Goal: Task Accomplishment & Management: Complete application form

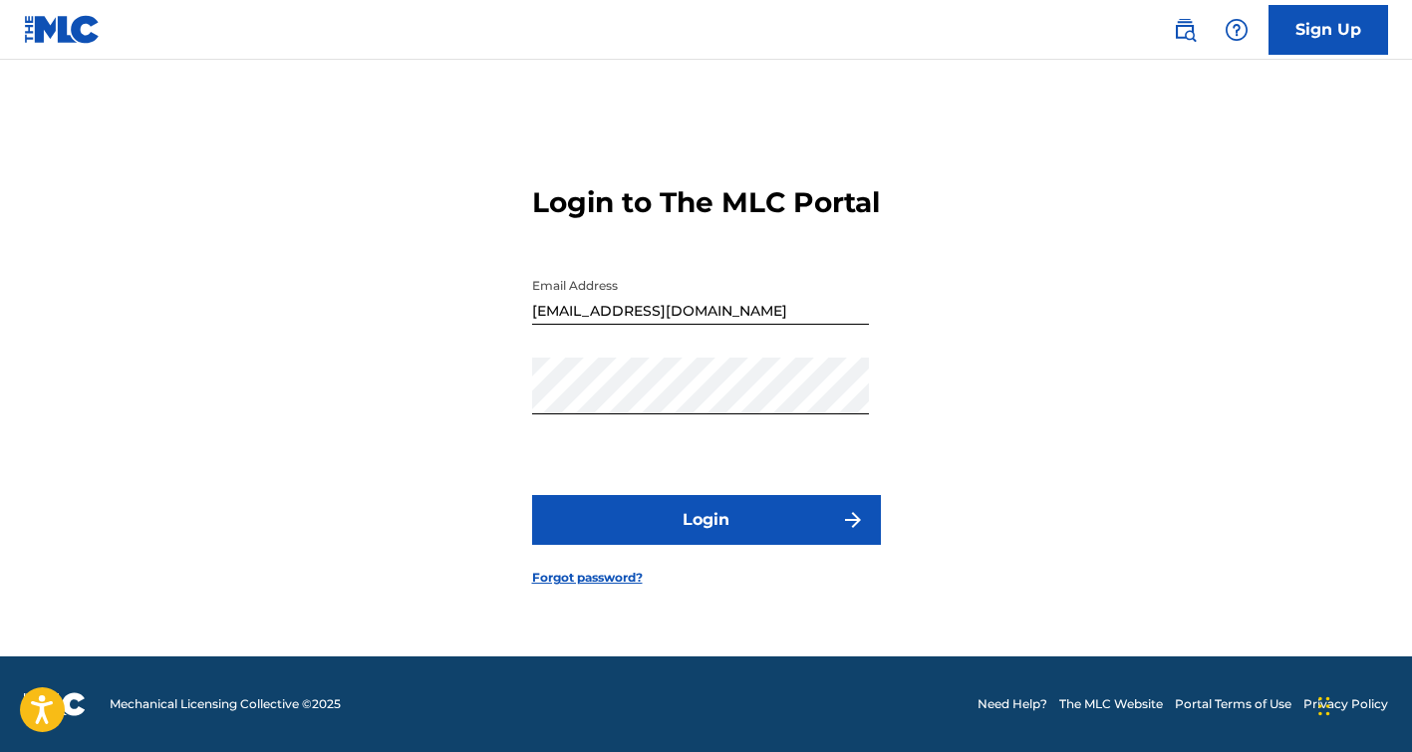
scroll to position [26, 0]
click at [720, 526] on button "Login" at bounding box center [706, 520] width 349 height 50
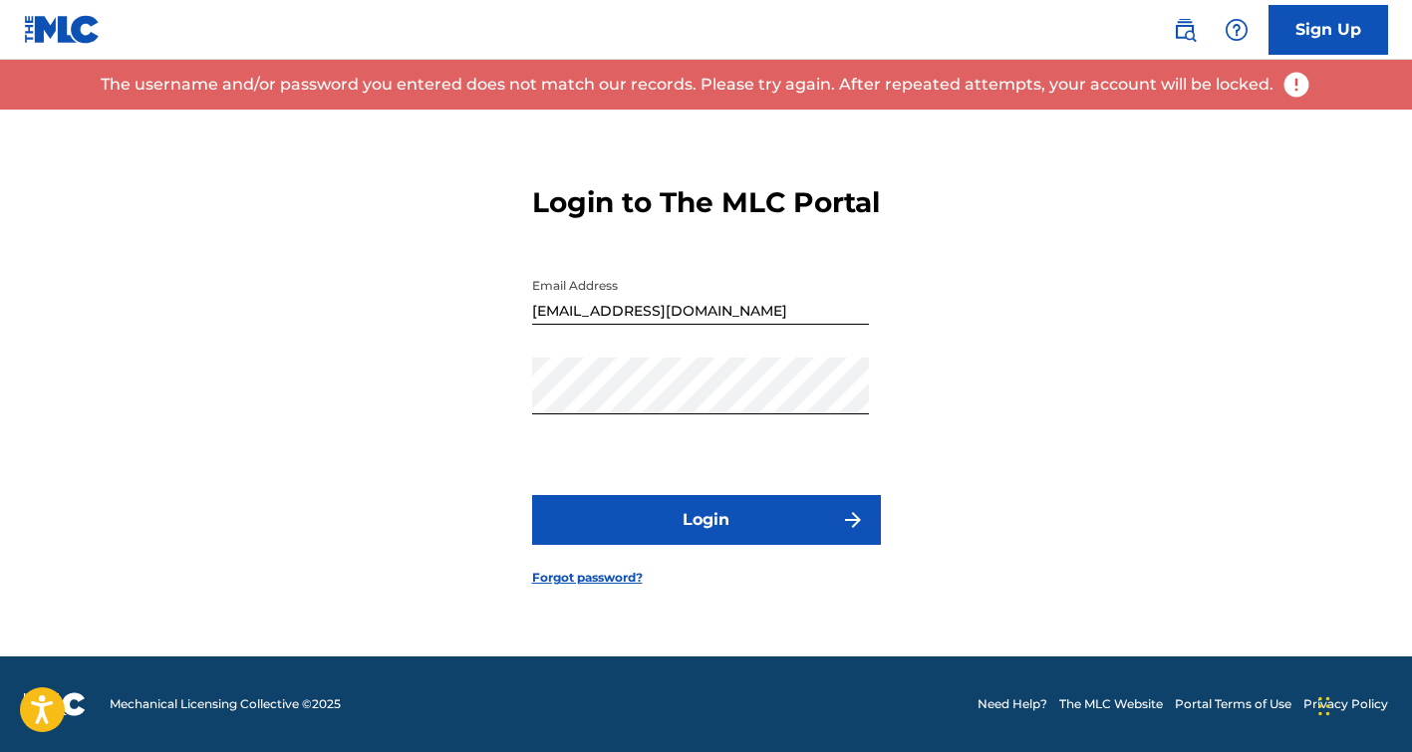
click at [594, 587] on link "Forgot password?" at bounding box center [587, 578] width 111 height 18
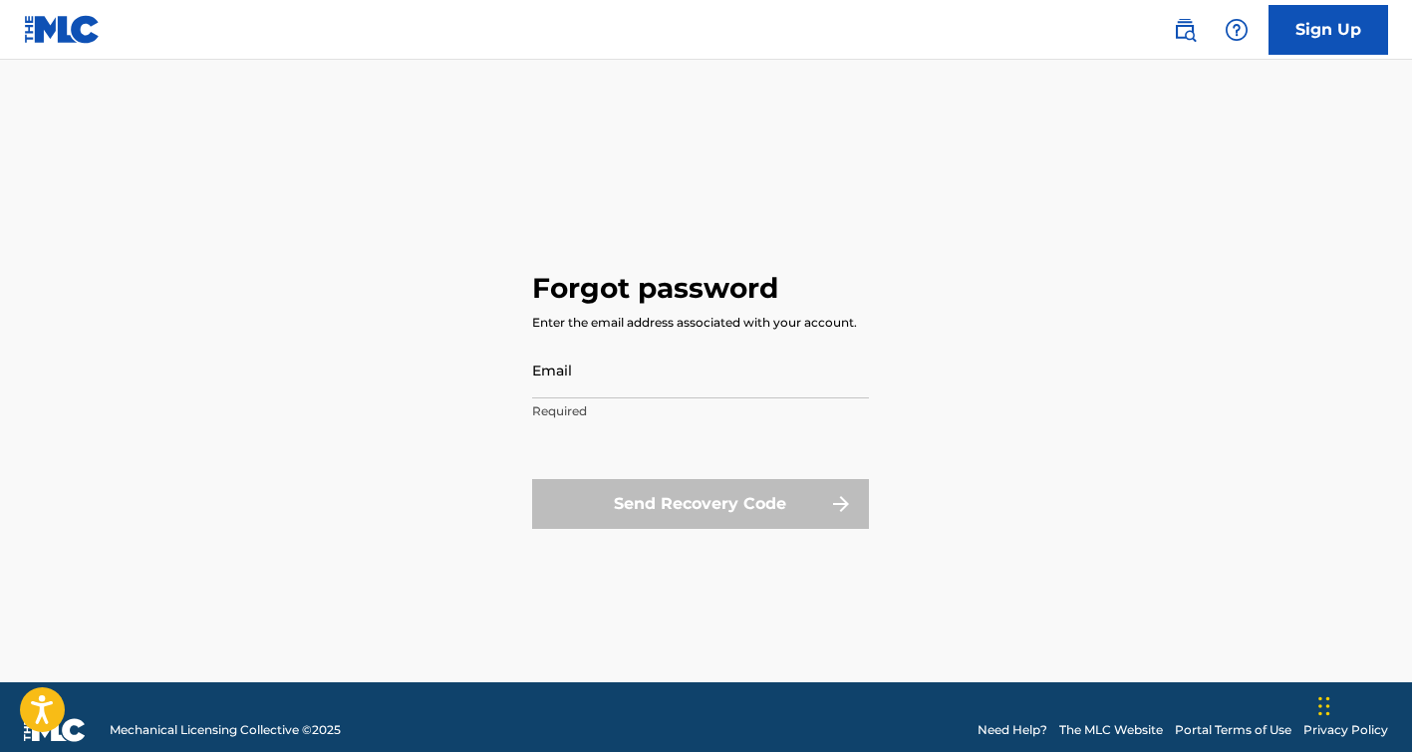
click at [599, 378] on input "Email" at bounding box center [700, 370] width 337 height 57
type input "[EMAIL_ADDRESS][DOMAIN_NAME]"
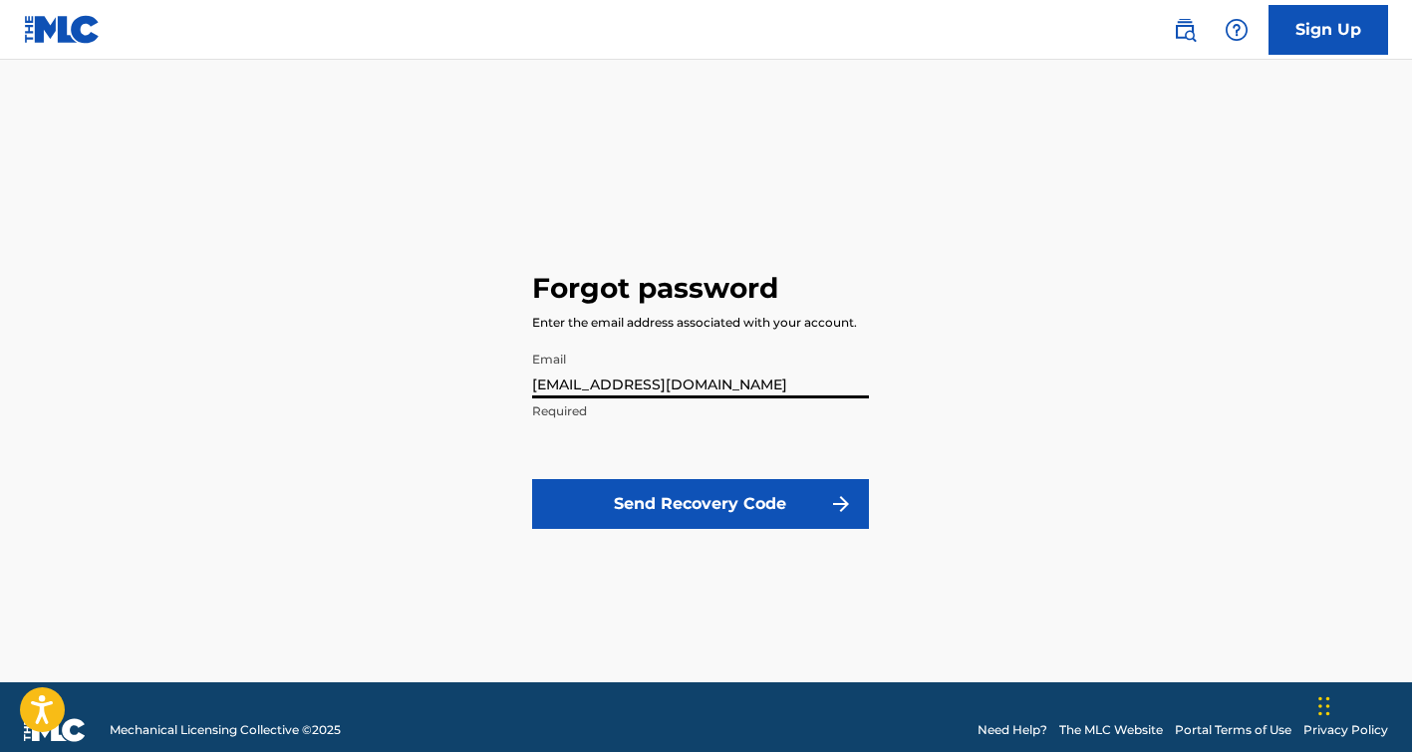
click at [607, 530] on form "Email [EMAIL_ADDRESS][DOMAIN_NAME] Required Send Recovery Code" at bounding box center [700, 447] width 337 height 211
click at [660, 502] on button "Send Recovery Code" at bounding box center [700, 504] width 337 height 50
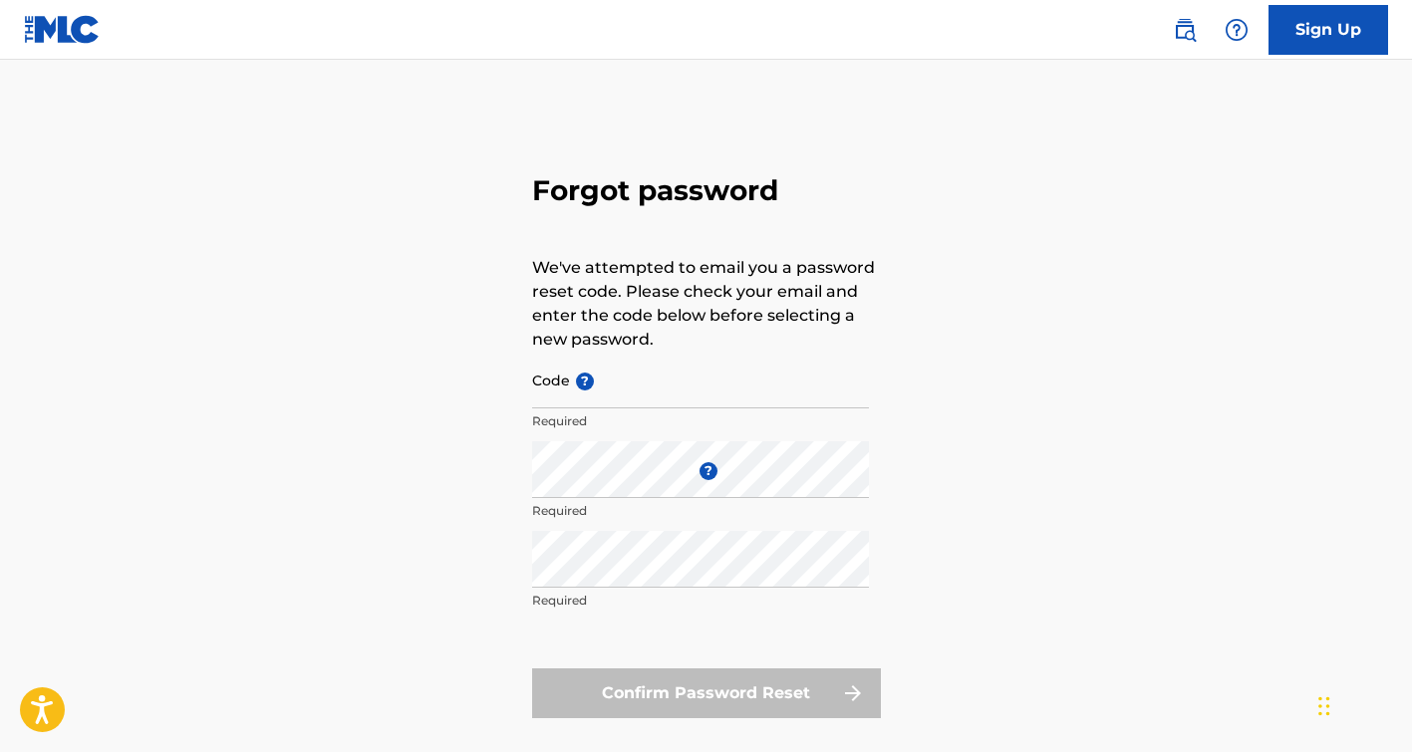
click at [647, 397] on input "Code ?" at bounding box center [700, 380] width 337 height 57
paste input "FP_989d65aa375ec898f1cdbc977f56"
type input "FP_989d65aa375ec898f1cdbc977f56"
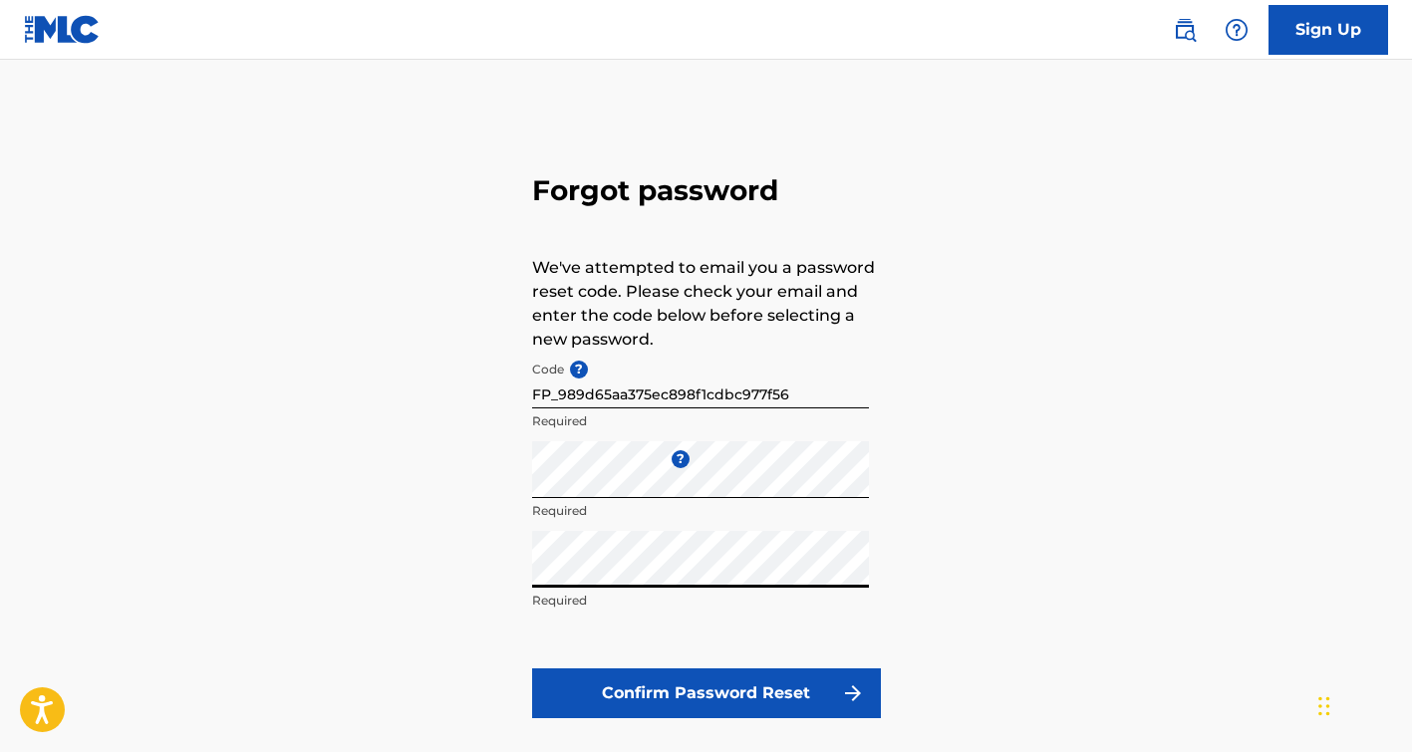
click at [532, 668] on button "Confirm Password Reset" at bounding box center [706, 693] width 349 height 50
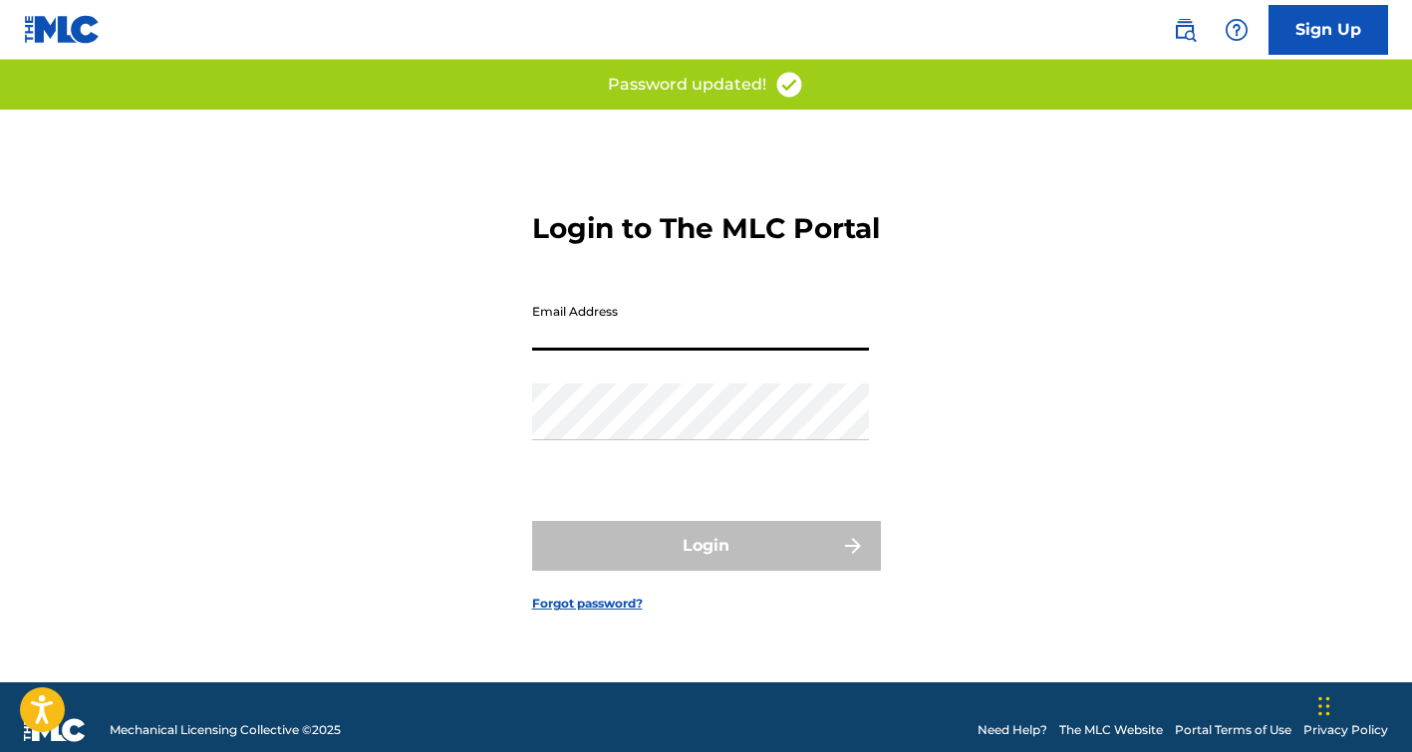
click at [674, 351] on input "Email Address" at bounding box center [700, 322] width 337 height 57
type input "[EMAIL_ADDRESS][DOMAIN_NAME]"
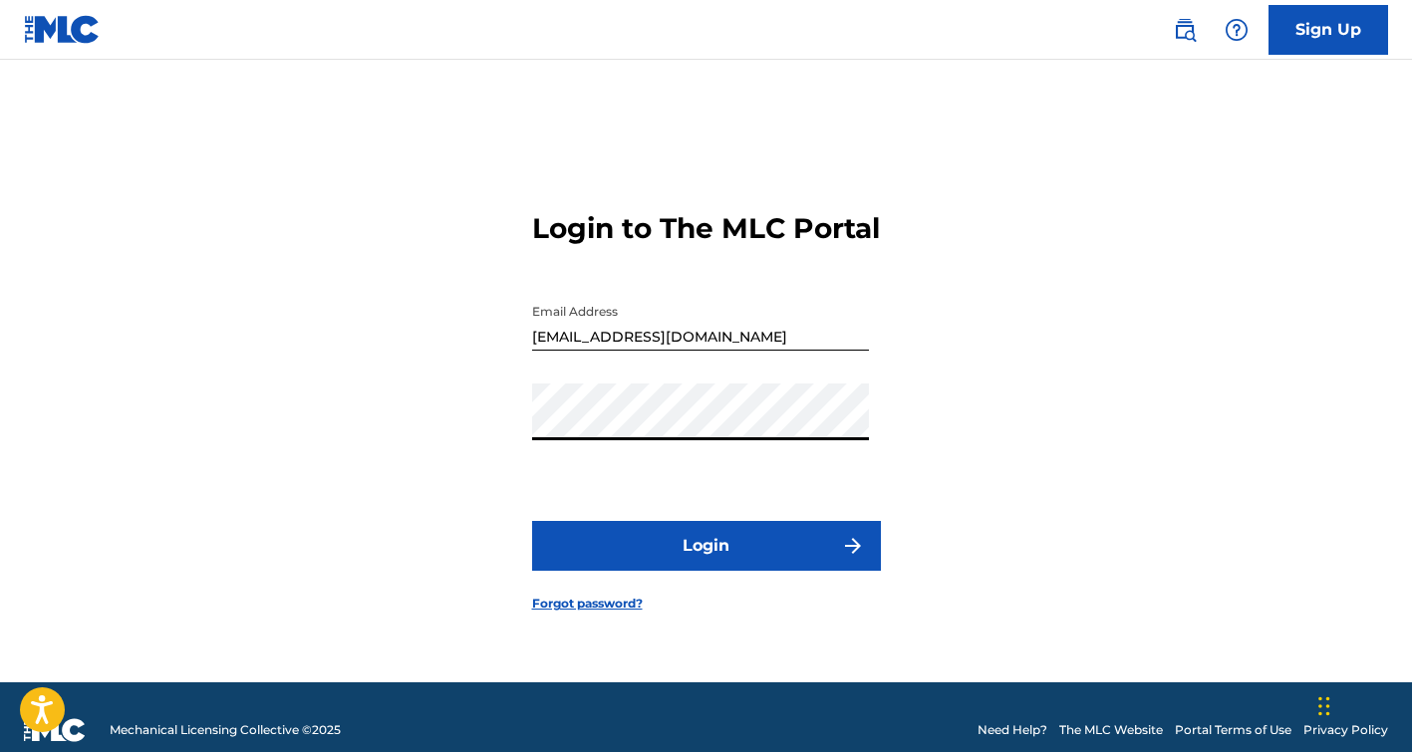
click at [532, 521] on button "Login" at bounding box center [706, 546] width 349 height 50
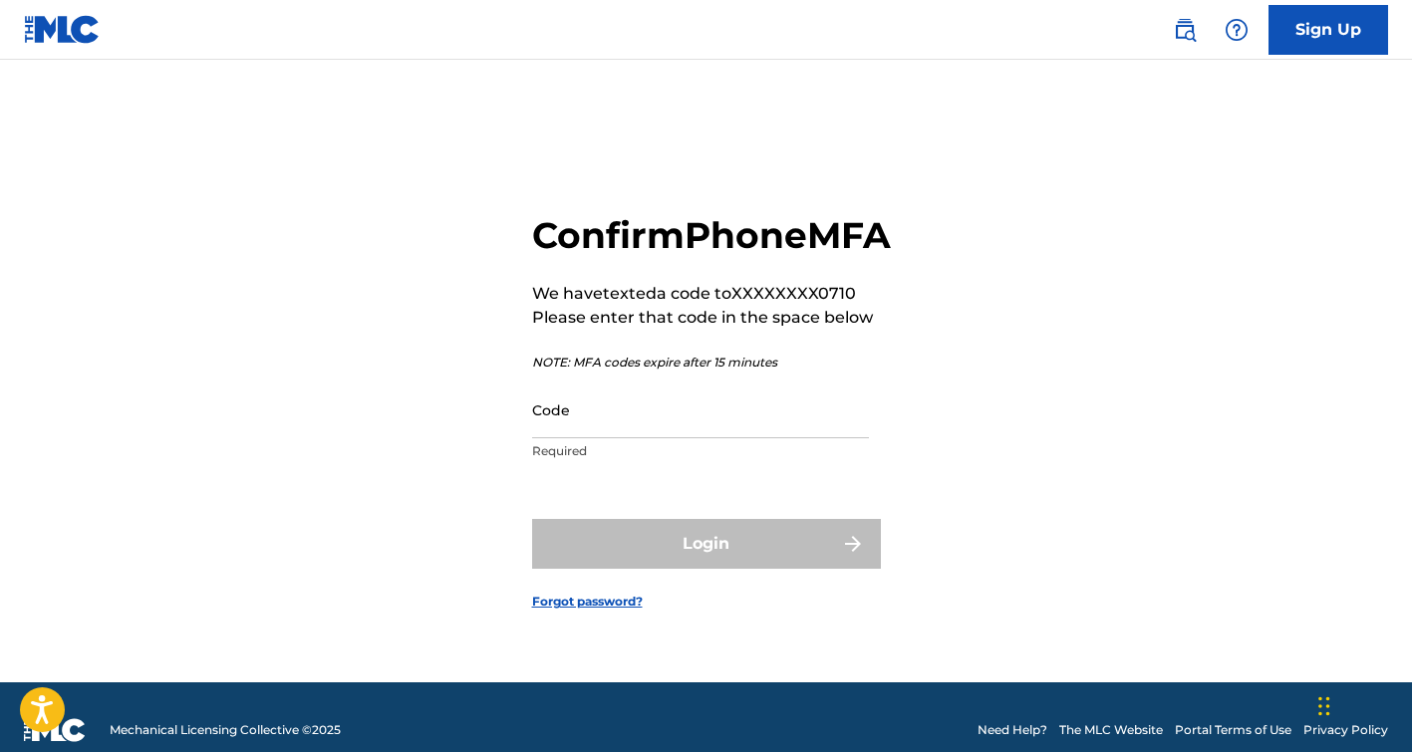
click at [606, 438] on input "Code" at bounding box center [700, 410] width 337 height 57
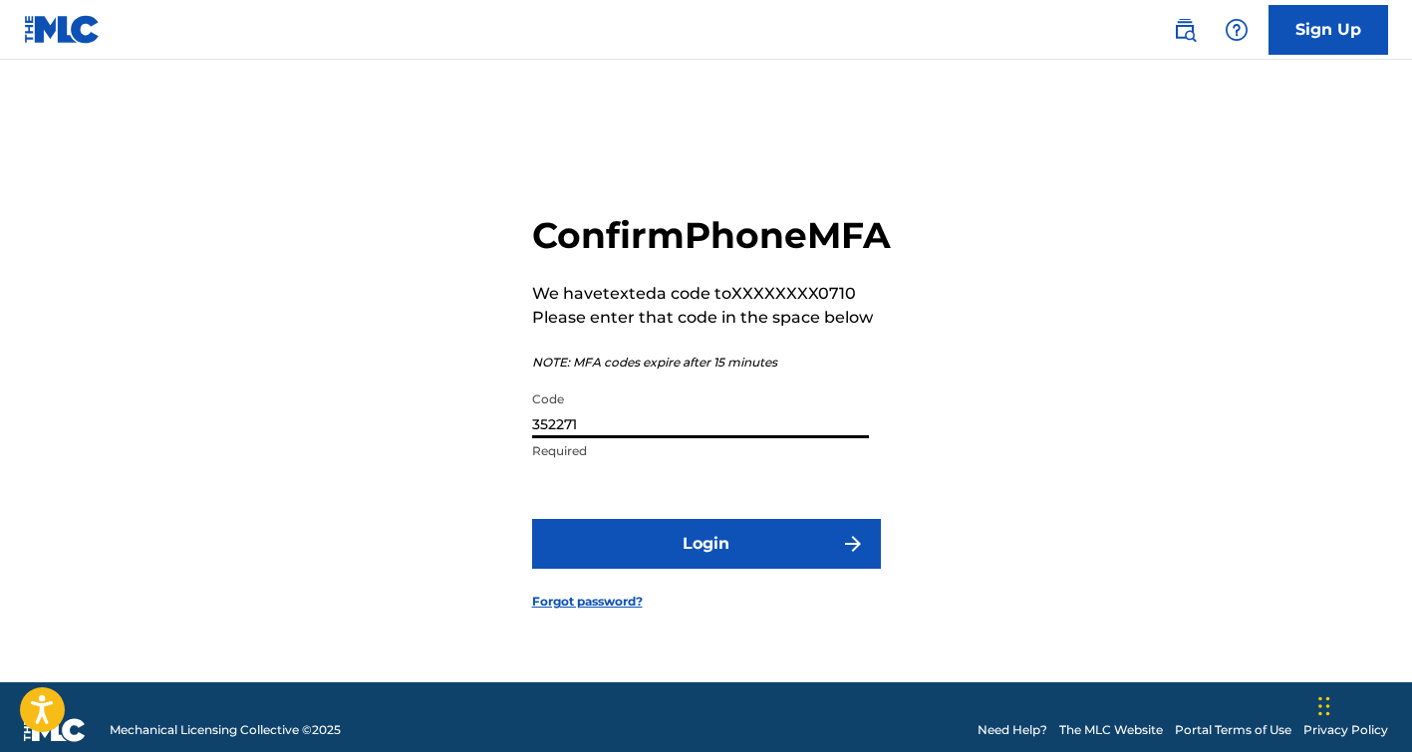
type input "352271"
click at [532, 519] on button "Login" at bounding box center [706, 544] width 349 height 50
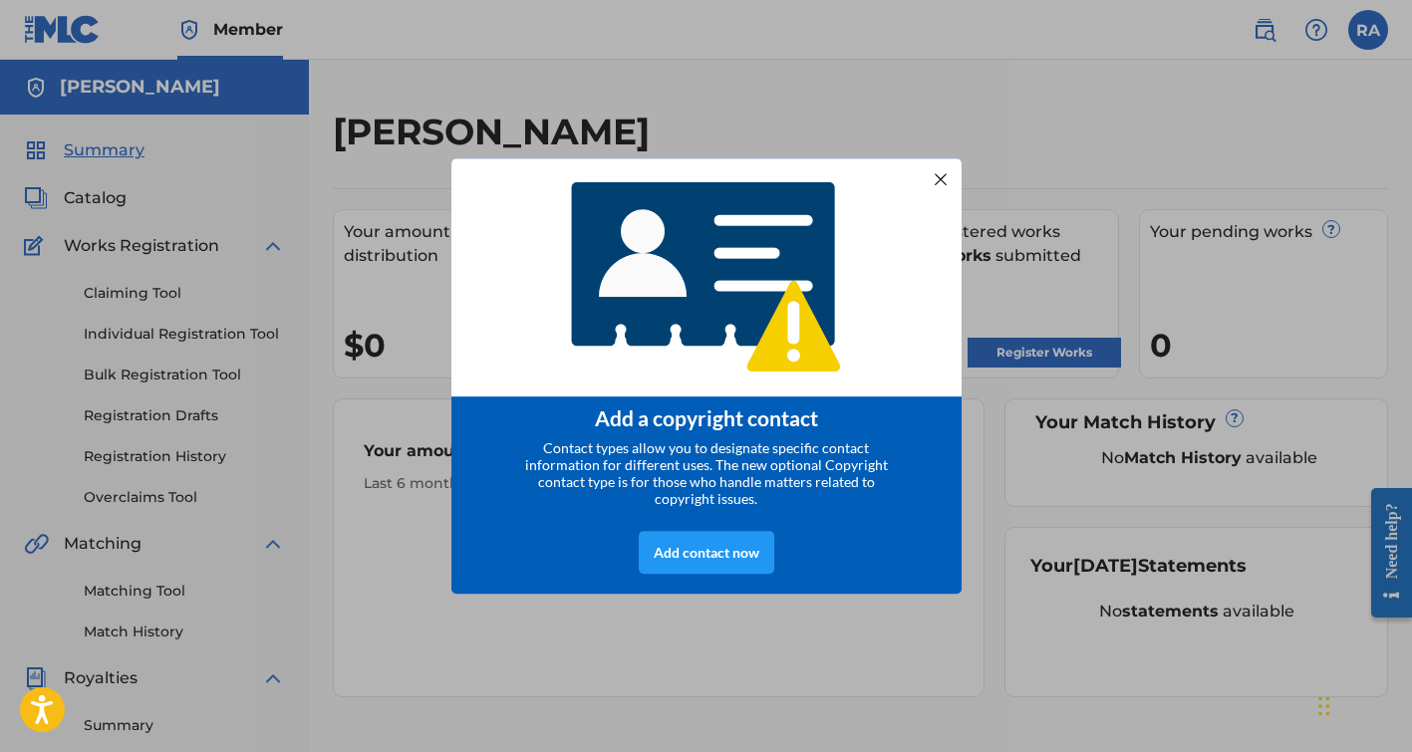
click at [949, 181] on div at bounding box center [940, 178] width 26 height 26
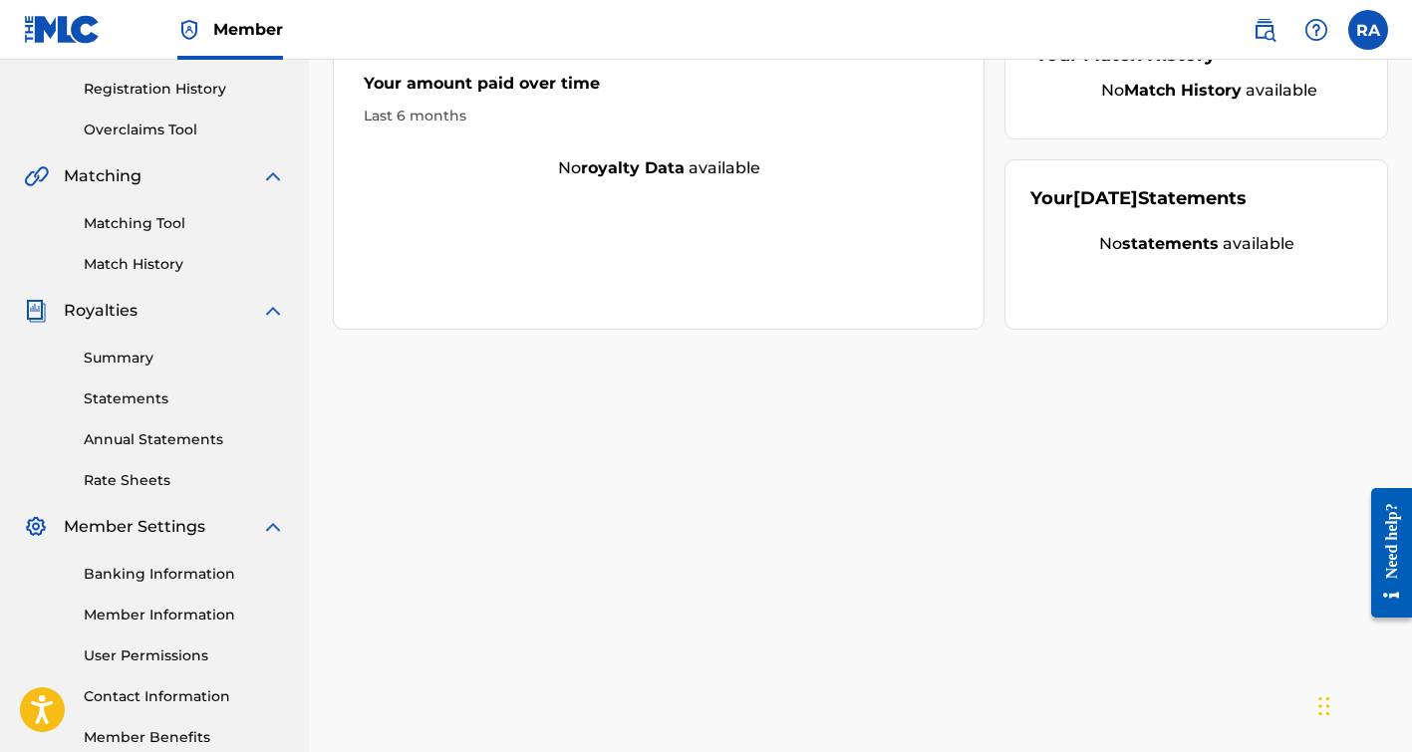
scroll to position [383, 0]
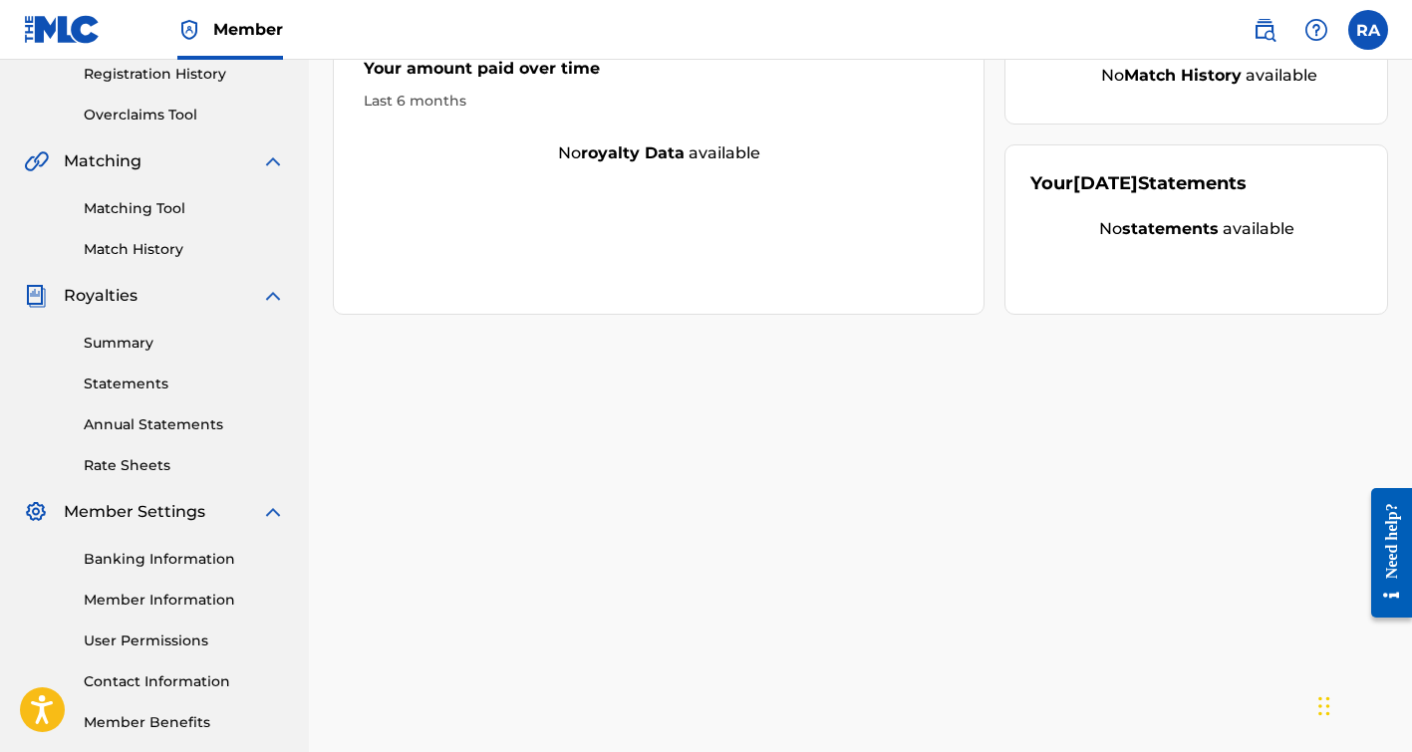
click at [152, 561] on link "Banking Information" at bounding box center [184, 559] width 201 height 21
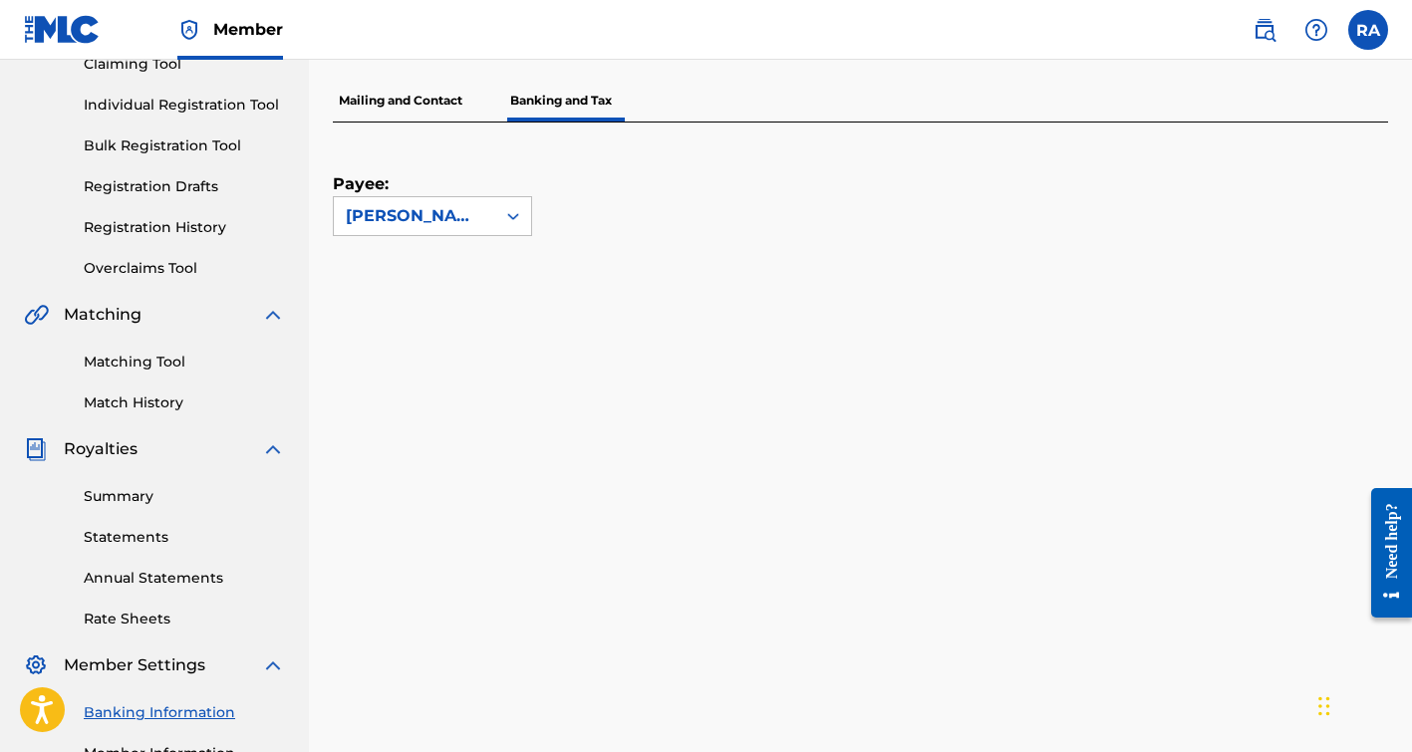
scroll to position [255, 0]
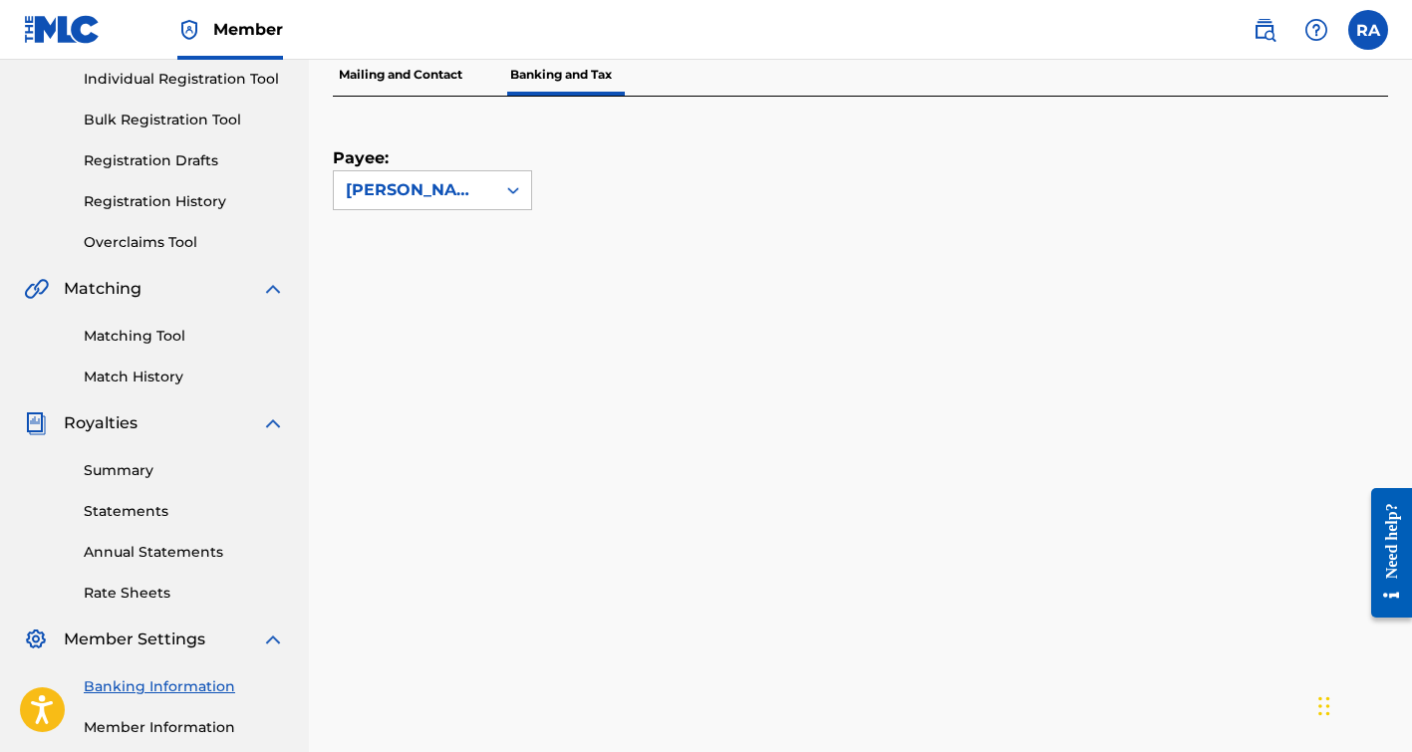
click at [157, 511] on link "Statements" at bounding box center [184, 511] width 201 height 21
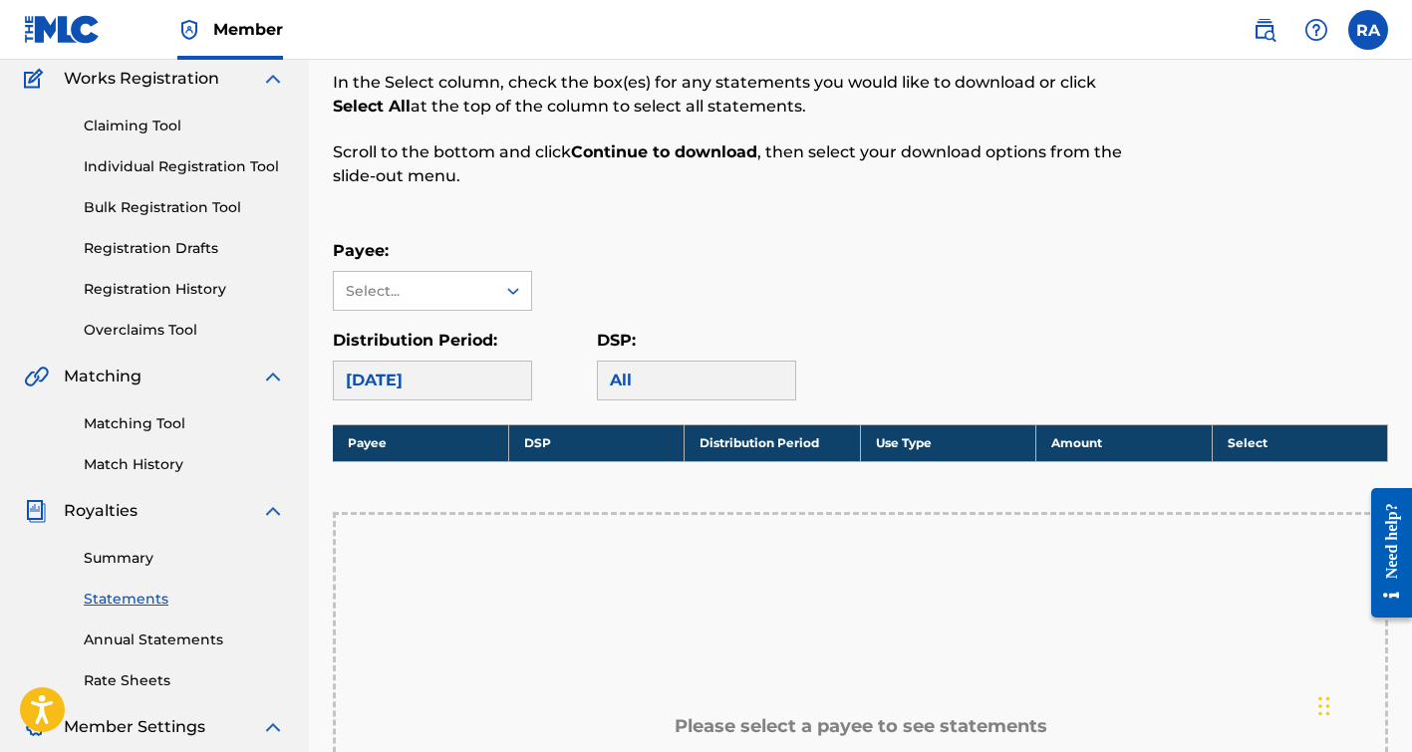
scroll to position [171, 0]
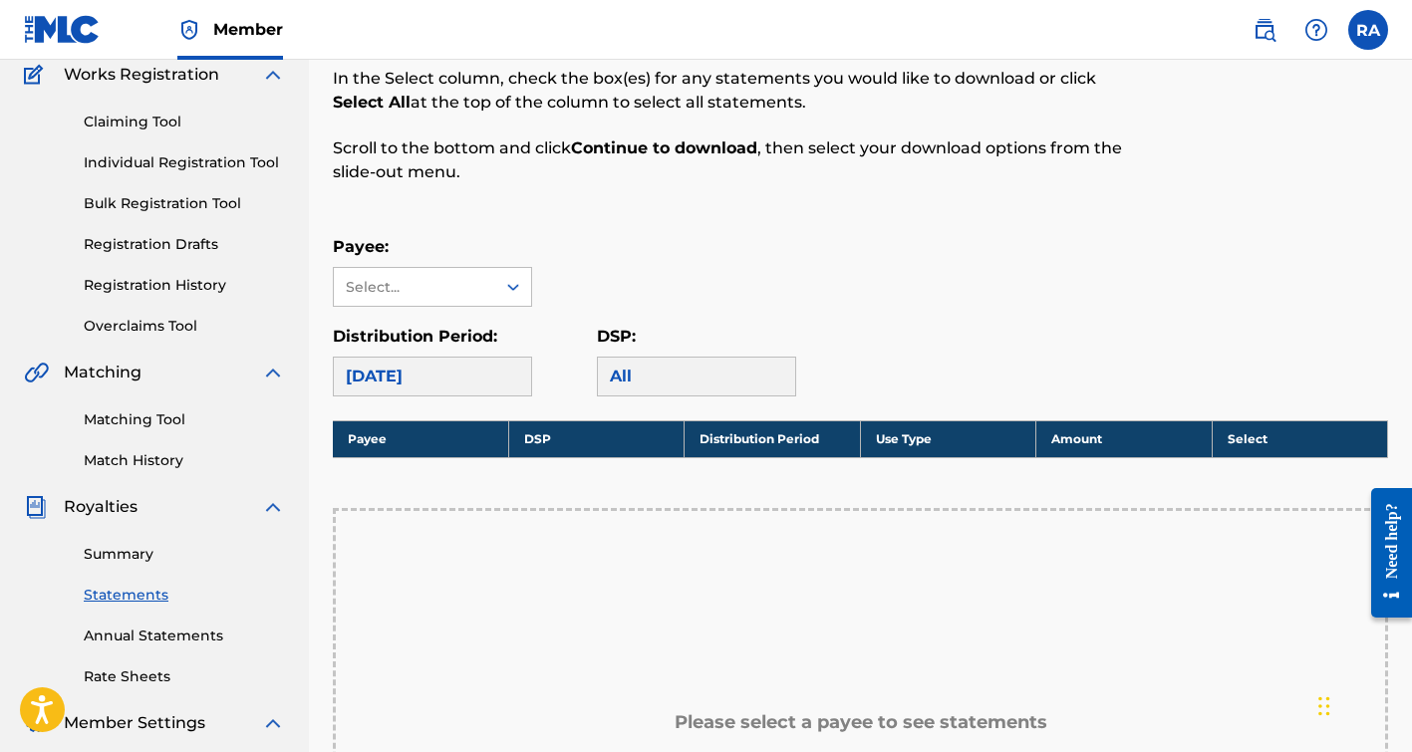
click at [124, 554] on link "Summary" at bounding box center [184, 554] width 201 height 21
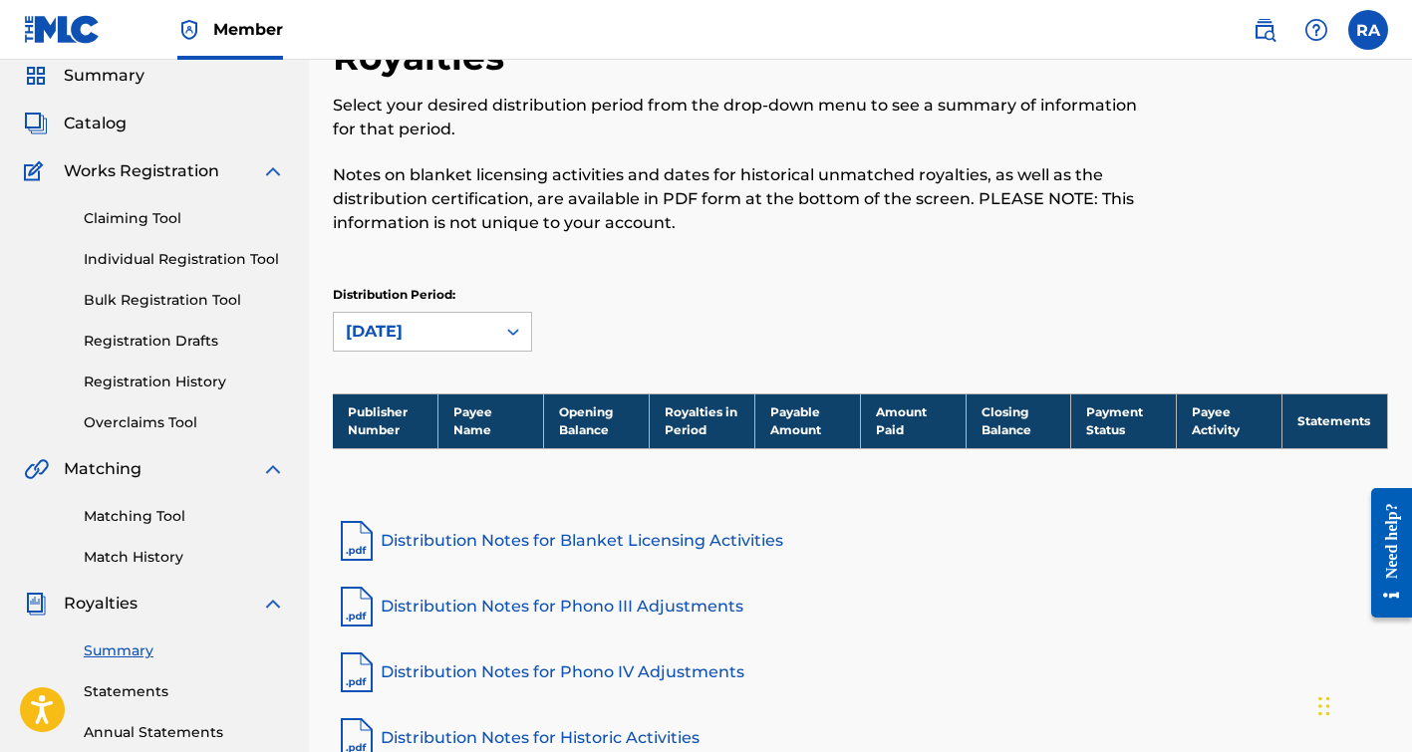
scroll to position [53, 0]
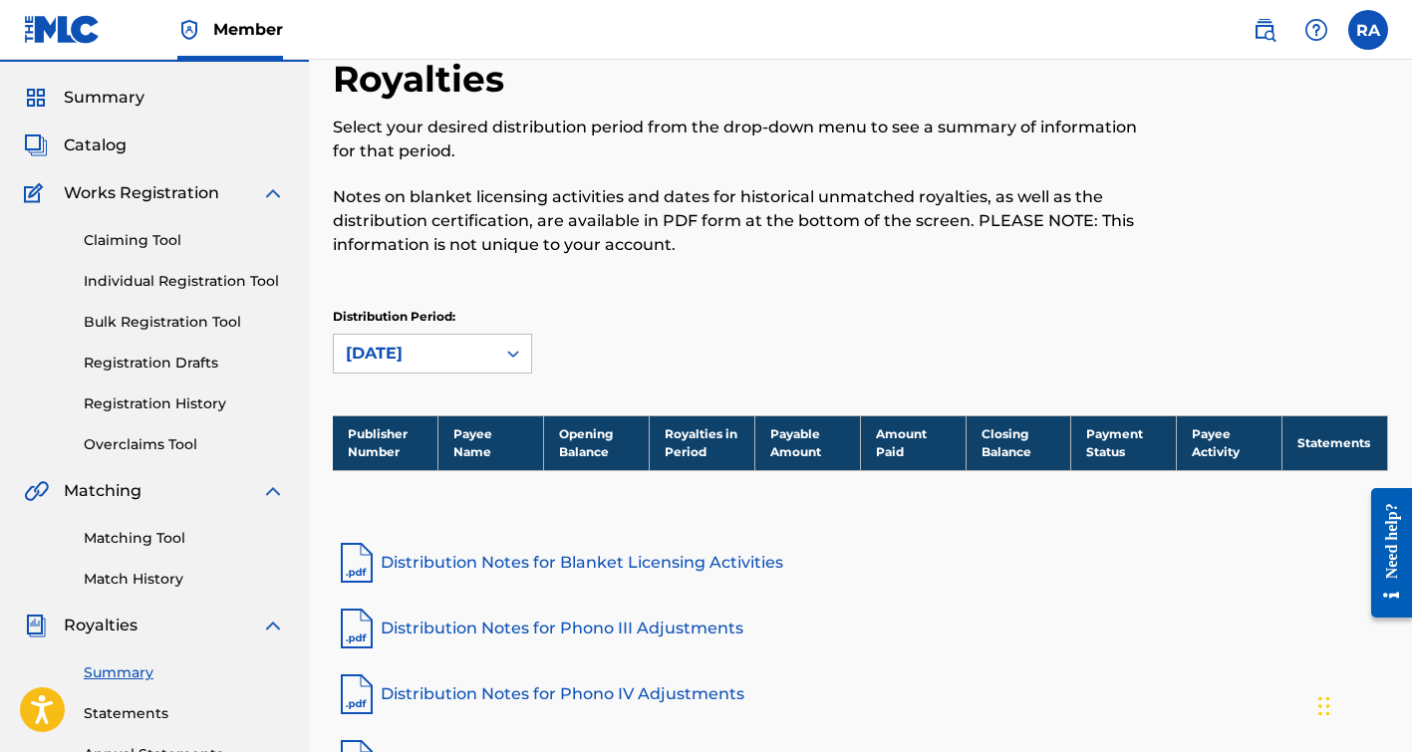
click at [154, 238] on link "Claiming Tool" at bounding box center [184, 240] width 201 height 21
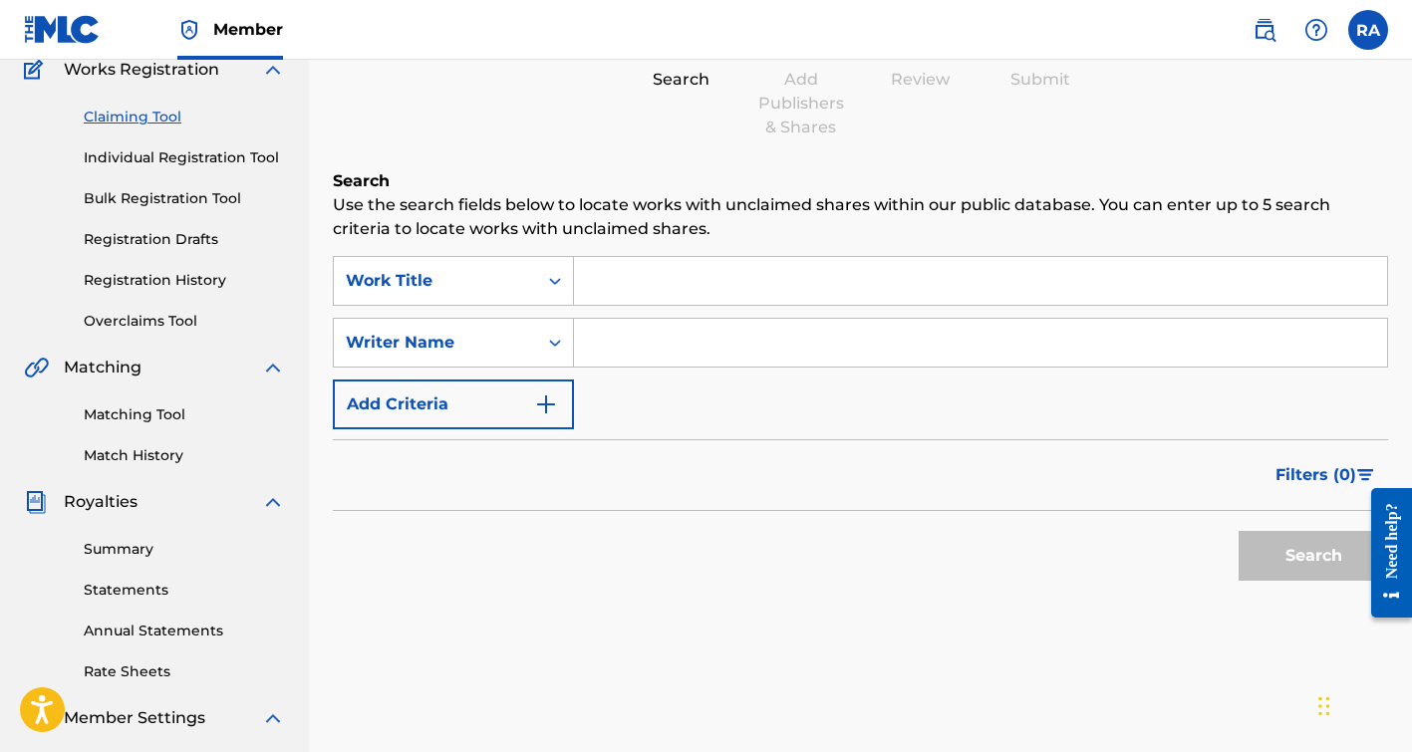
scroll to position [173, 0]
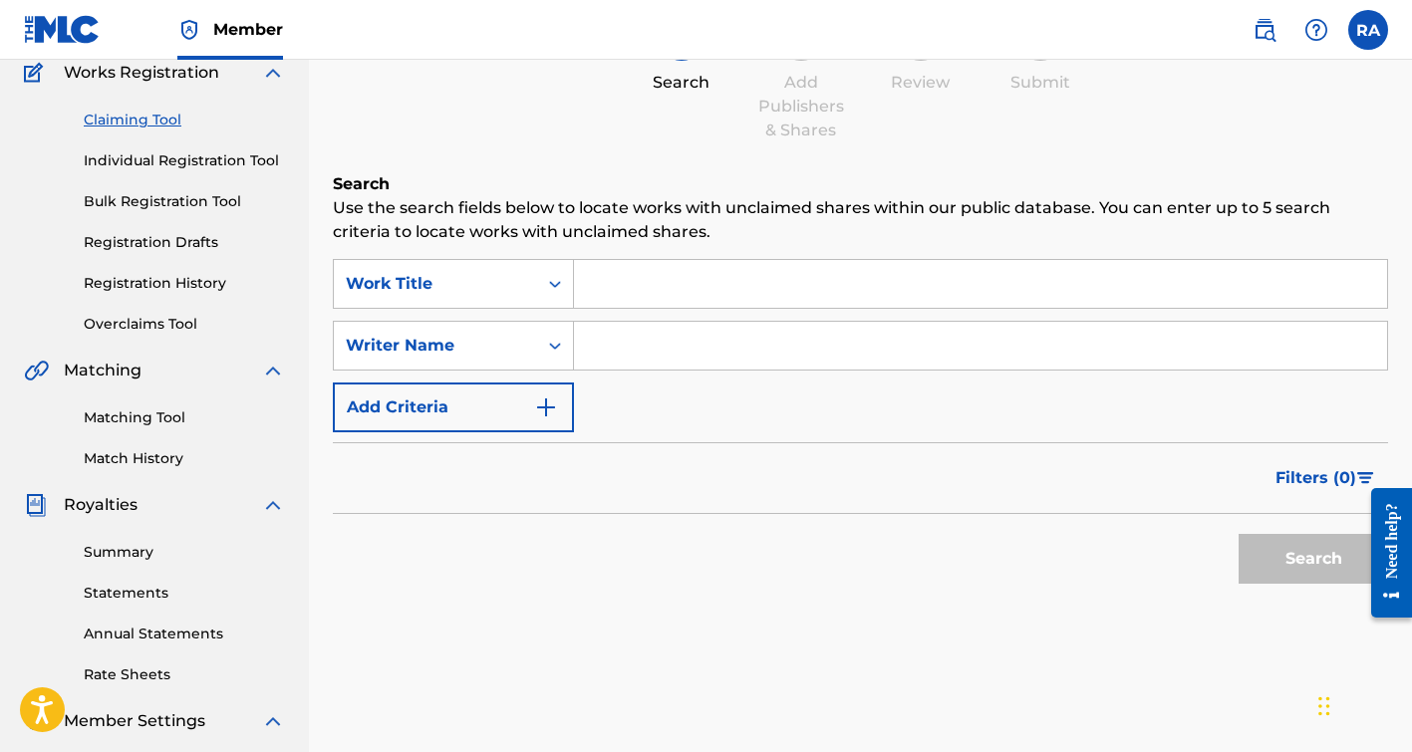
click at [632, 348] on input "Search Form" at bounding box center [980, 346] width 813 height 48
click at [615, 303] on input "Search Form" at bounding box center [980, 284] width 813 height 48
click at [613, 348] on input "Search Form" at bounding box center [980, 346] width 813 height 48
click at [615, 276] on input "Search Form" at bounding box center [980, 284] width 813 height 48
click at [606, 331] on input "Search Form" at bounding box center [980, 346] width 813 height 48
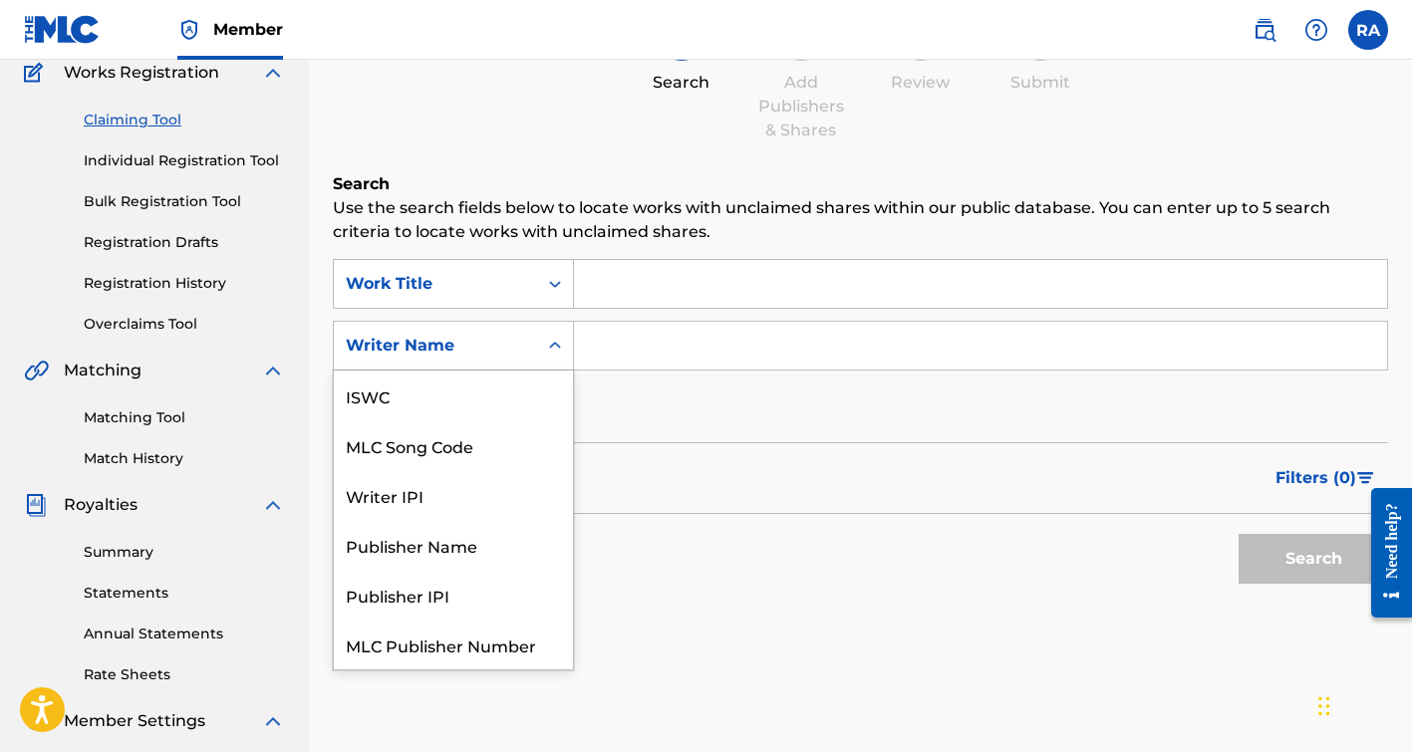
click at [543, 352] on div "Search Form" at bounding box center [555, 346] width 36 height 36
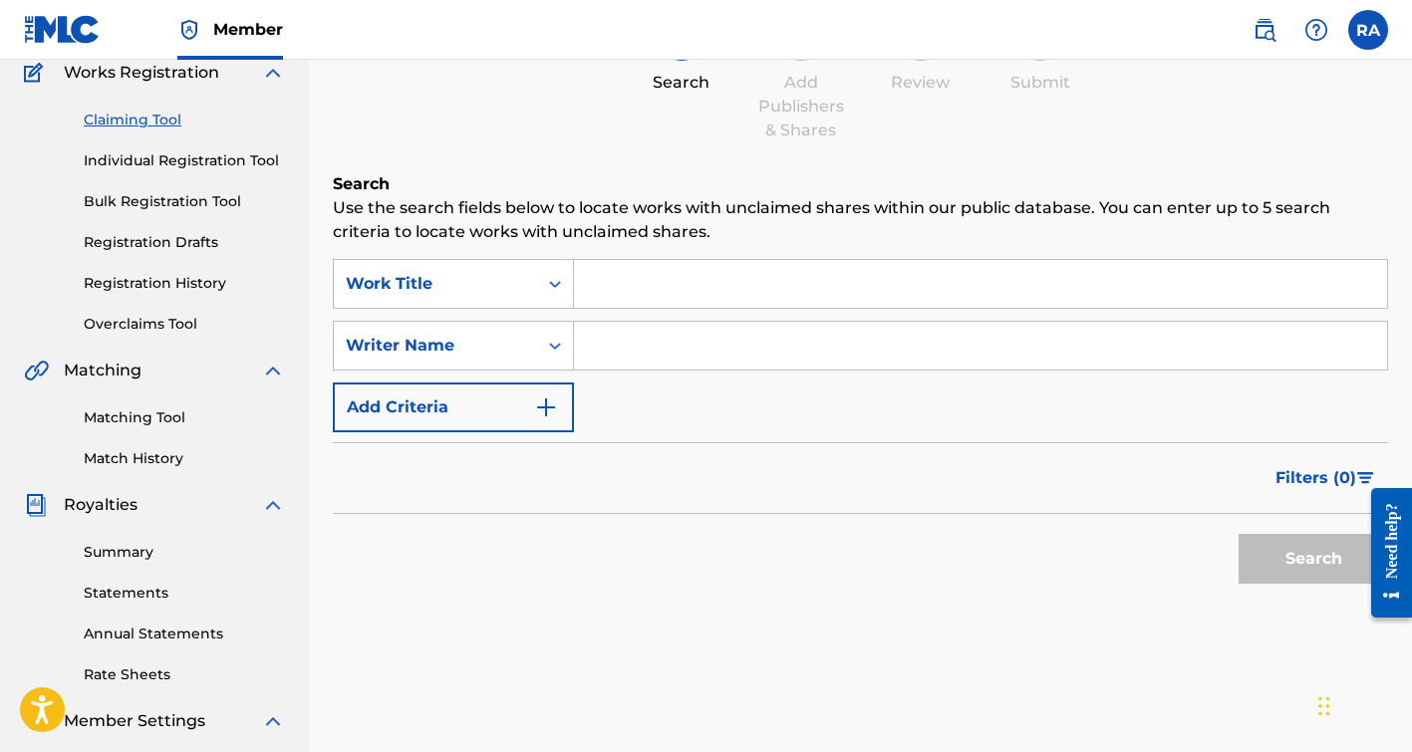
click at [664, 286] on input "Search Form" at bounding box center [980, 284] width 813 height 48
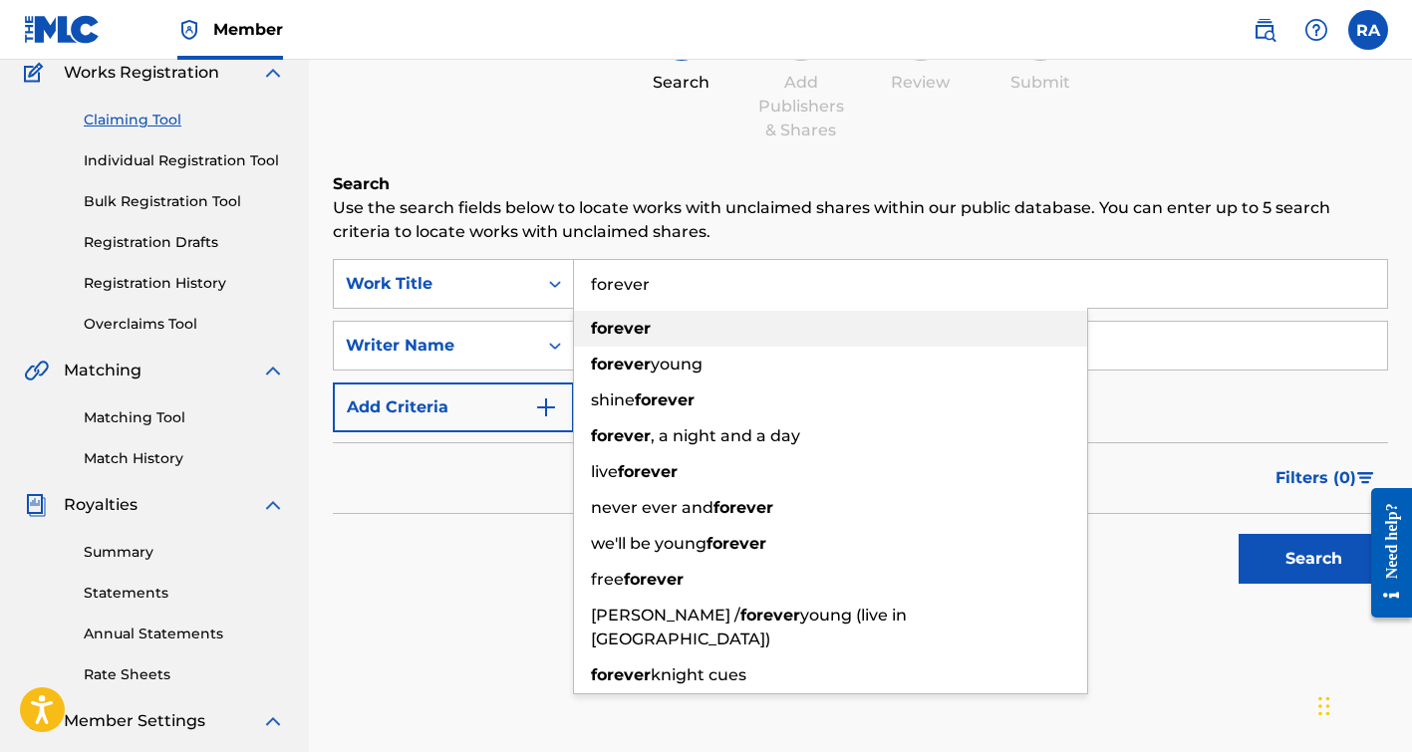
type input "forever"
click at [646, 334] on strong "forever" at bounding box center [621, 328] width 60 height 19
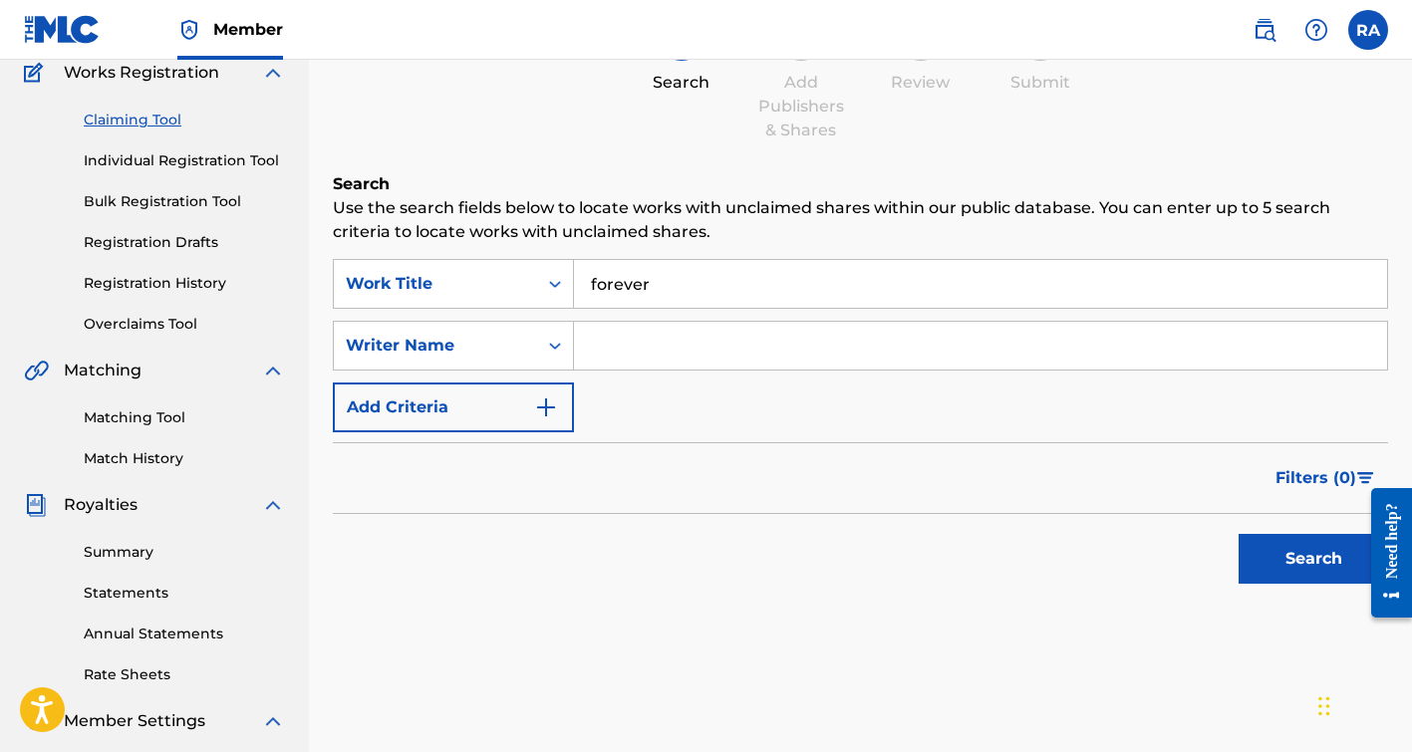
click at [632, 346] on input "Search Form" at bounding box center [980, 346] width 813 height 48
click at [1238, 534] on button "Search" at bounding box center [1312, 559] width 149 height 50
click at [550, 339] on icon "Search Form" at bounding box center [555, 346] width 20 height 20
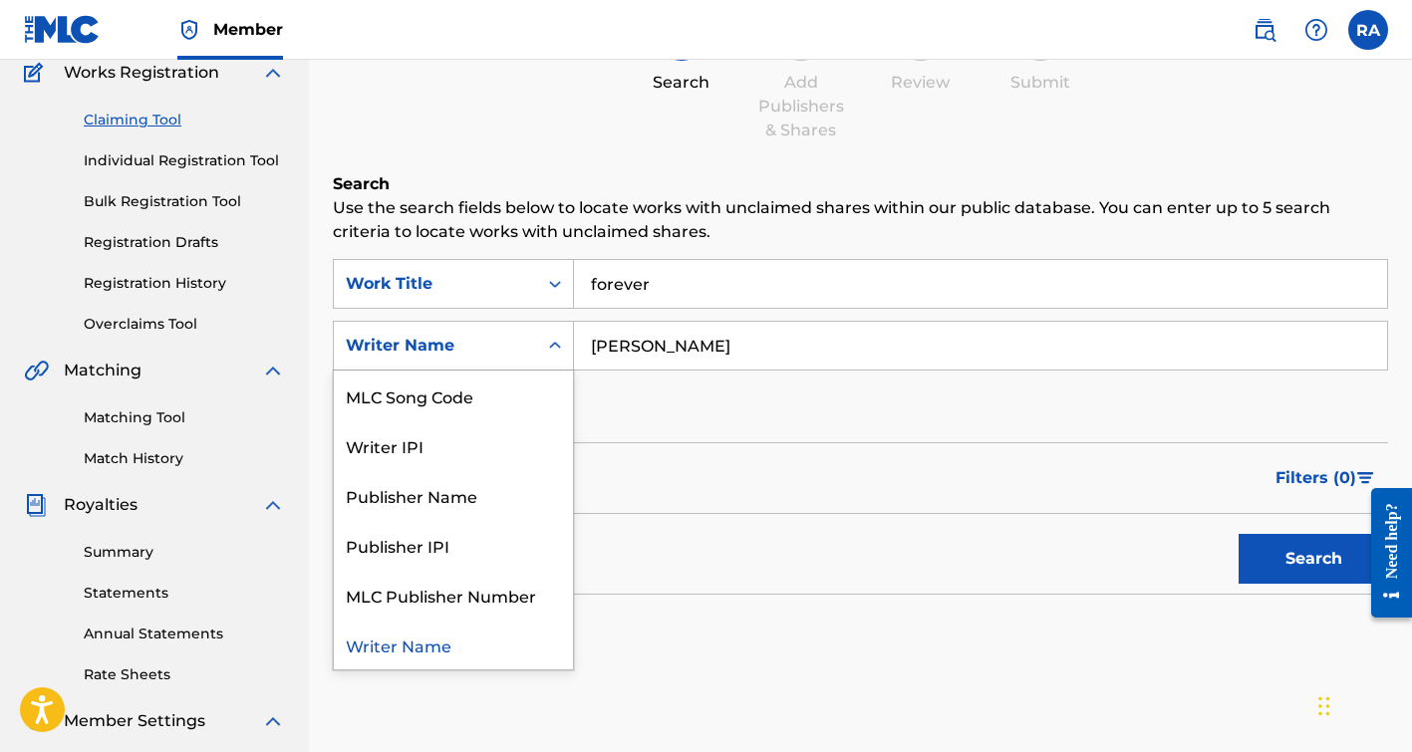
click at [550, 339] on icon "Search Form" at bounding box center [555, 346] width 20 height 20
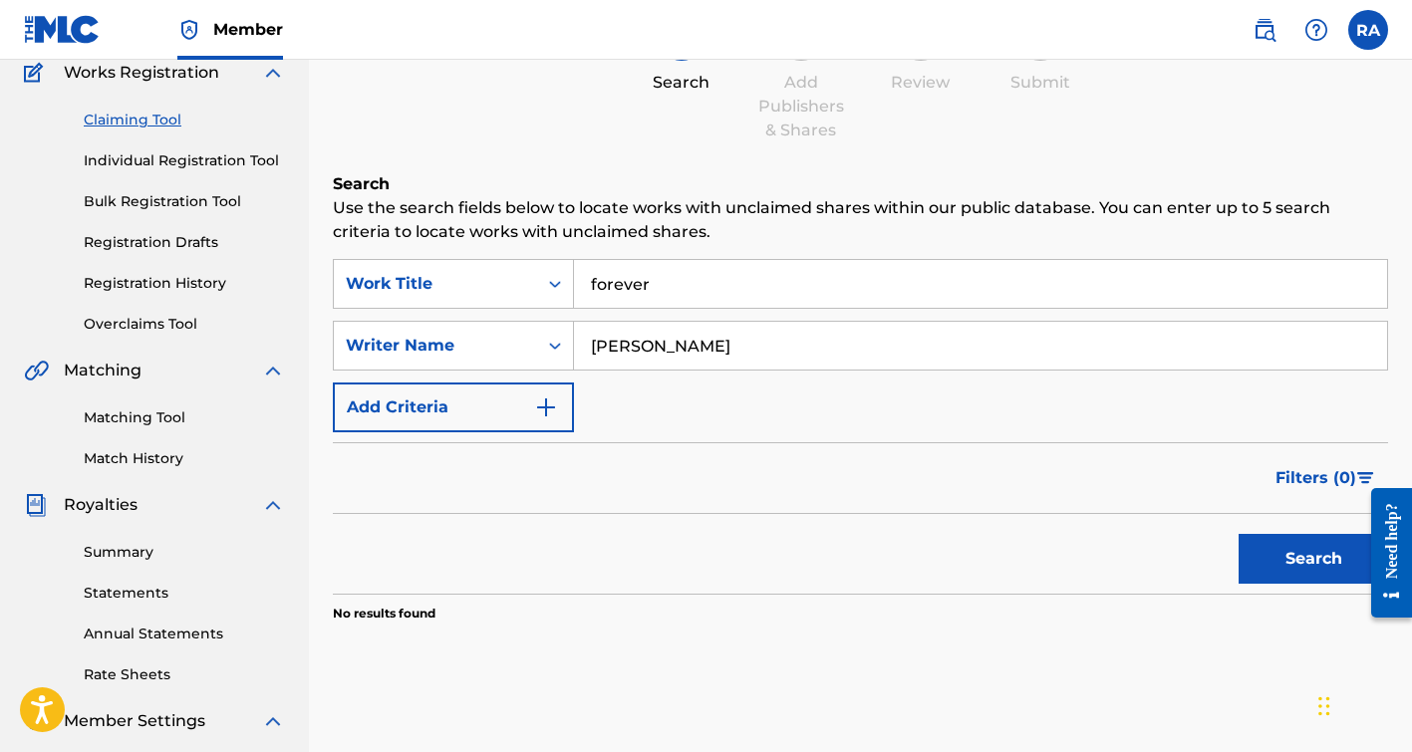
drag, startPoint x: 694, startPoint y: 353, endPoint x: 592, endPoint y: 350, distance: 102.7
click at [592, 350] on input "[PERSON_NAME]" at bounding box center [980, 346] width 813 height 48
type input "[PERSON_NAME]"
click at [1238, 534] on button "Search" at bounding box center [1312, 559] width 149 height 50
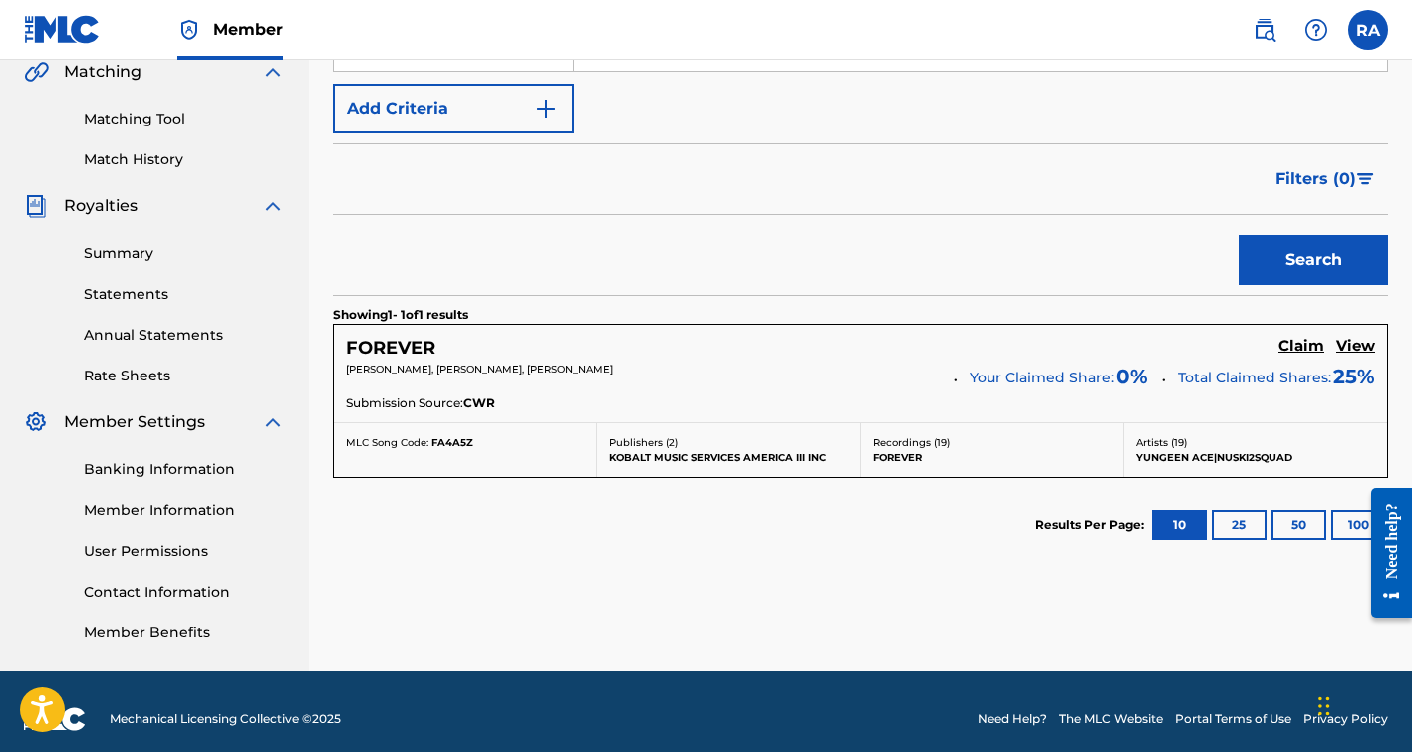
scroll to position [487, 0]
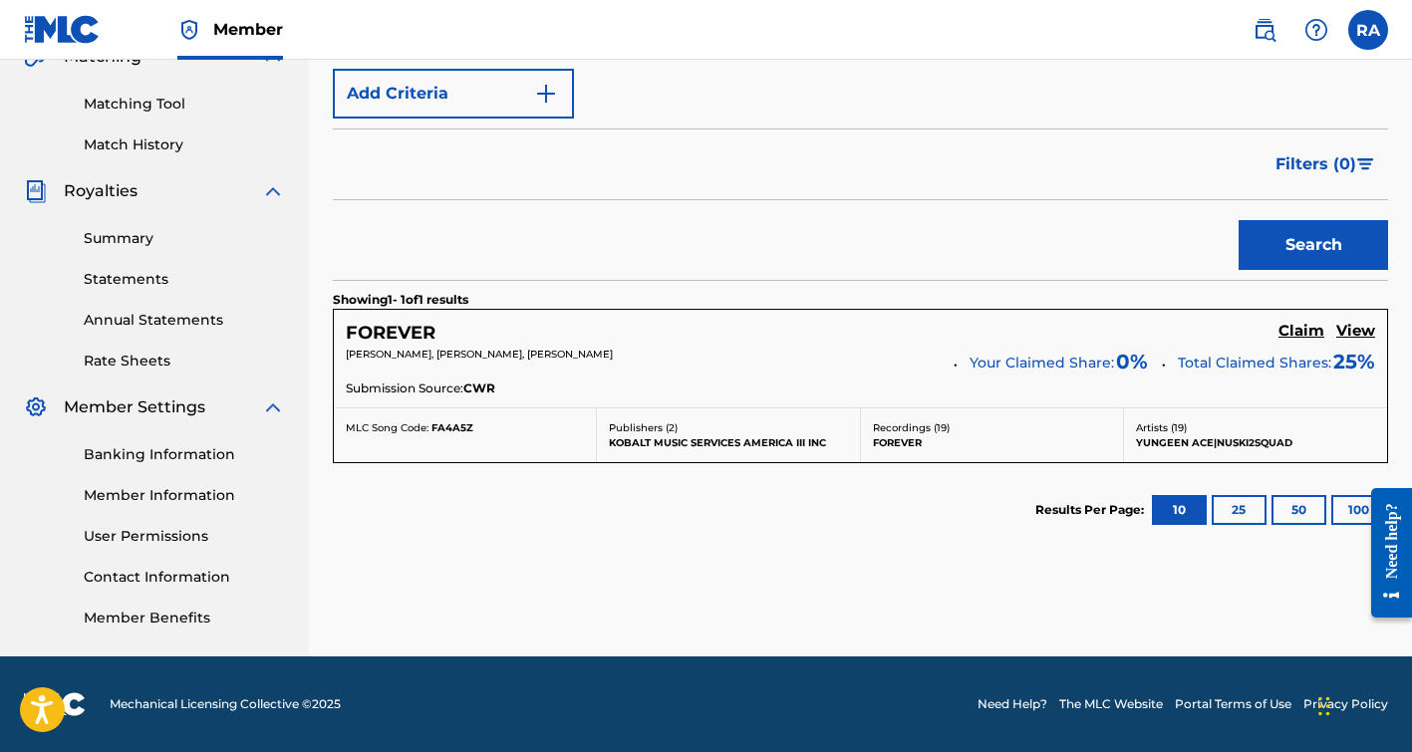
click at [1289, 332] on h5 "Claim" at bounding box center [1301, 331] width 46 height 19
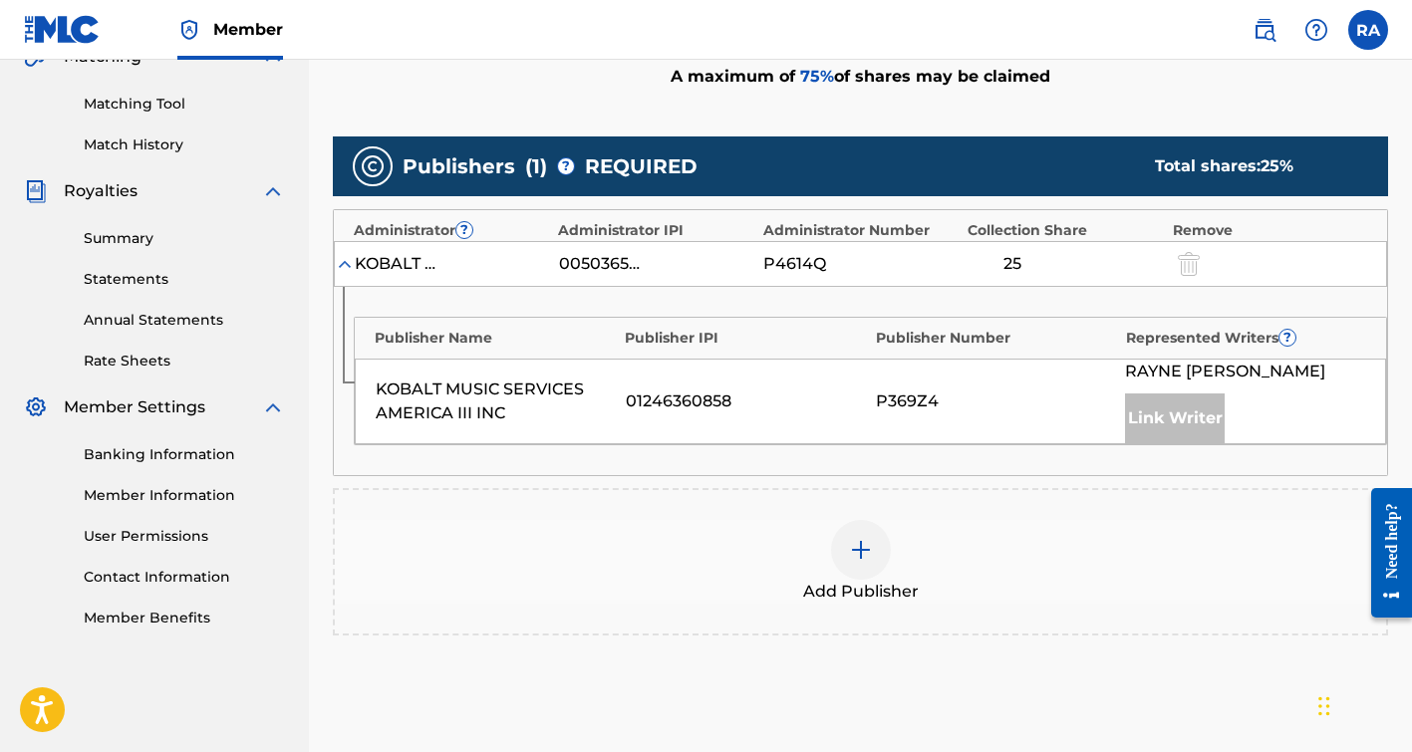
click at [1007, 402] on div "P369Z4" at bounding box center [996, 402] width 240 height 24
click at [703, 385] on div "KOBALT MUSIC SERVICES AMERICA III INC 01246360858 P369Z4 [PERSON_NAME] Link Wri…" at bounding box center [870, 402] width 1031 height 86
click at [535, 403] on div "KOBALT MUSIC SERVICES AMERICA III INC" at bounding box center [496, 402] width 240 height 48
click at [569, 411] on div "KOBALT MUSIC SERVICES AMERICA III INC" at bounding box center [496, 402] width 240 height 48
click at [871, 556] on img at bounding box center [861, 550] width 24 height 24
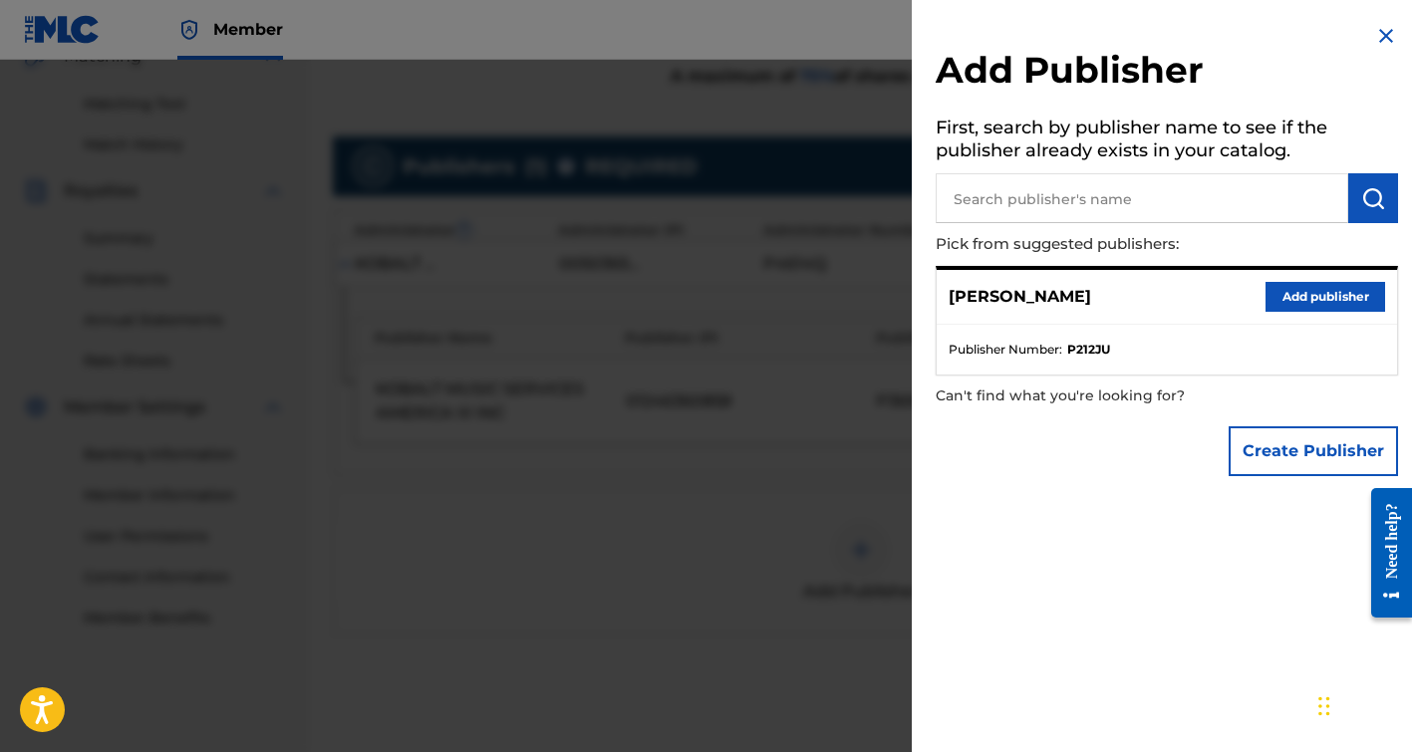
click at [1374, 35] on img at bounding box center [1386, 36] width 24 height 24
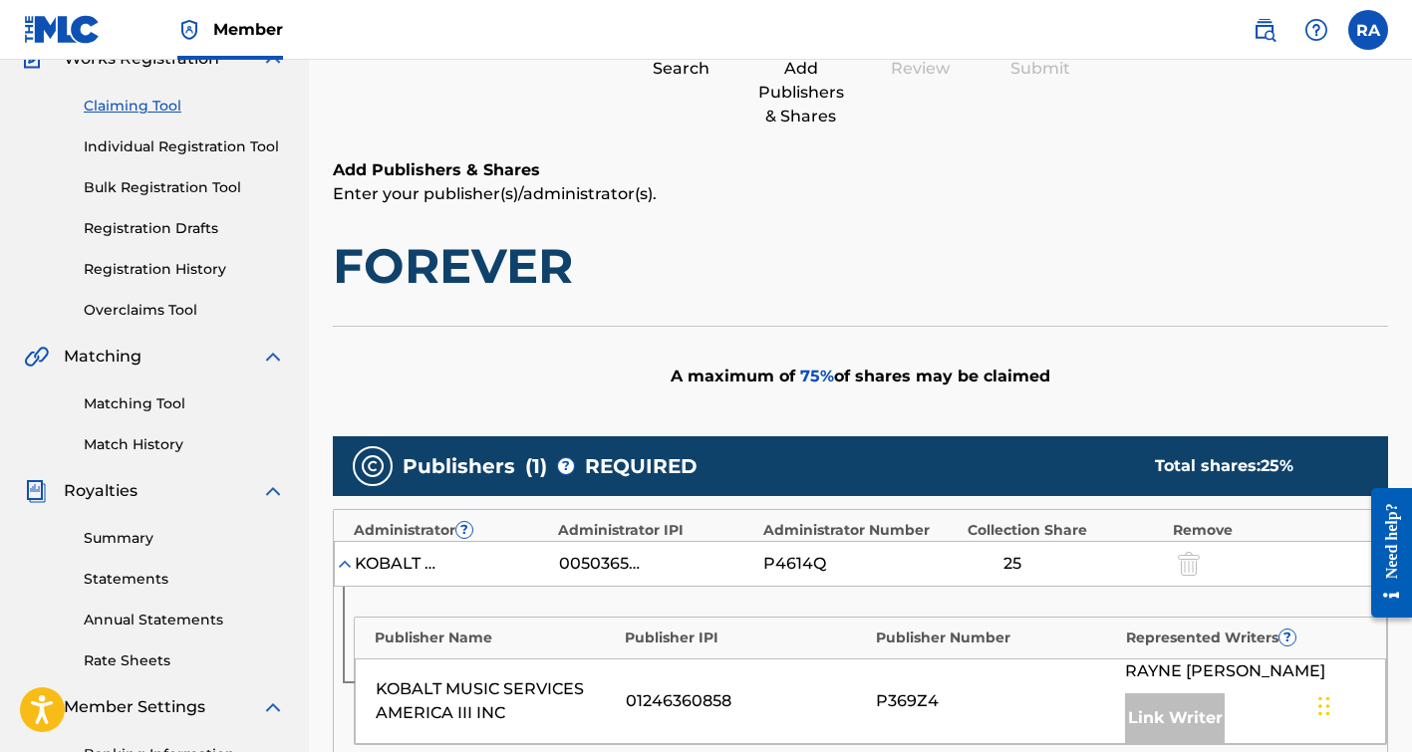
scroll to position [148, 0]
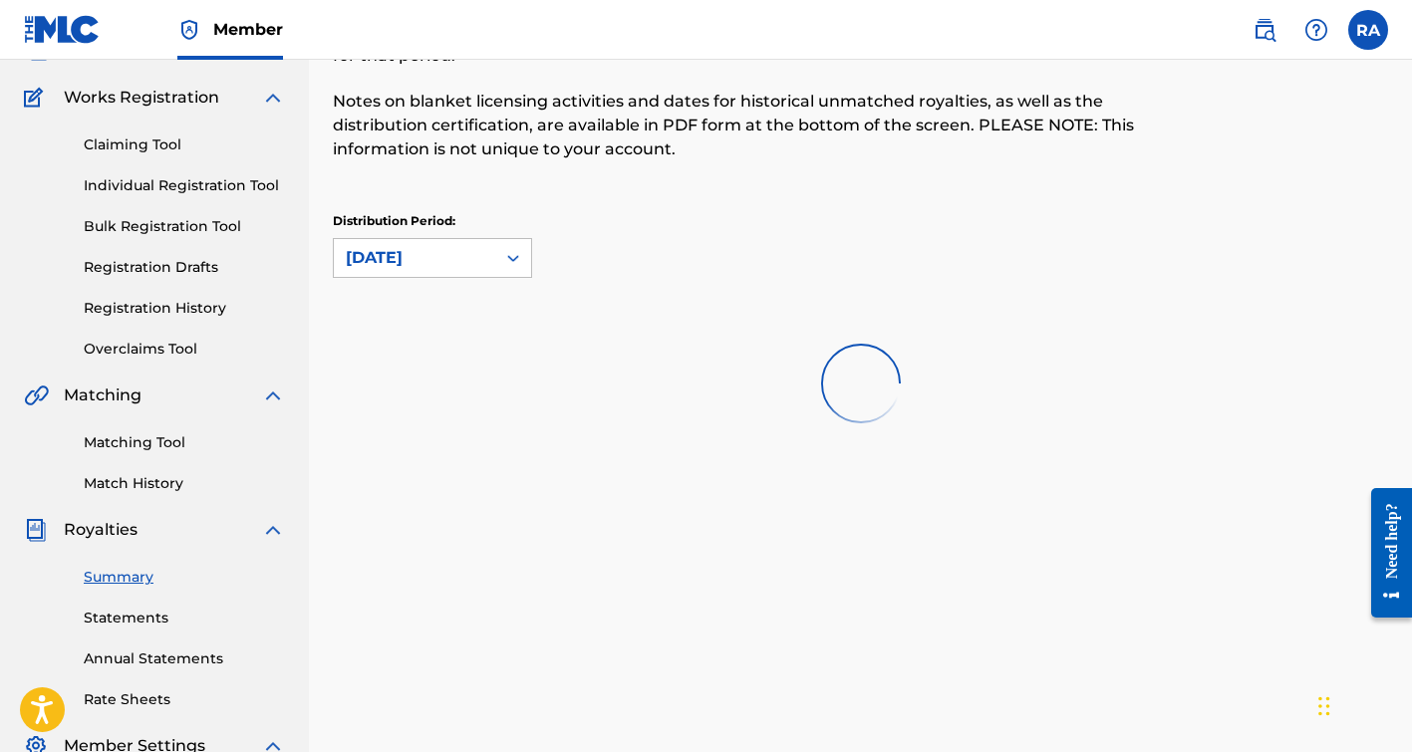
scroll to position [53, 0]
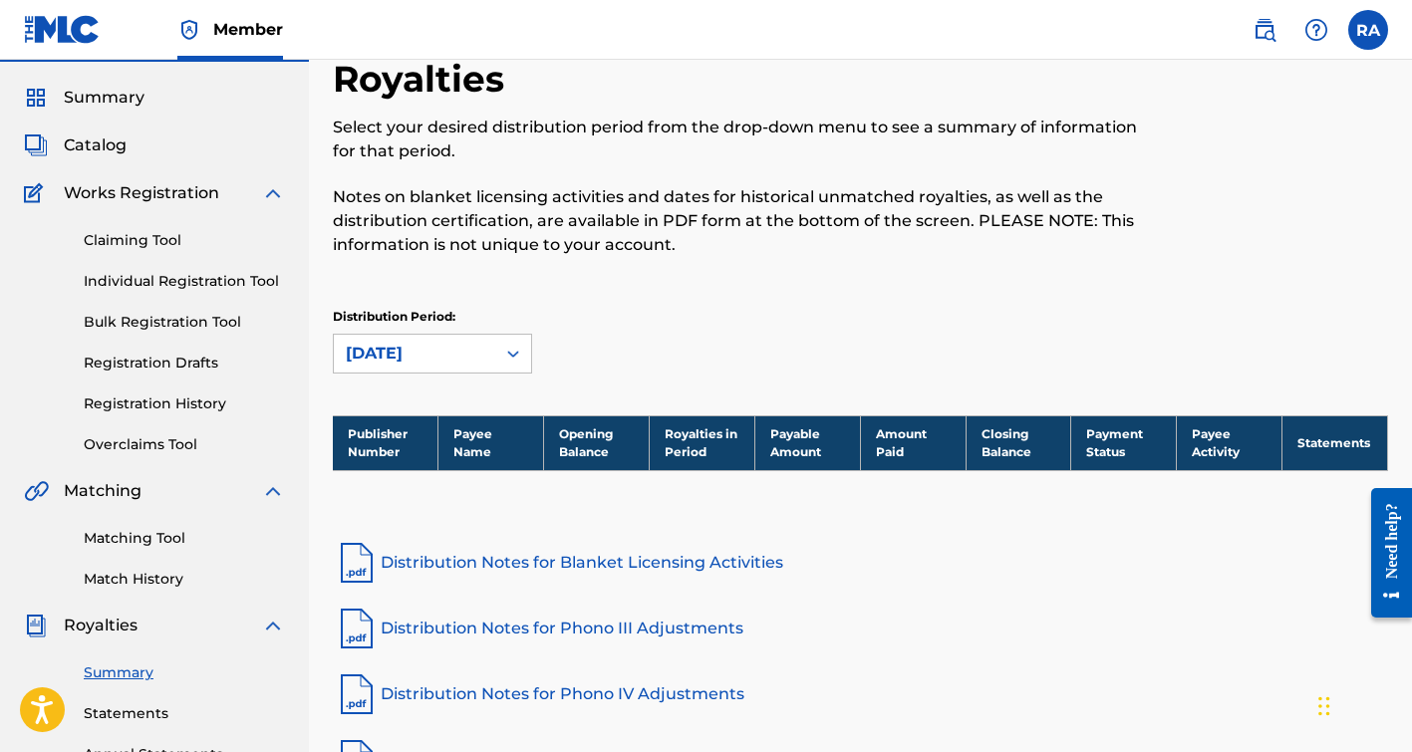
click at [161, 245] on link "Claiming Tool" at bounding box center [184, 240] width 201 height 21
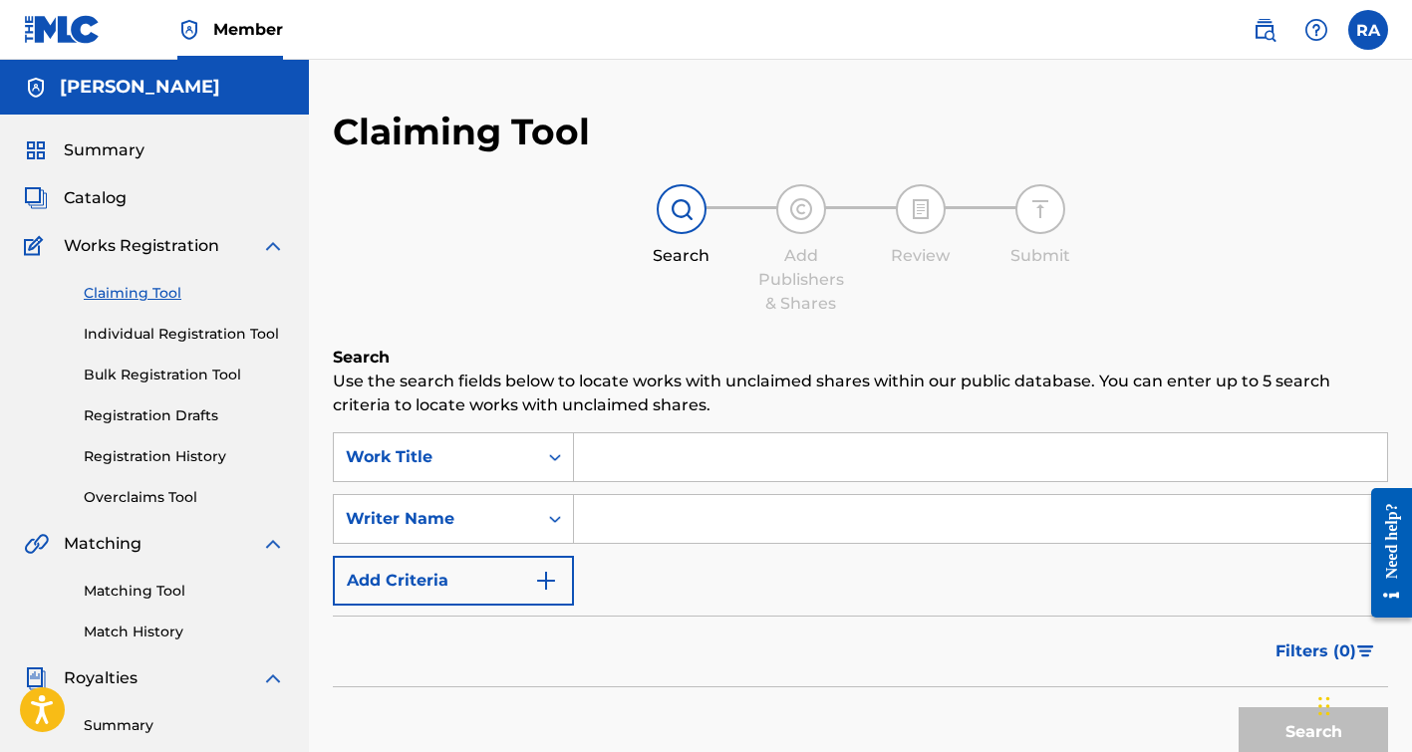
click at [627, 519] on input "Search Form" at bounding box center [980, 519] width 813 height 48
type input "[PERSON_NAME]"
click at [1238, 707] on button "Search" at bounding box center [1312, 732] width 149 height 50
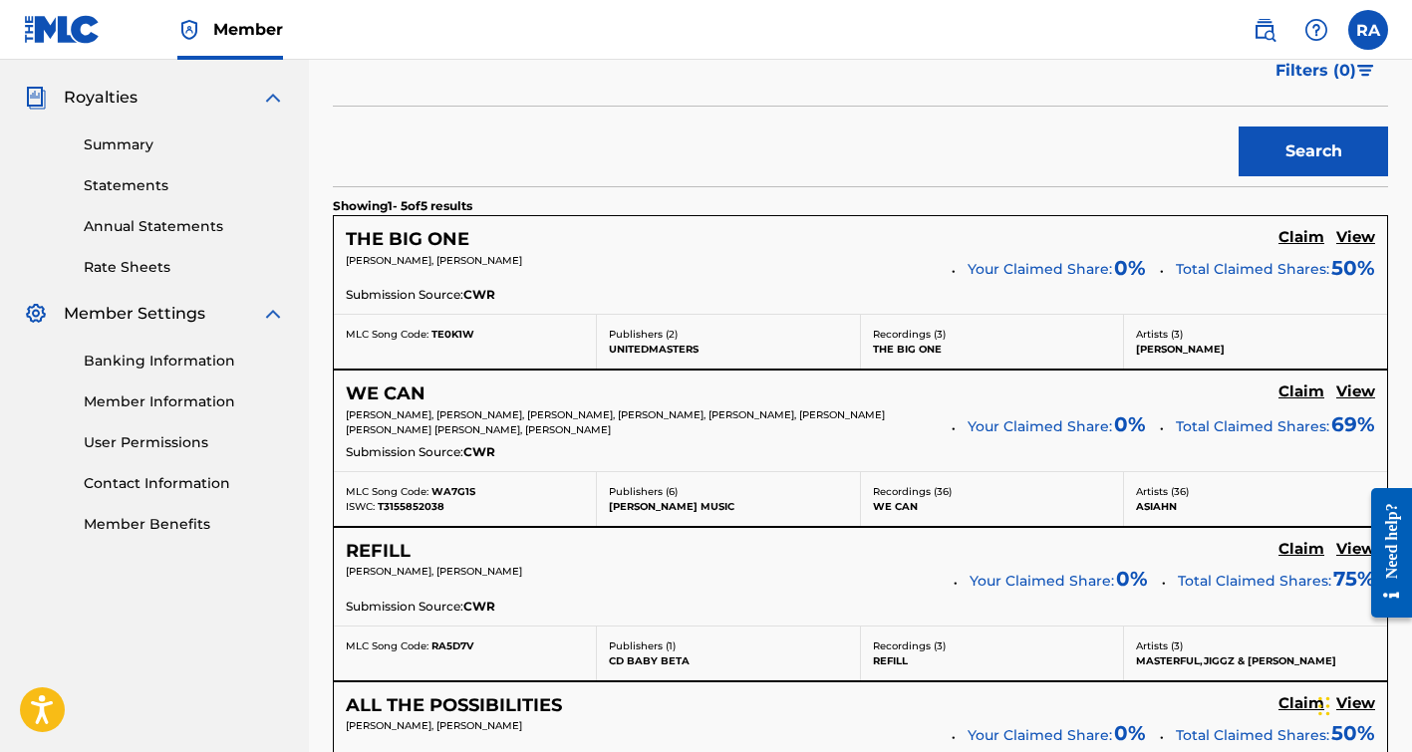
scroll to position [583, 0]
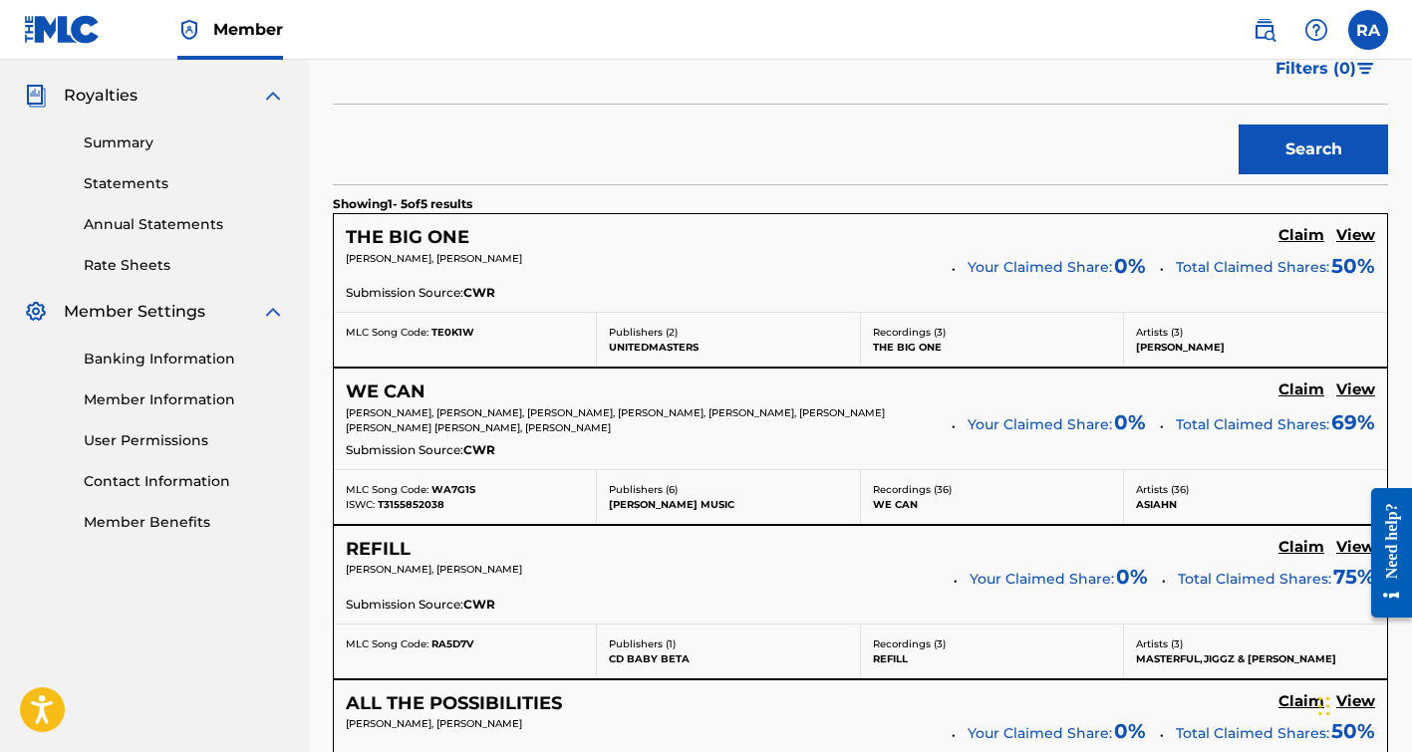
click at [1309, 245] on h5 "Claim" at bounding box center [1301, 235] width 46 height 19
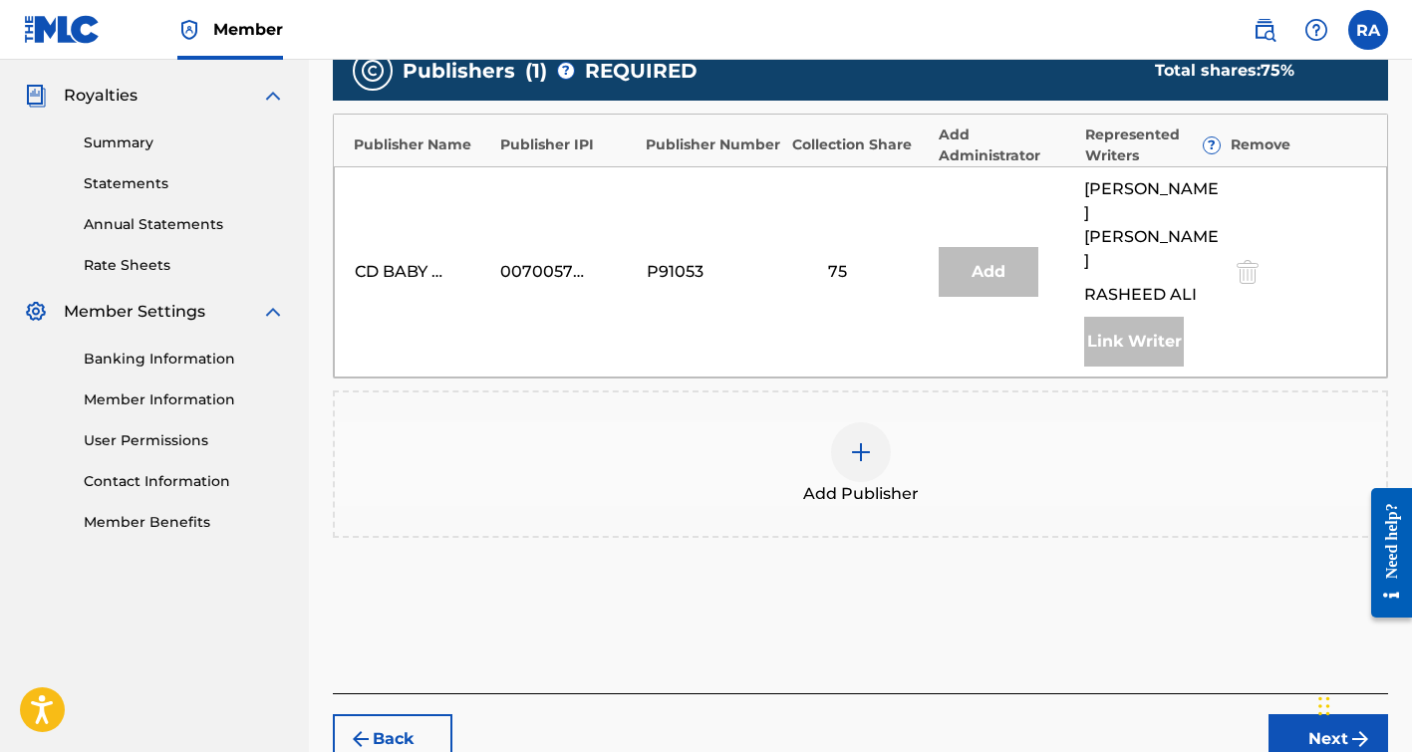
click at [1004, 247] on div "Add" at bounding box center [988, 272] width 100 height 50
click at [1108, 317] on div "Link Writer" at bounding box center [1134, 342] width 100 height 50
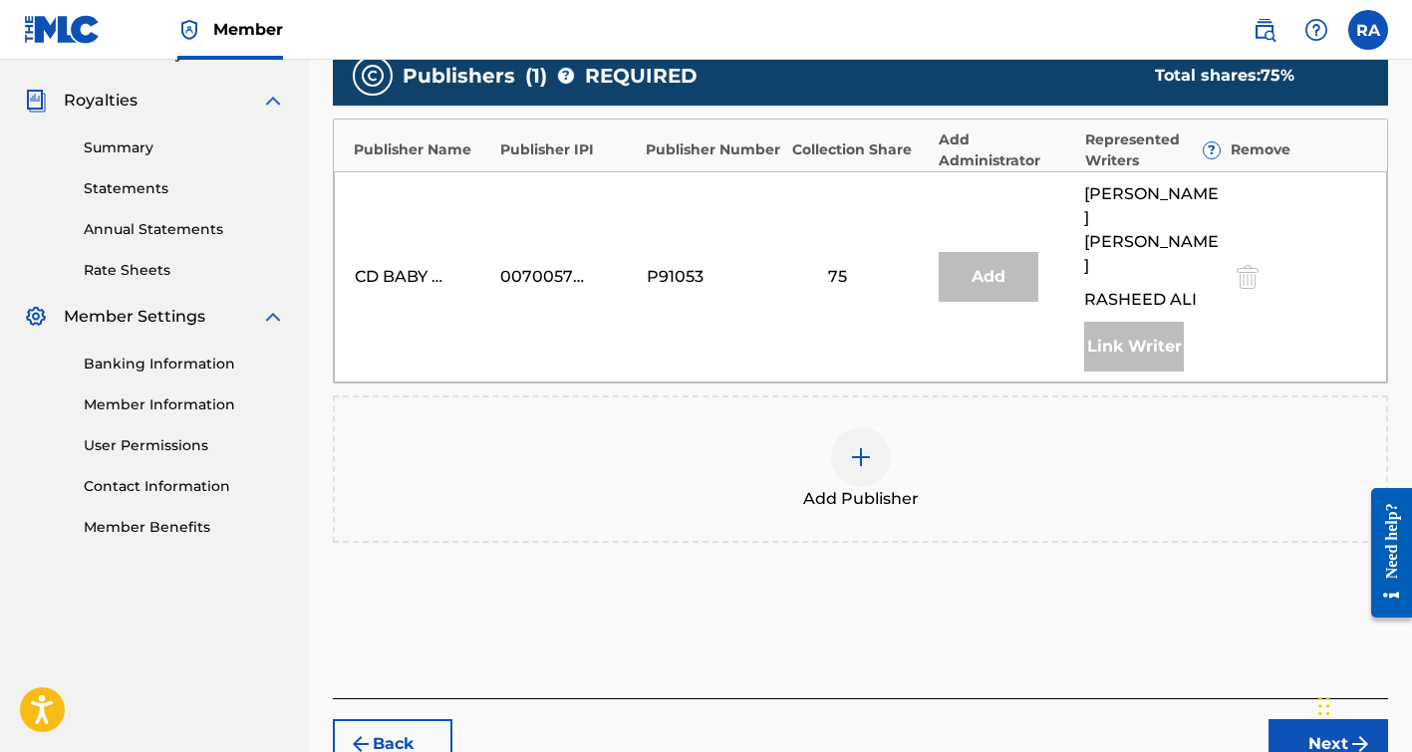
scroll to position [581, 0]
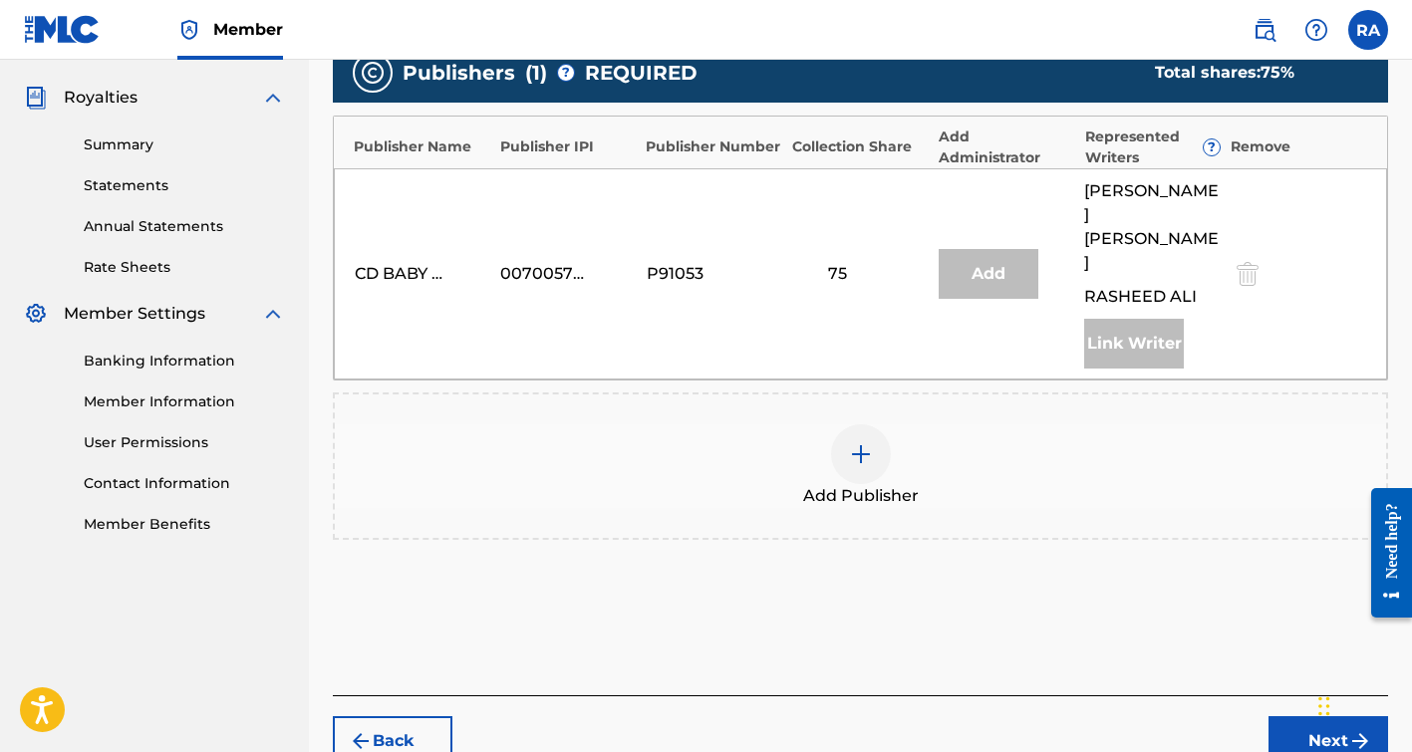
click at [1303, 716] on button "Next" at bounding box center [1328, 741] width 120 height 50
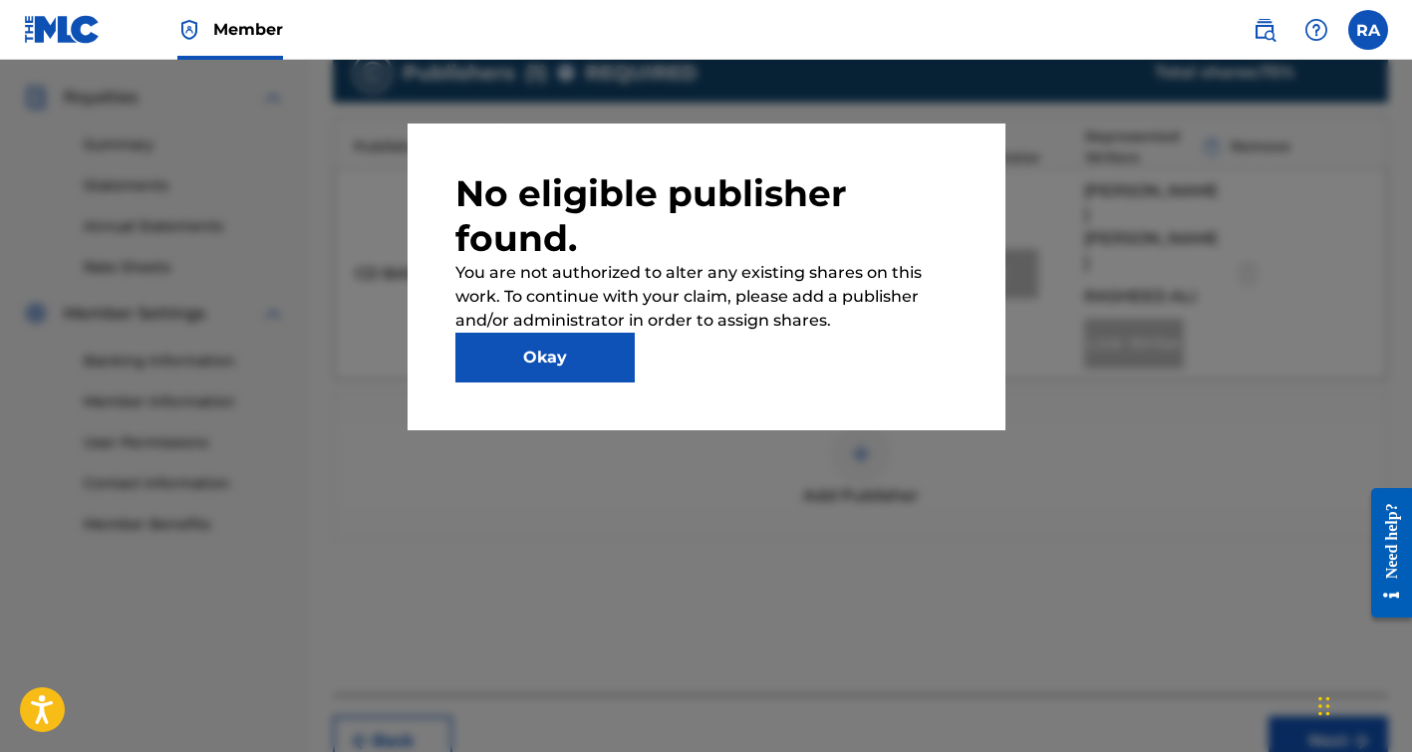
click at [618, 379] on button "Okay" at bounding box center [544, 358] width 179 height 50
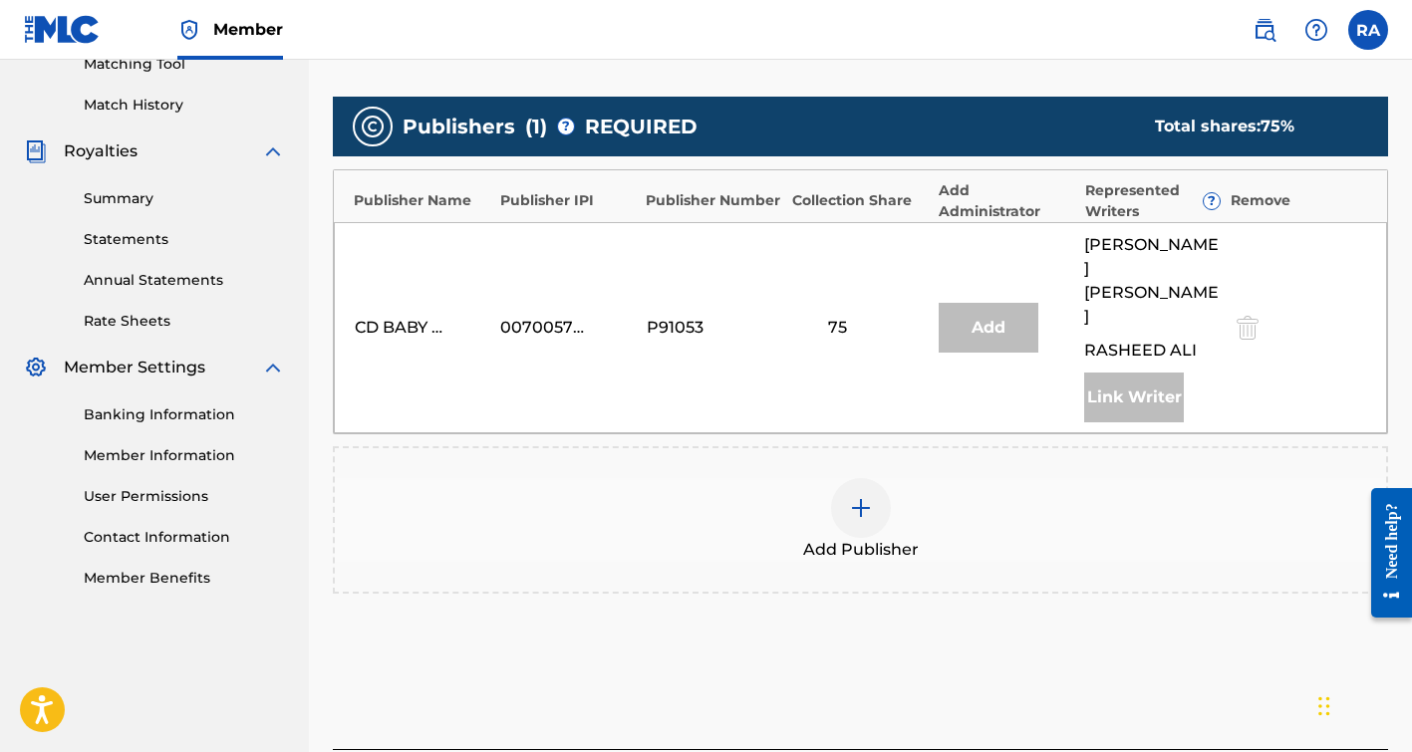
scroll to position [508, 0]
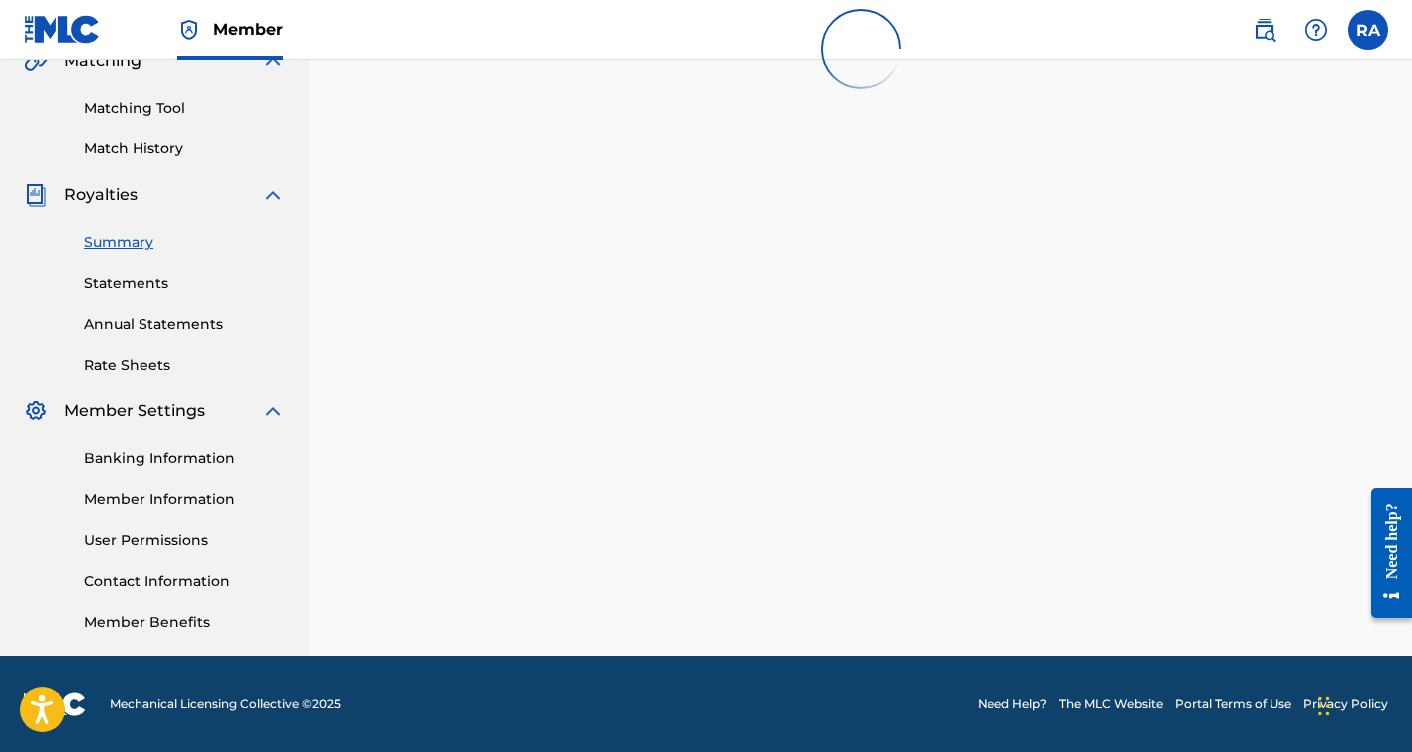
scroll to position [53, 0]
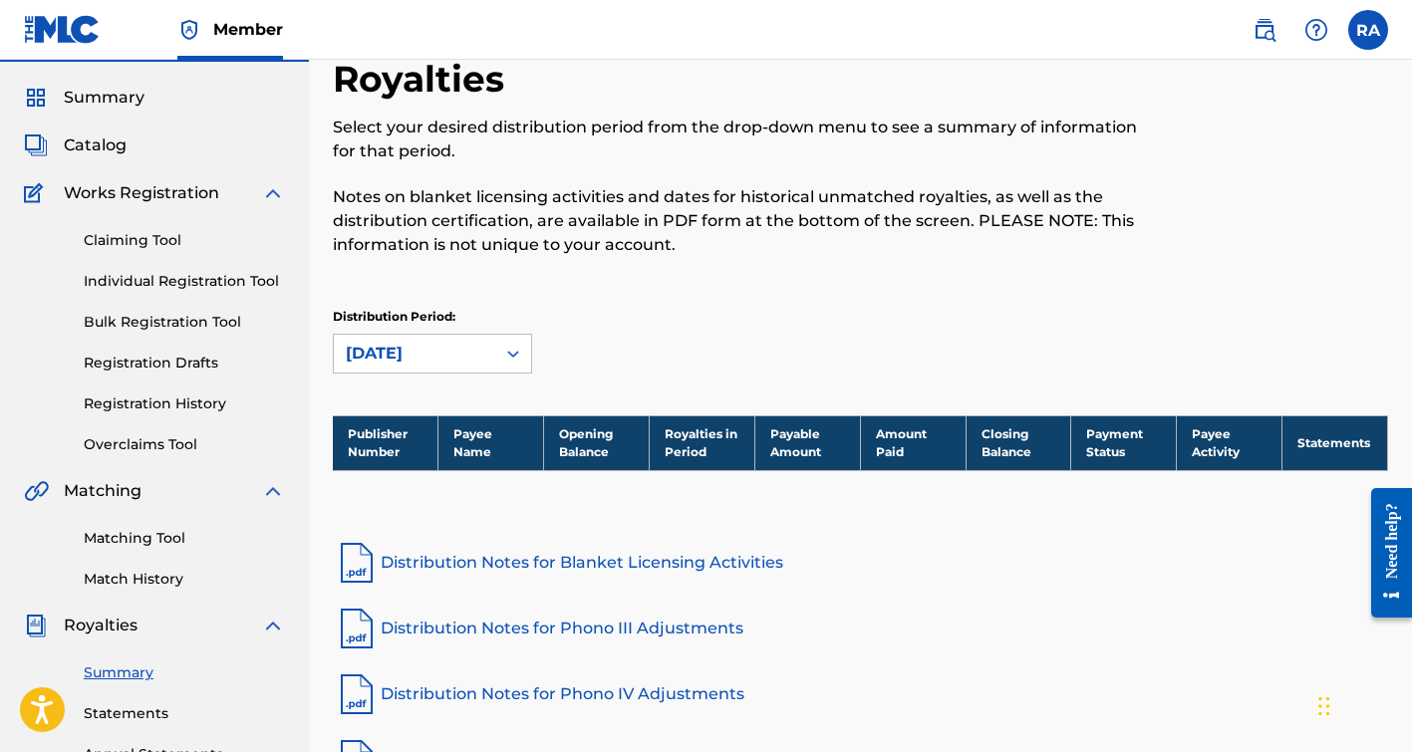
click at [152, 233] on link "Claiming Tool" at bounding box center [184, 240] width 201 height 21
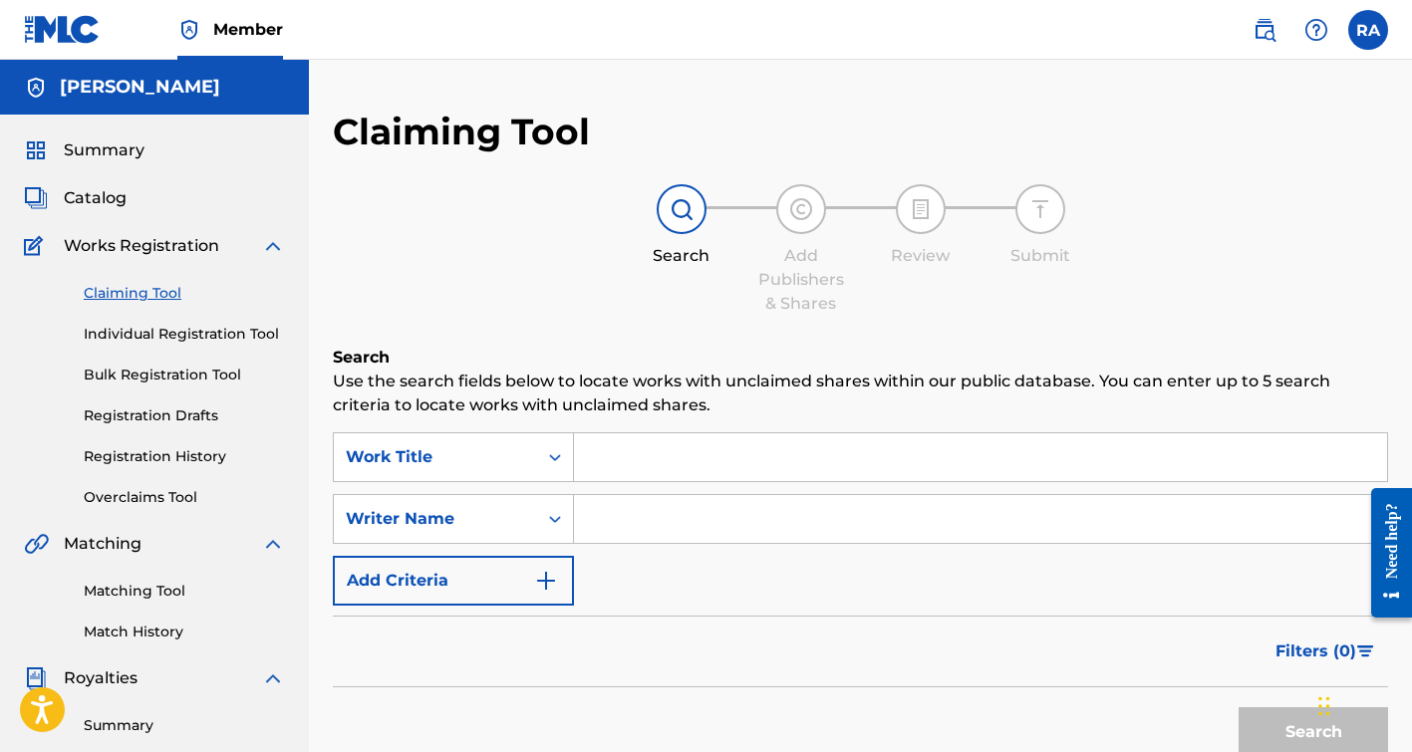
click at [610, 513] on input "Search Form" at bounding box center [980, 519] width 813 height 48
type input "[PERSON_NAME]"
click at [1306, 717] on button "Search" at bounding box center [1312, 732] width 149 height 50
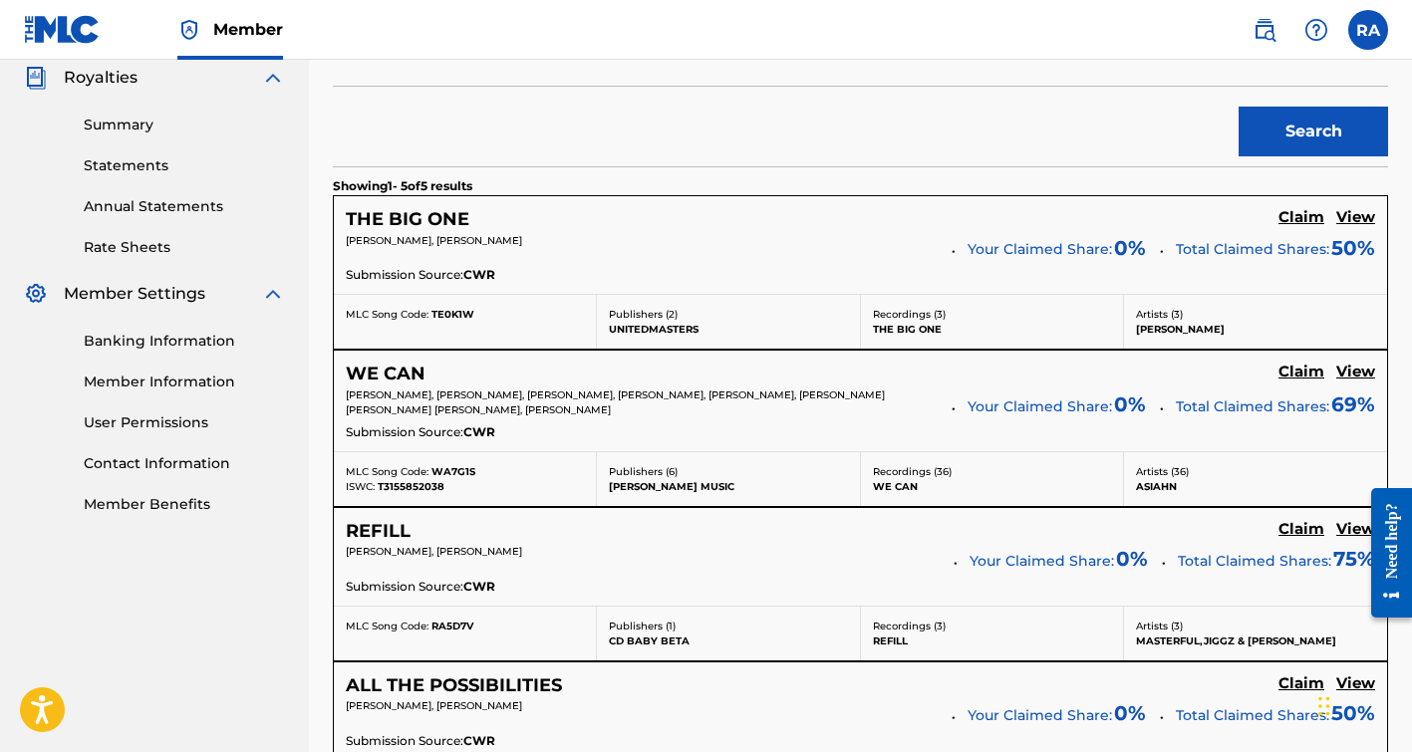
scroll to position [595, 0]
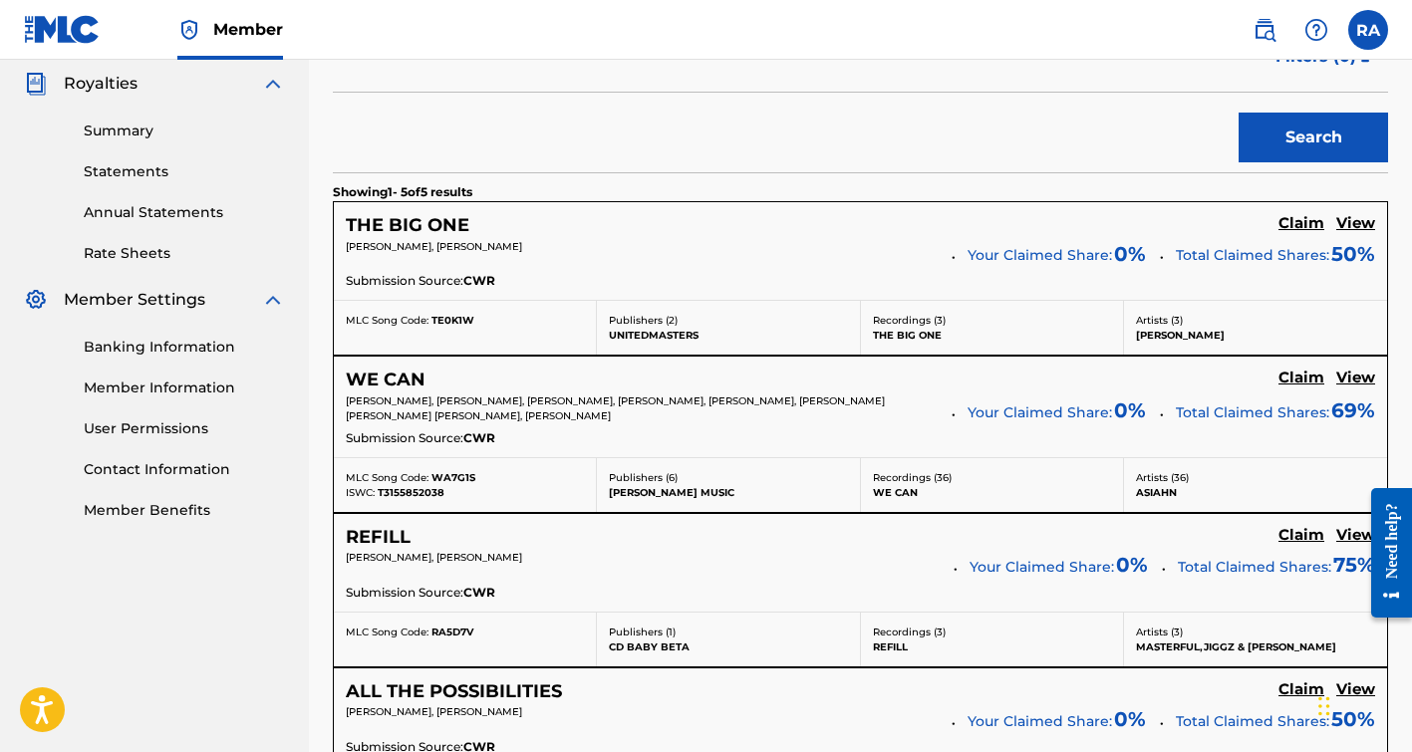
click at [1291, 225] on h5 "Claim" at bounding box center [1301, 223] width 46 height 19
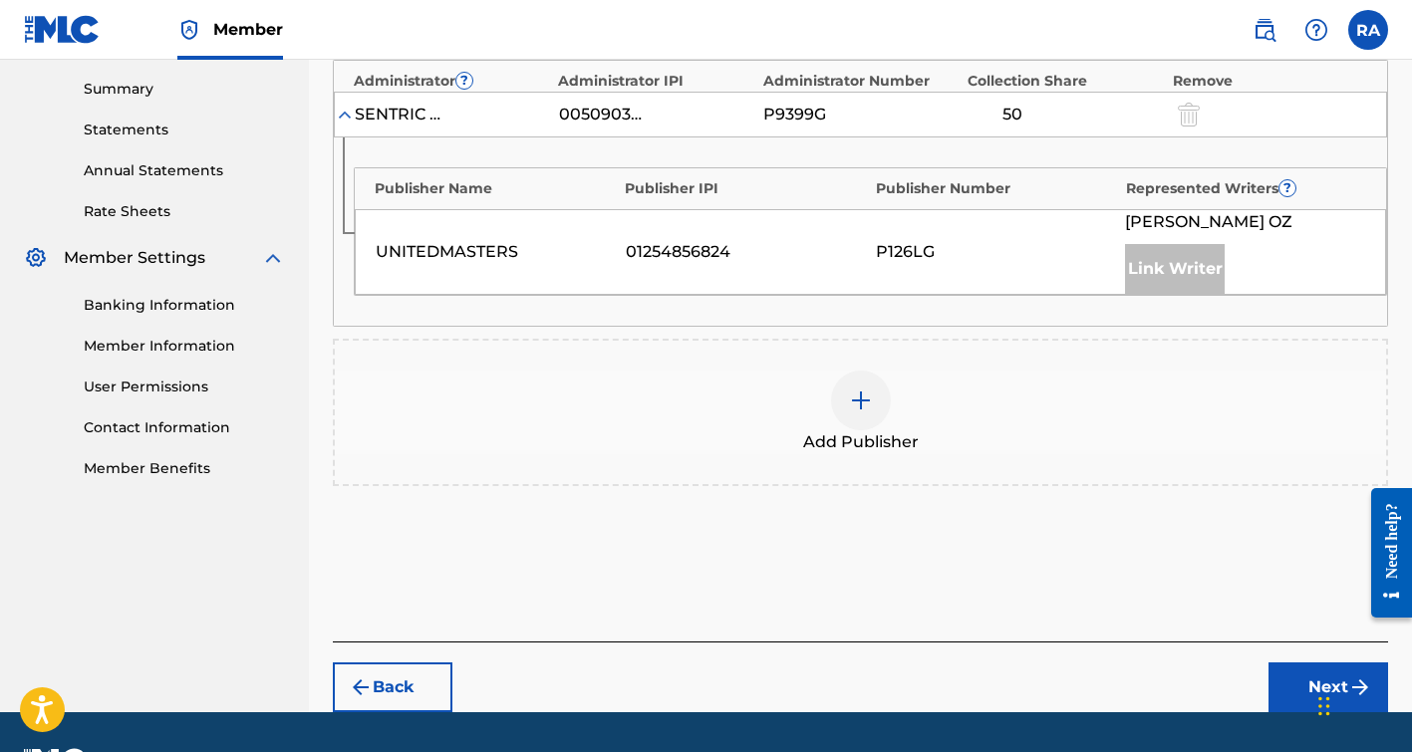
scroll to position [639, 0]
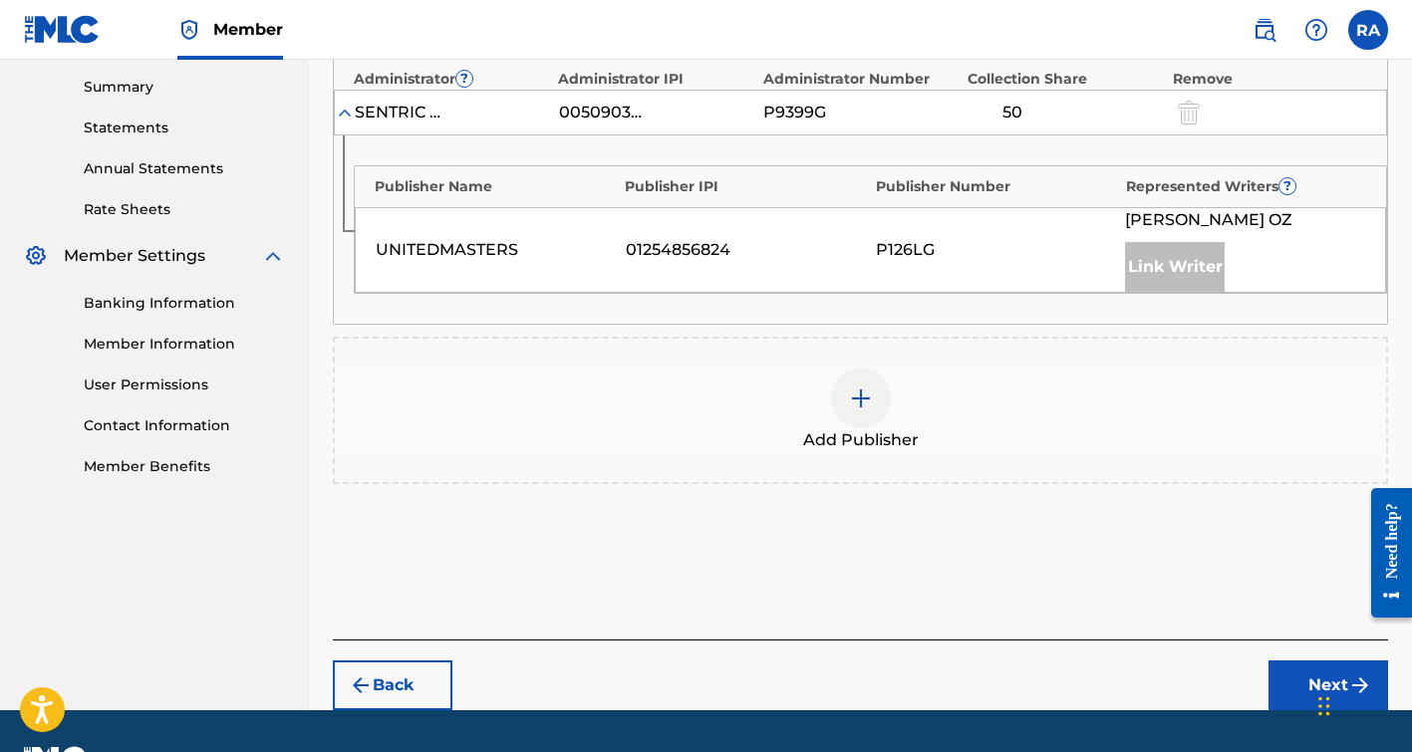
click at [1297, 679] on button "Next" at bounding box center [1328, 686] width 120 height 50
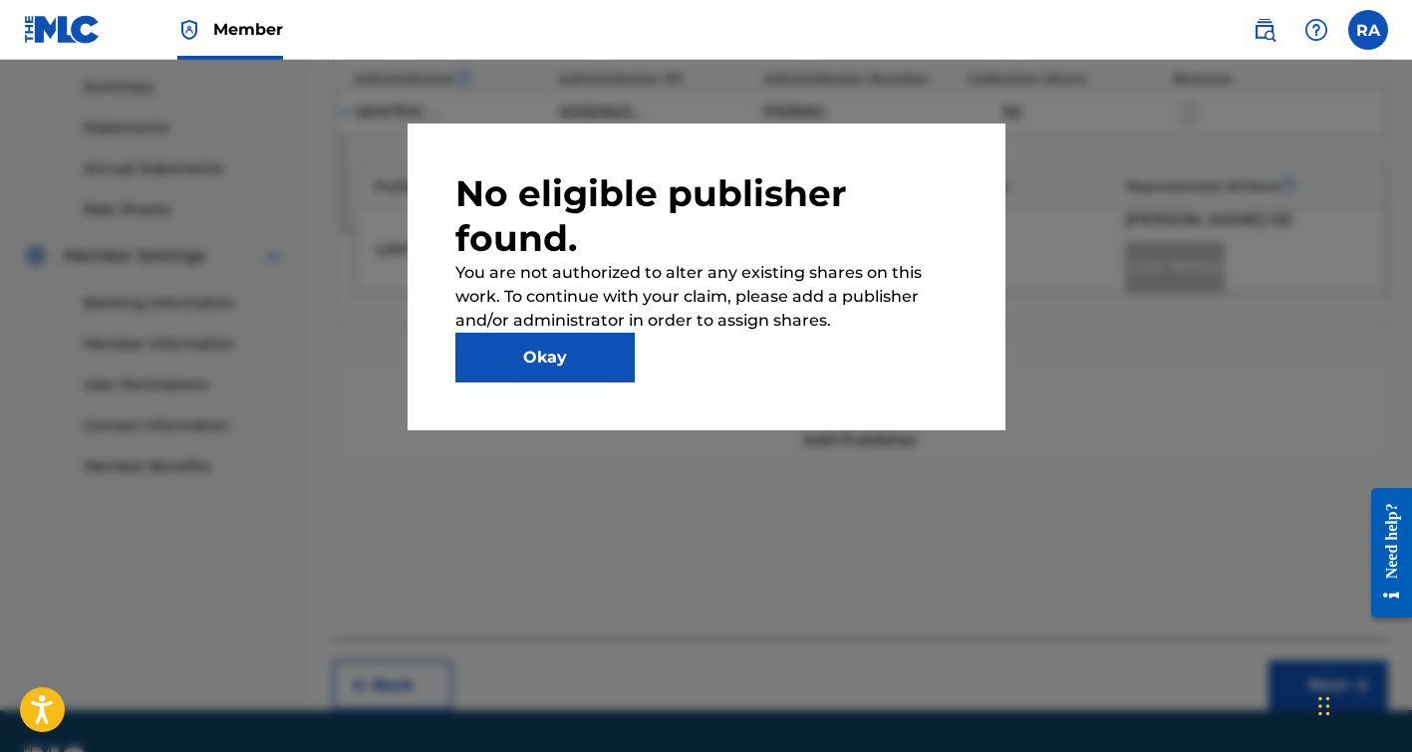
click at [608, 370] on button "Okay" at bounding box center [544, 358] width 179 height 50
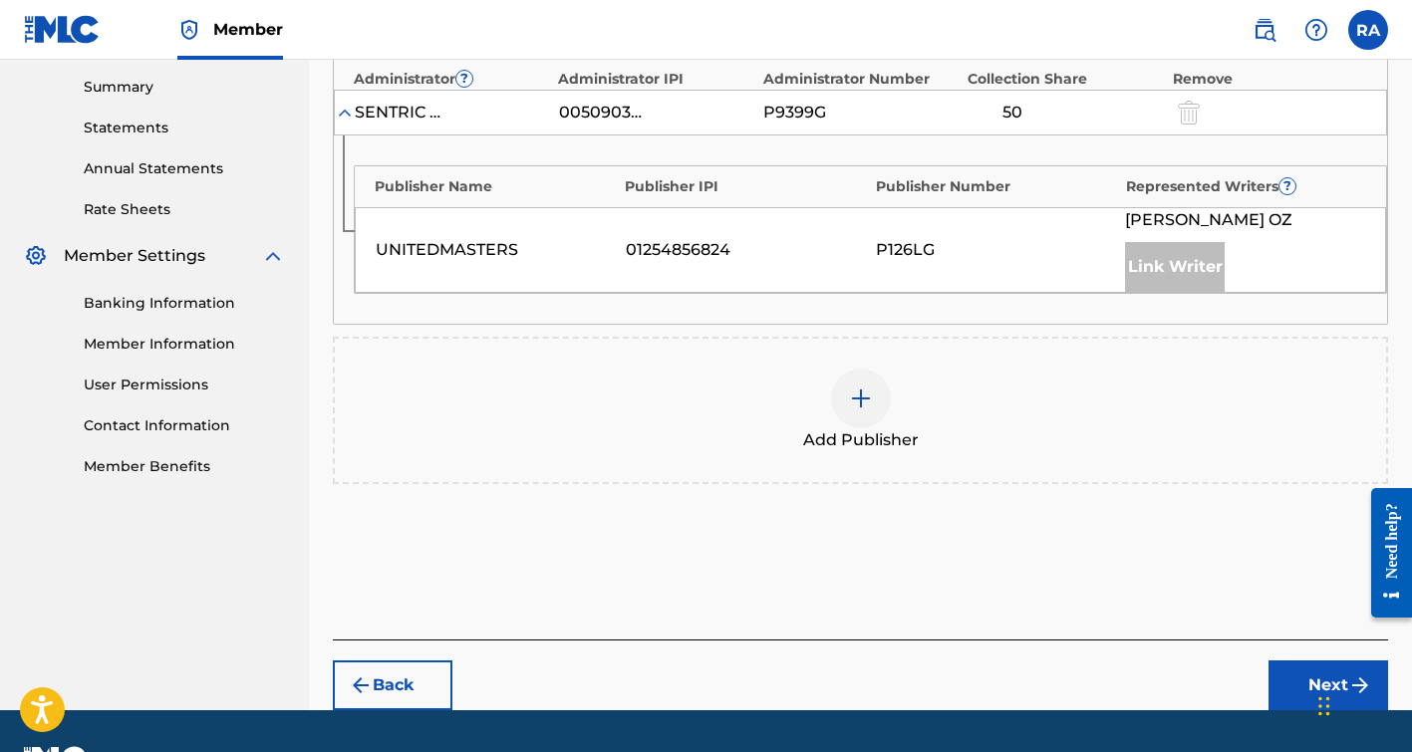
click at [871, 408] on img at bounding box center [861, 399] width 24 height 24
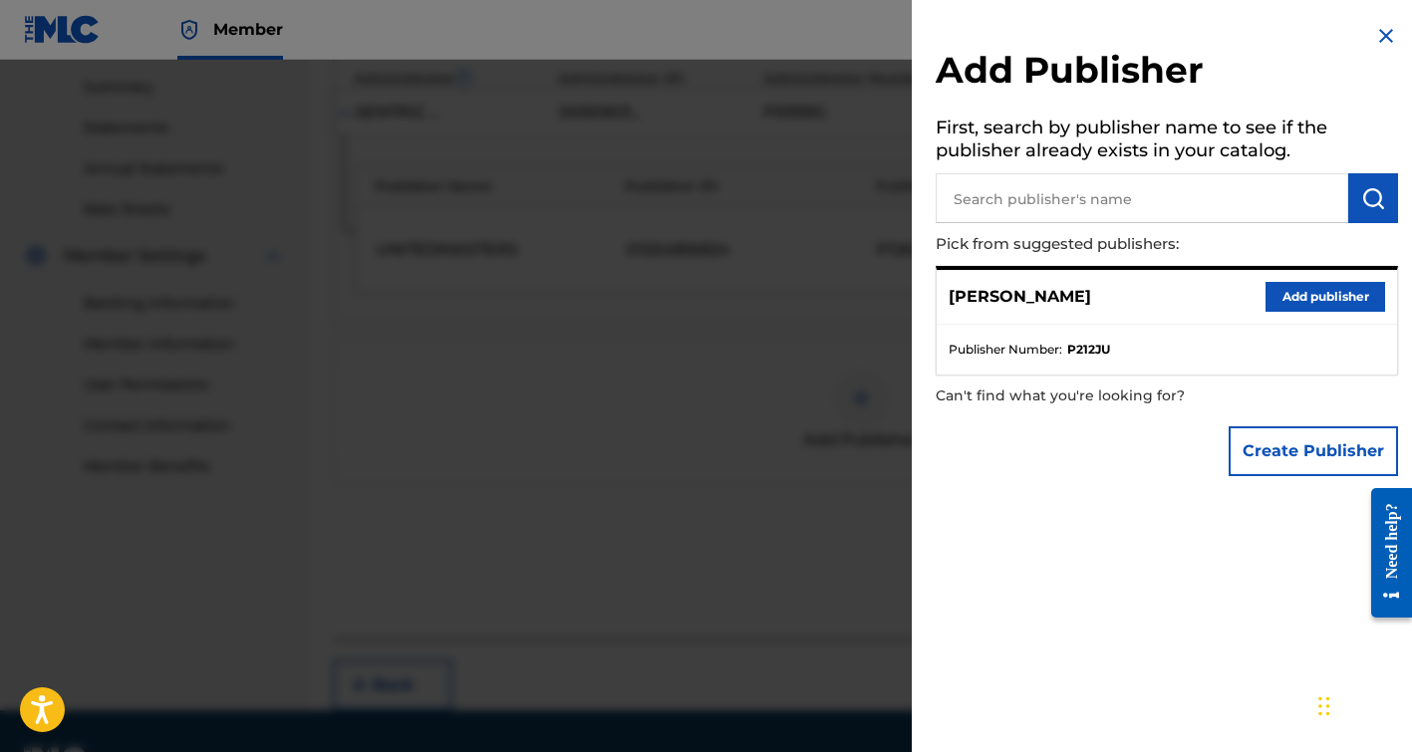
click at [1314, 295] on button "Add publisher" at bounding box center [1325, 297] width 120 height 30
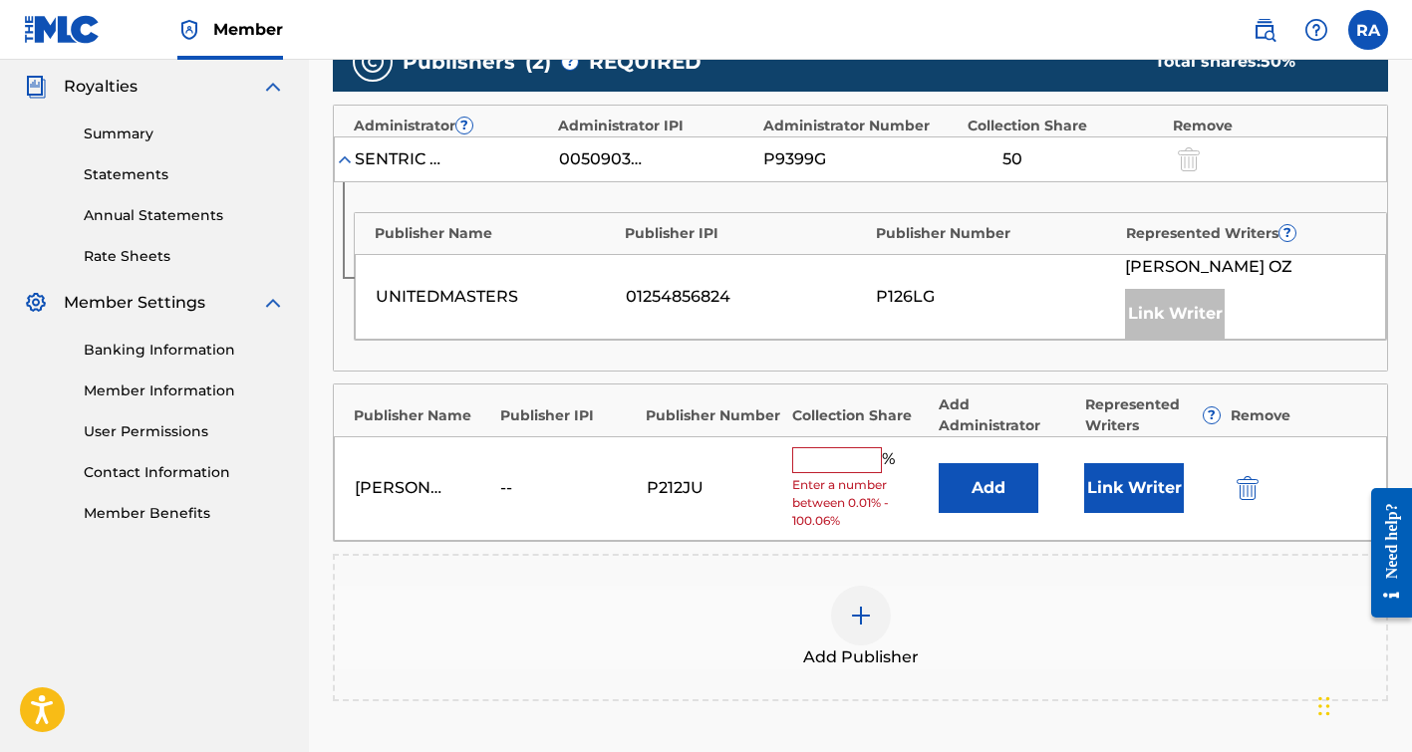
scroll to position [588, 0]
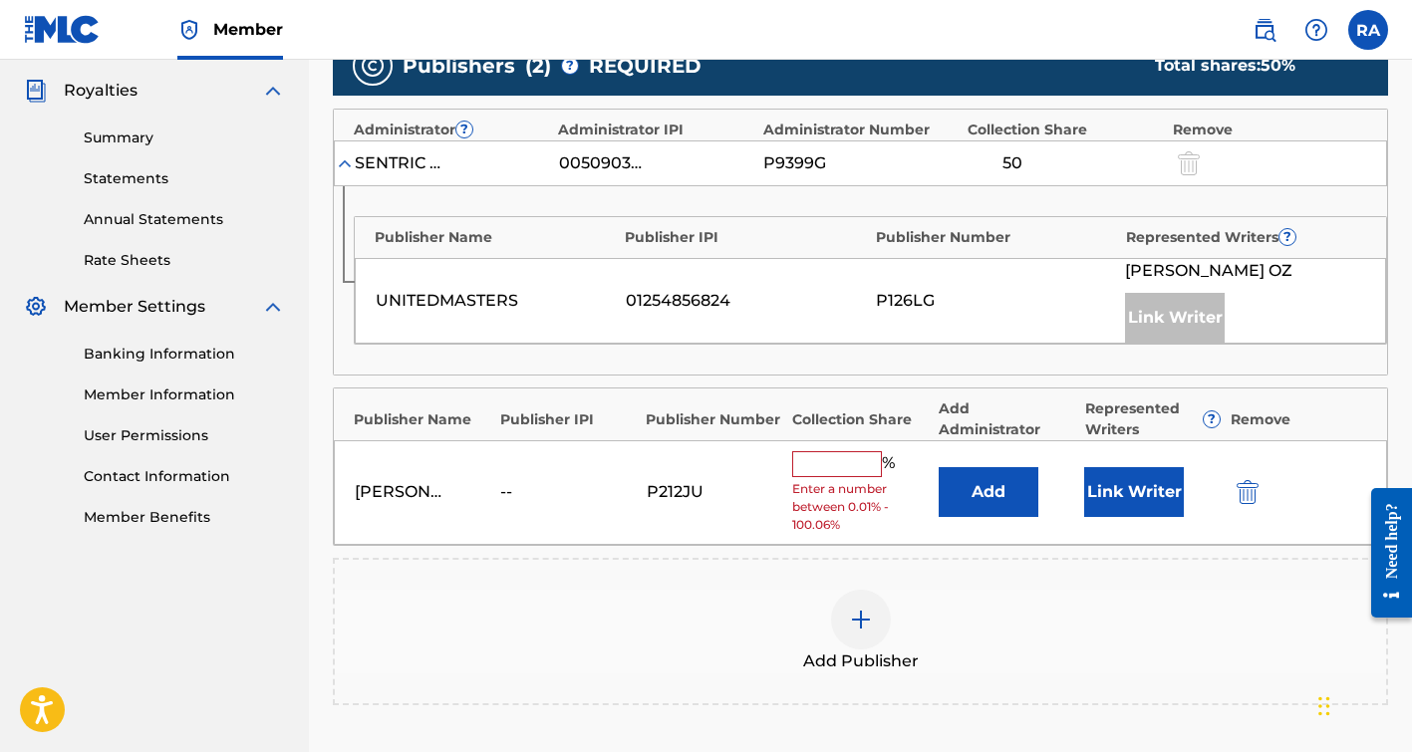
click at [855, 466] on input "text" at bounding box center [837, 464] width 90 height 26
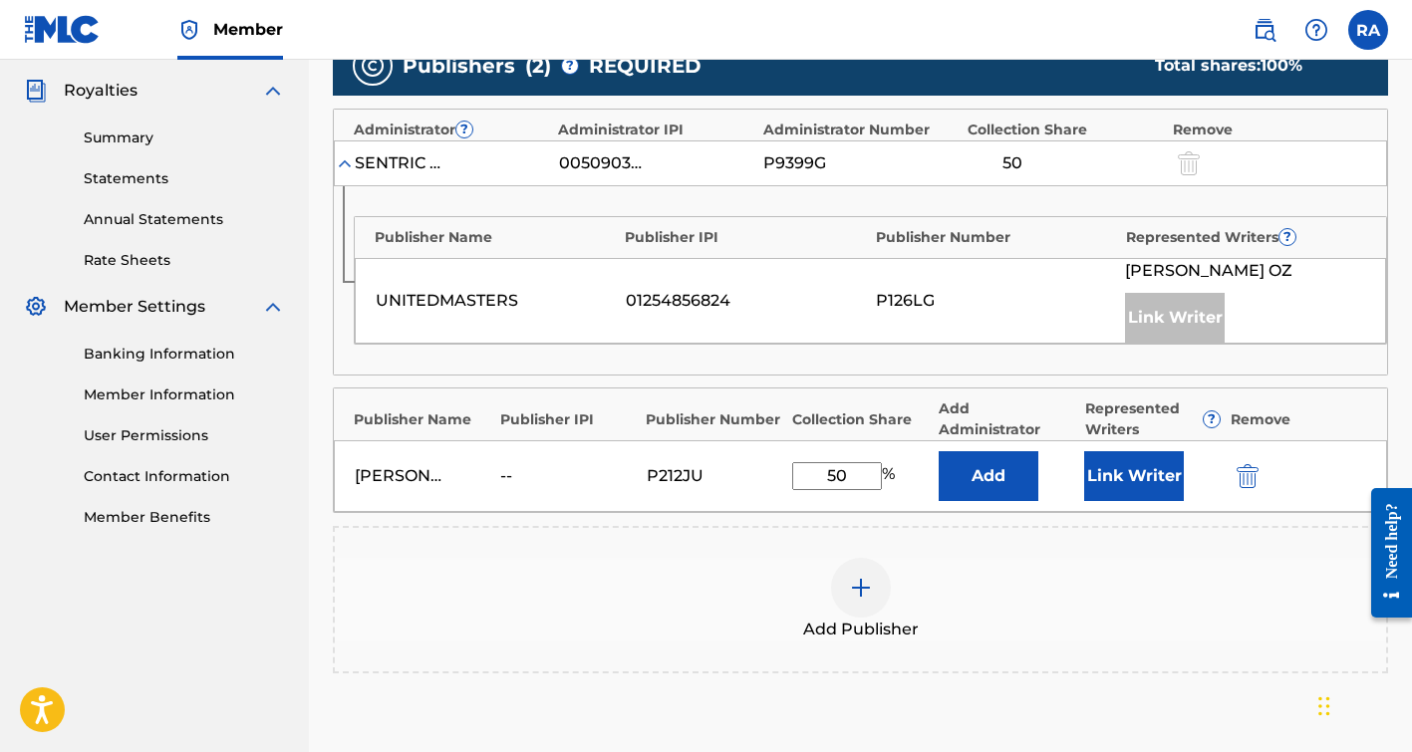
type input "50"
click at [1134, 467] on button "Link Writer" at bounding box center [1134, 476] width 100 height 50
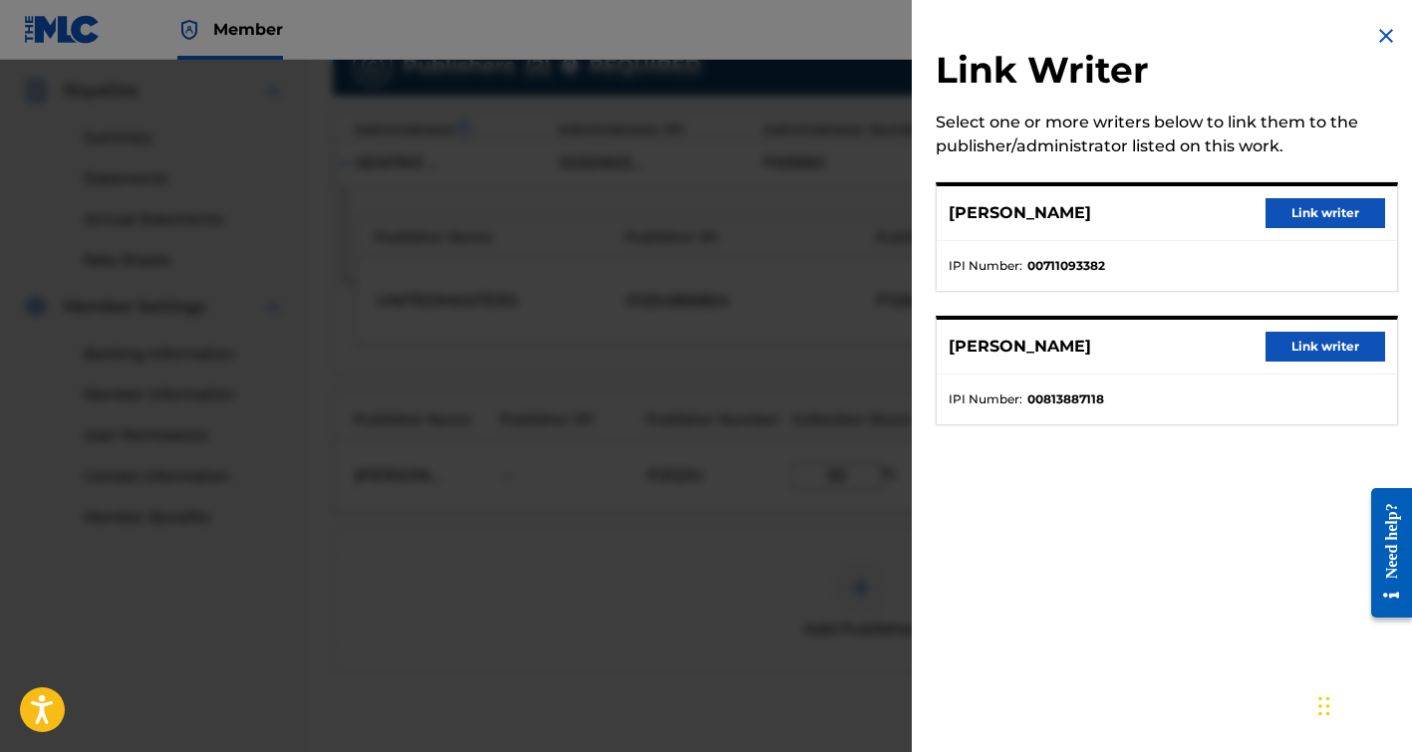
click at [1315, 344] on button "Link writer" at bounding box center [1325, 347] width 120 height 30
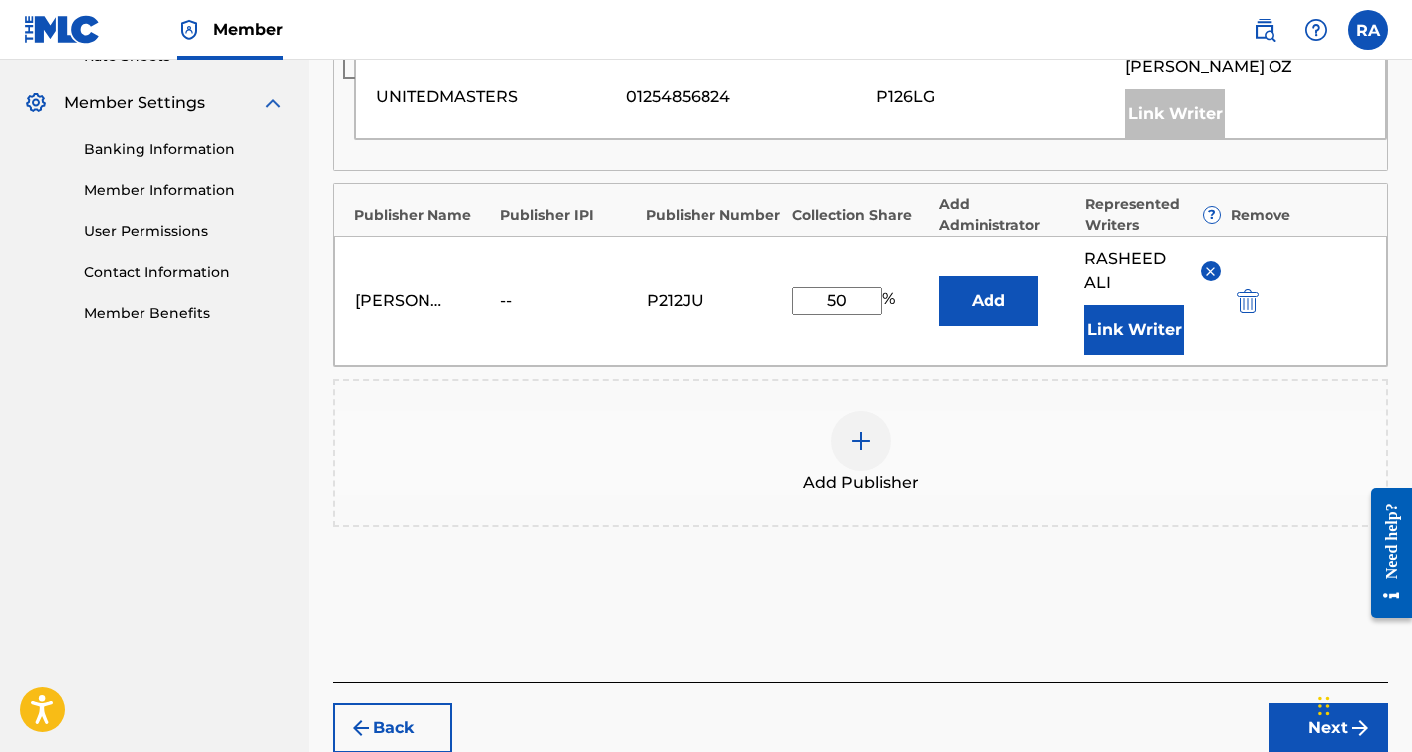
scroll to position [888, 0]
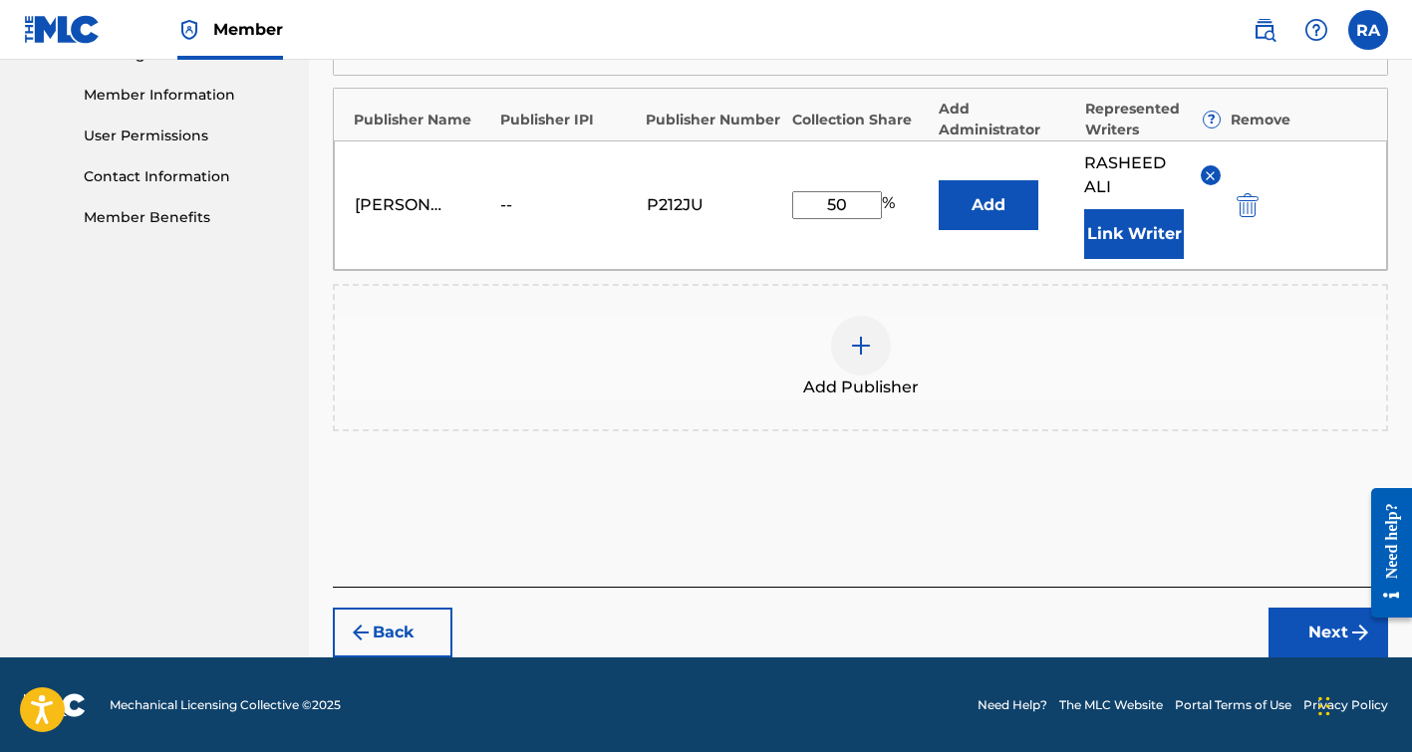
click at [1288, 619] on button "Next" at bounding box center [1328, 633] width 120 height 50
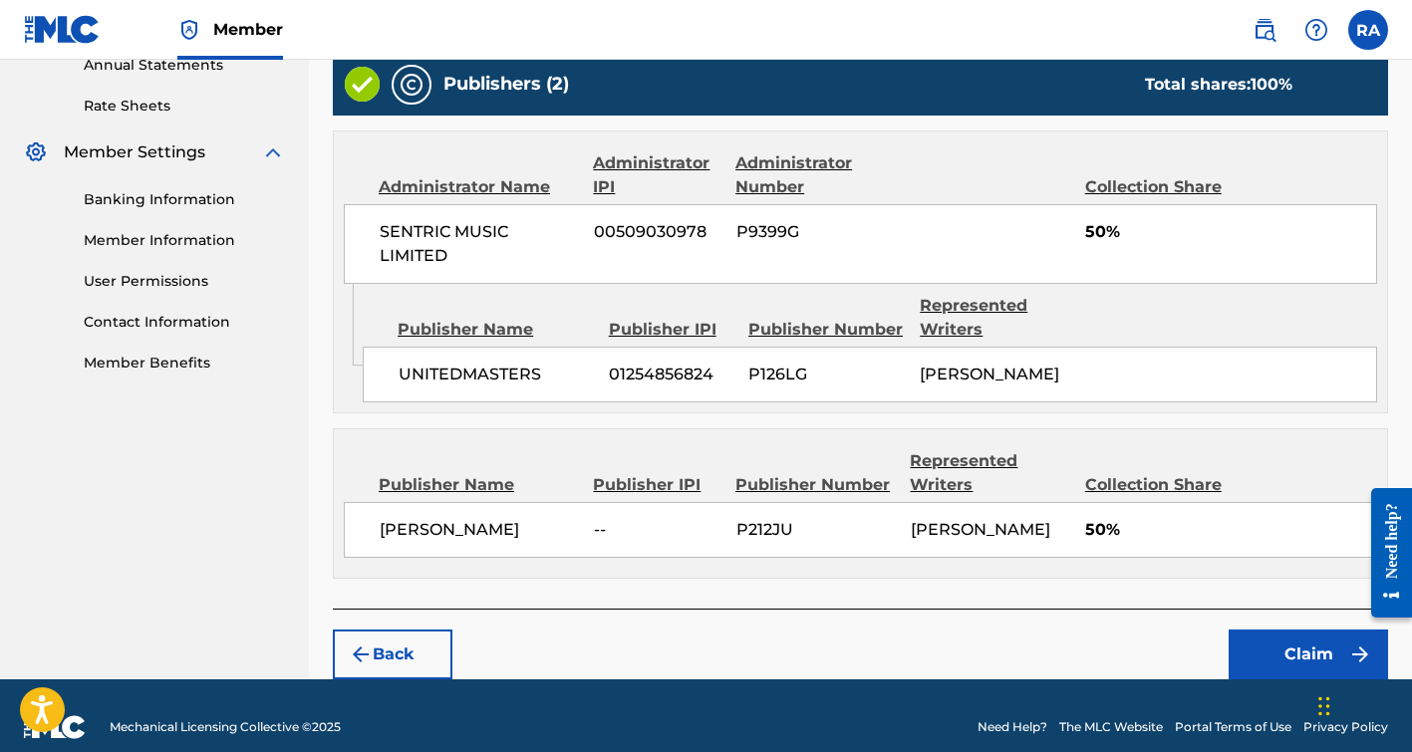
scroll to position [761, 0]
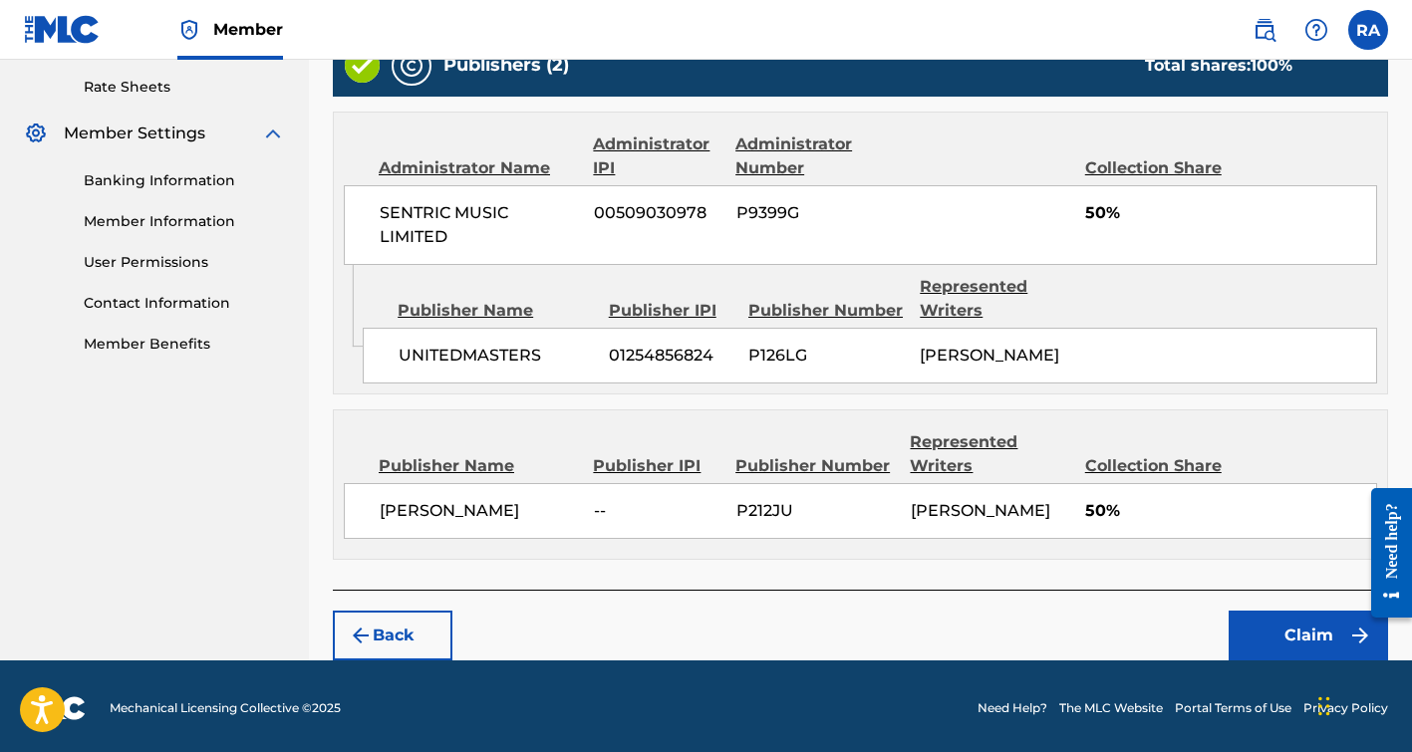
click at [1272, 626] on button "Claim" at bounding box center [1307, 636] width 159 height 50
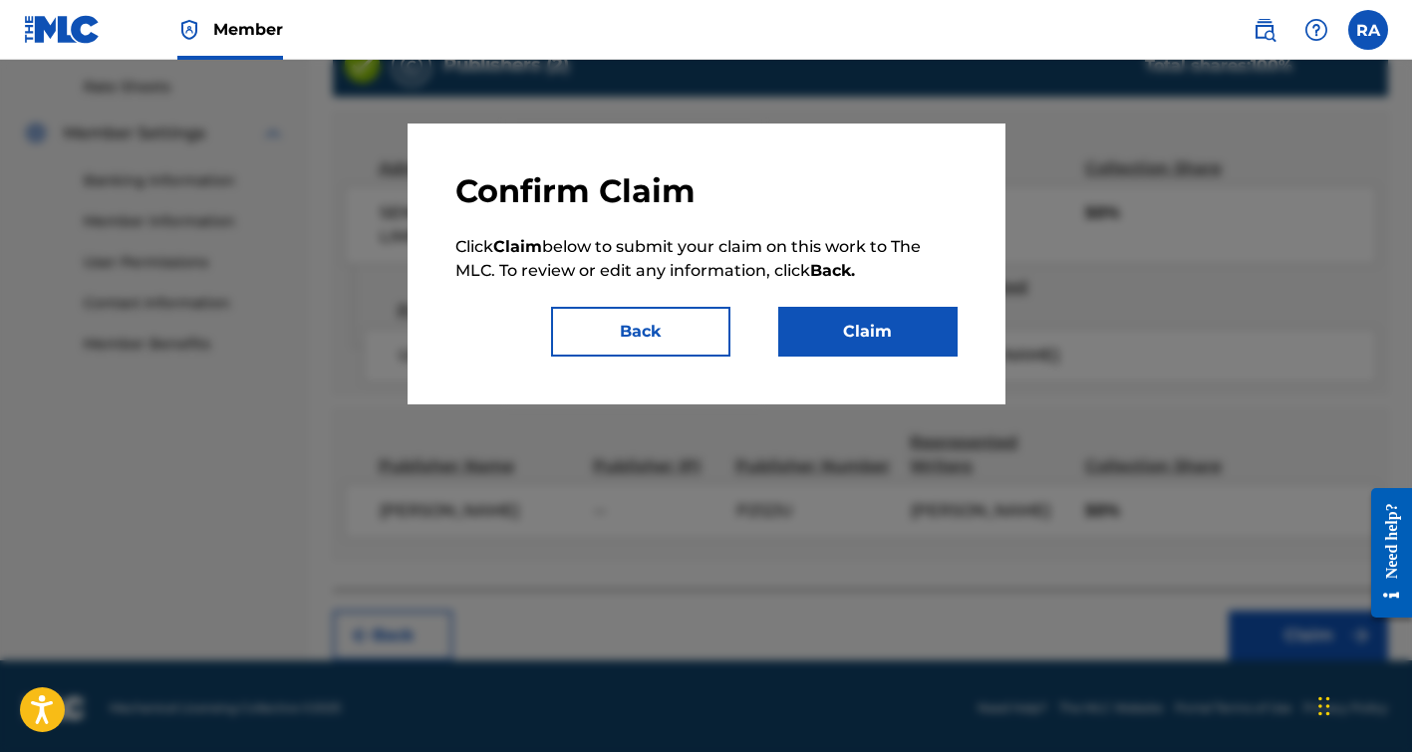
click at [868, 342] on button "Claim" at bounding box center [867, 332] width 179 height 50
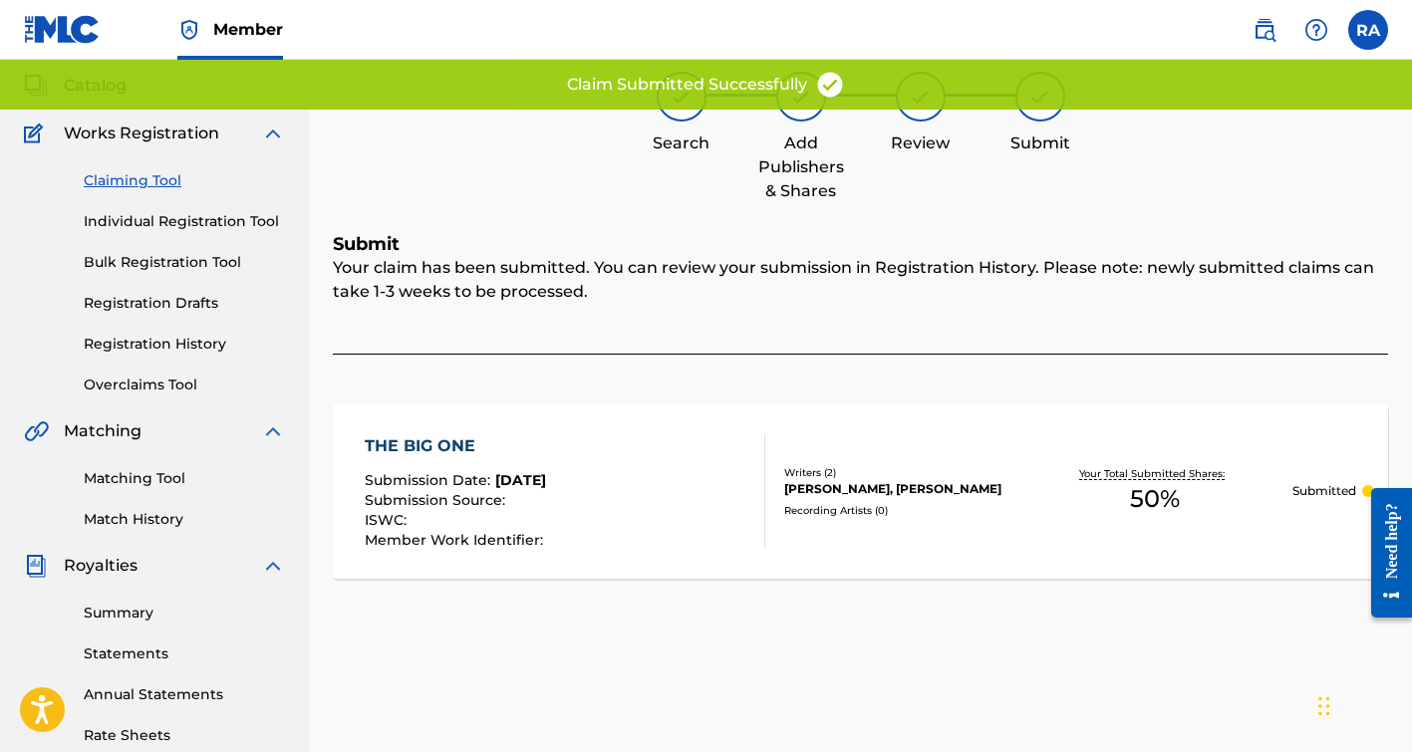
scroll to position [66, 0]
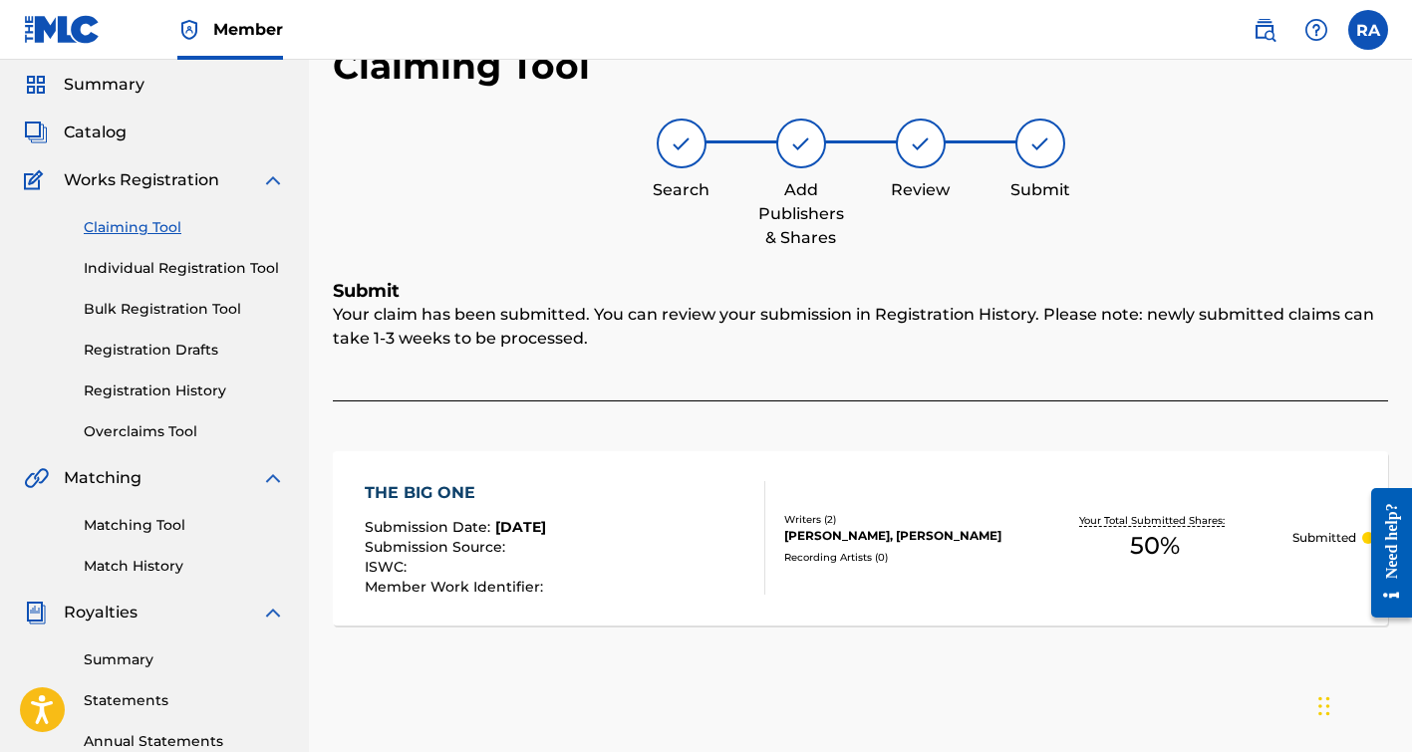
click at [154, 228] on link "Claiming Tool" at bounding box center [184, 227] width 201 height 21
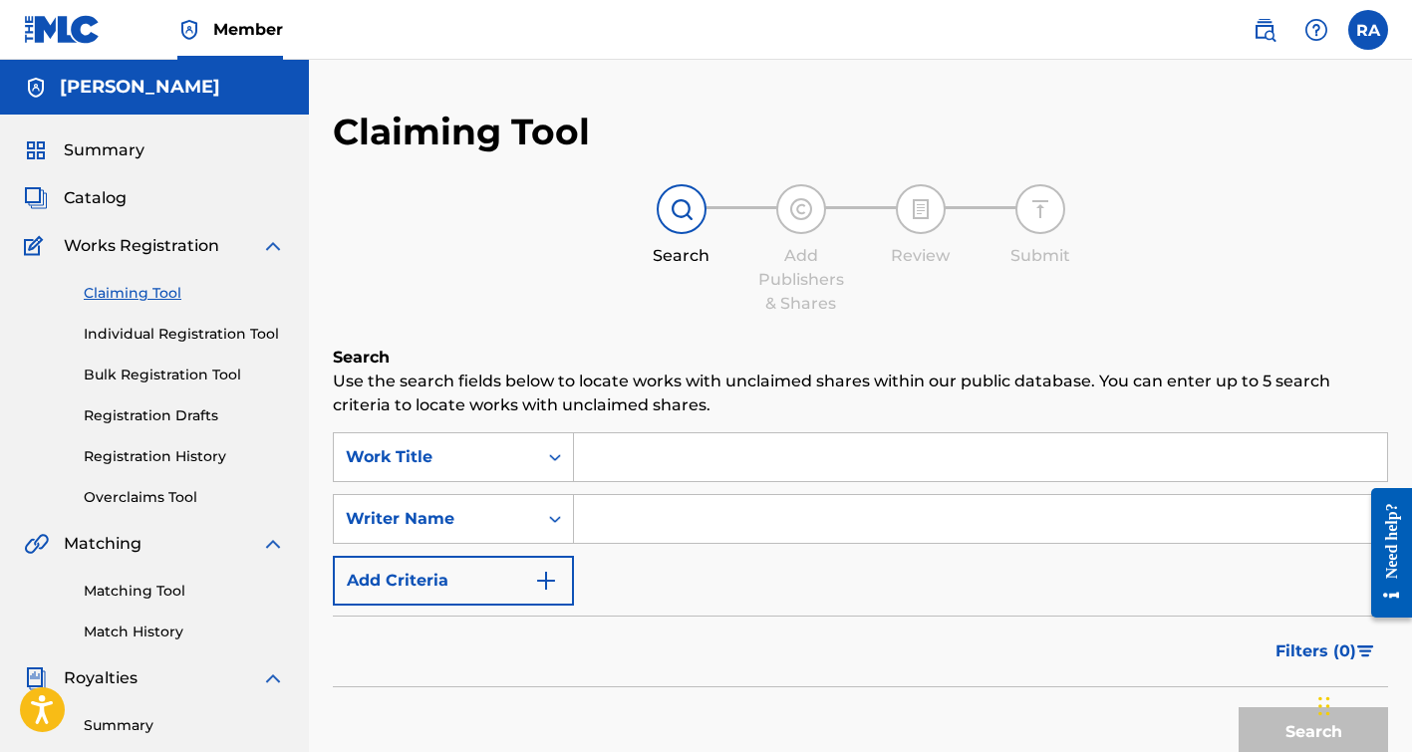
click at [638, 521] on input "Search Form" at bounding box center [980, 519] width 813 height 48
type input "[PERSON_NAME]"
click at [1238, 707] on button "Search" at bounding box center [1312, 732] width 149 height 50
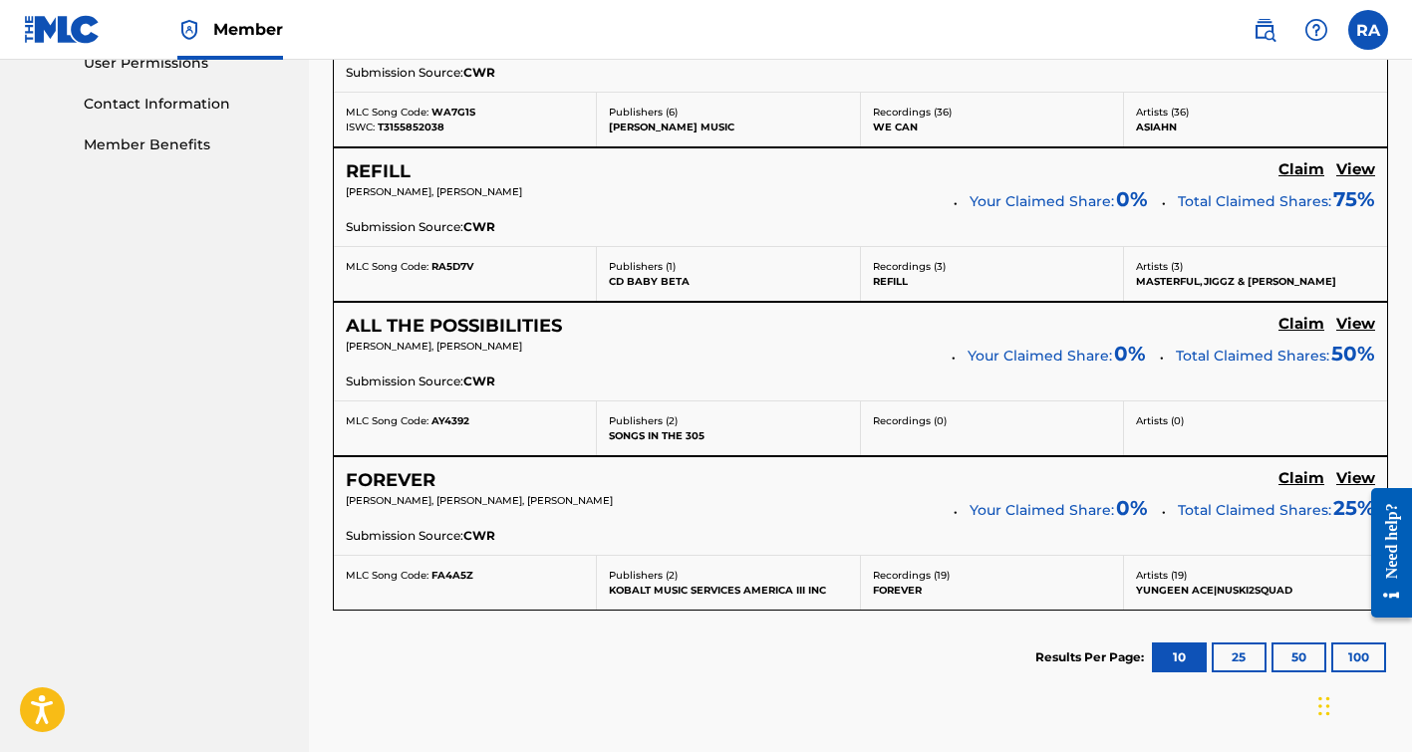
scroll to position [971, 0]
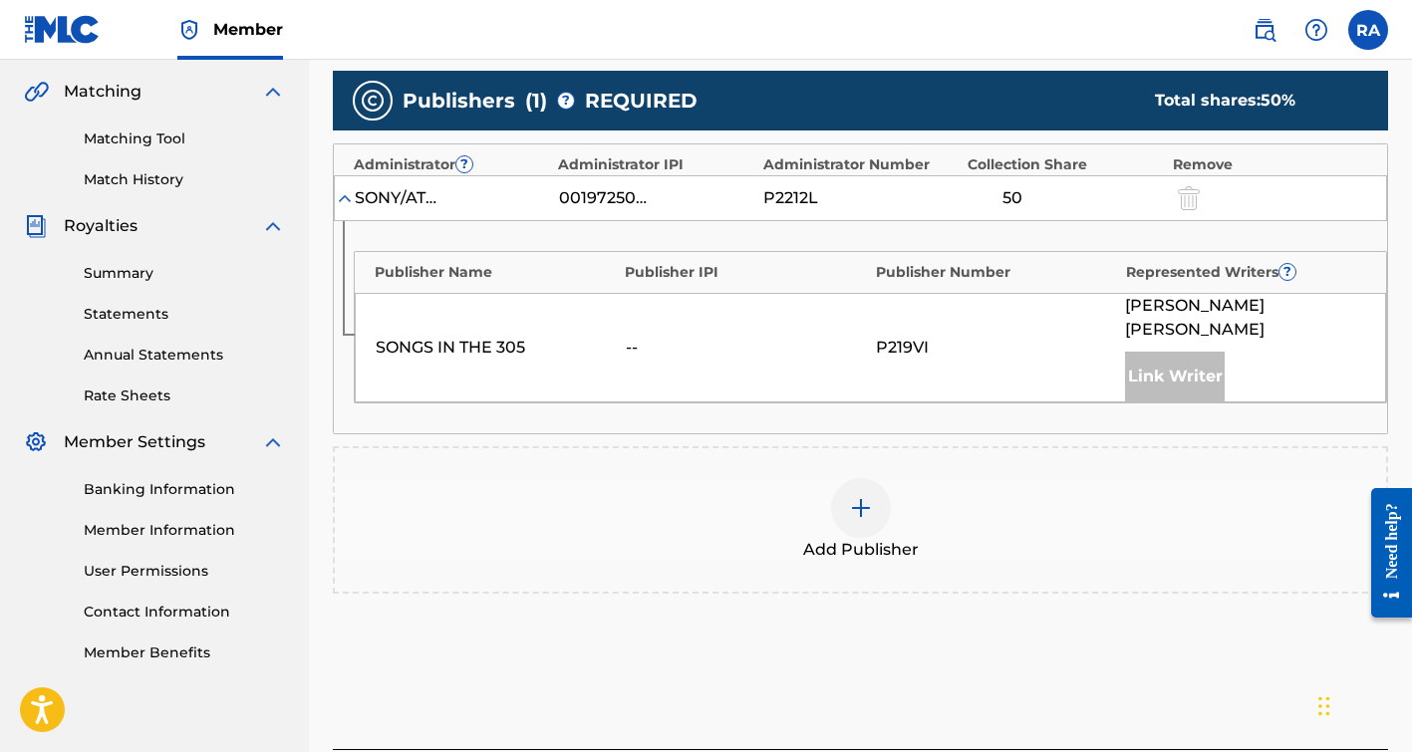
scroll to position [450, 0]
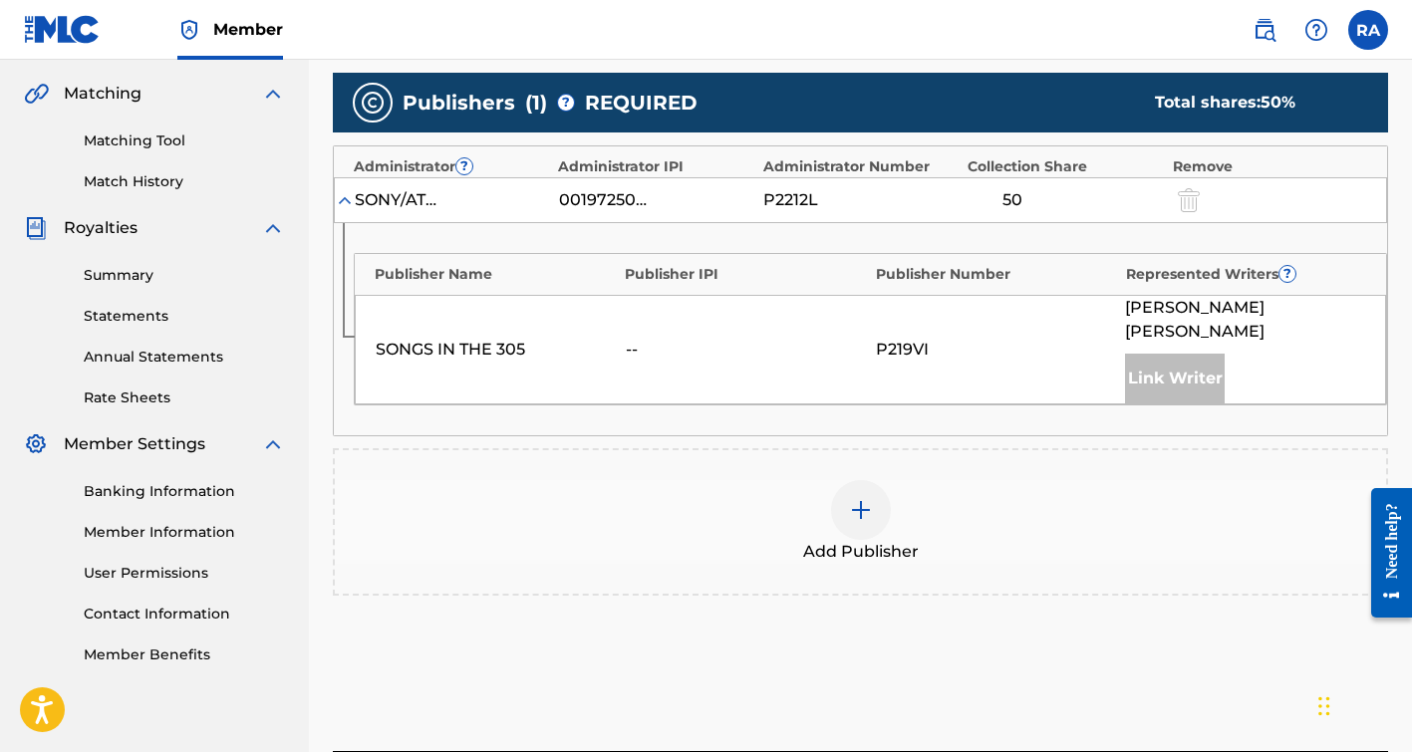
click at [863, 504] on img at bounding box center [861, 510] width 24 height 24
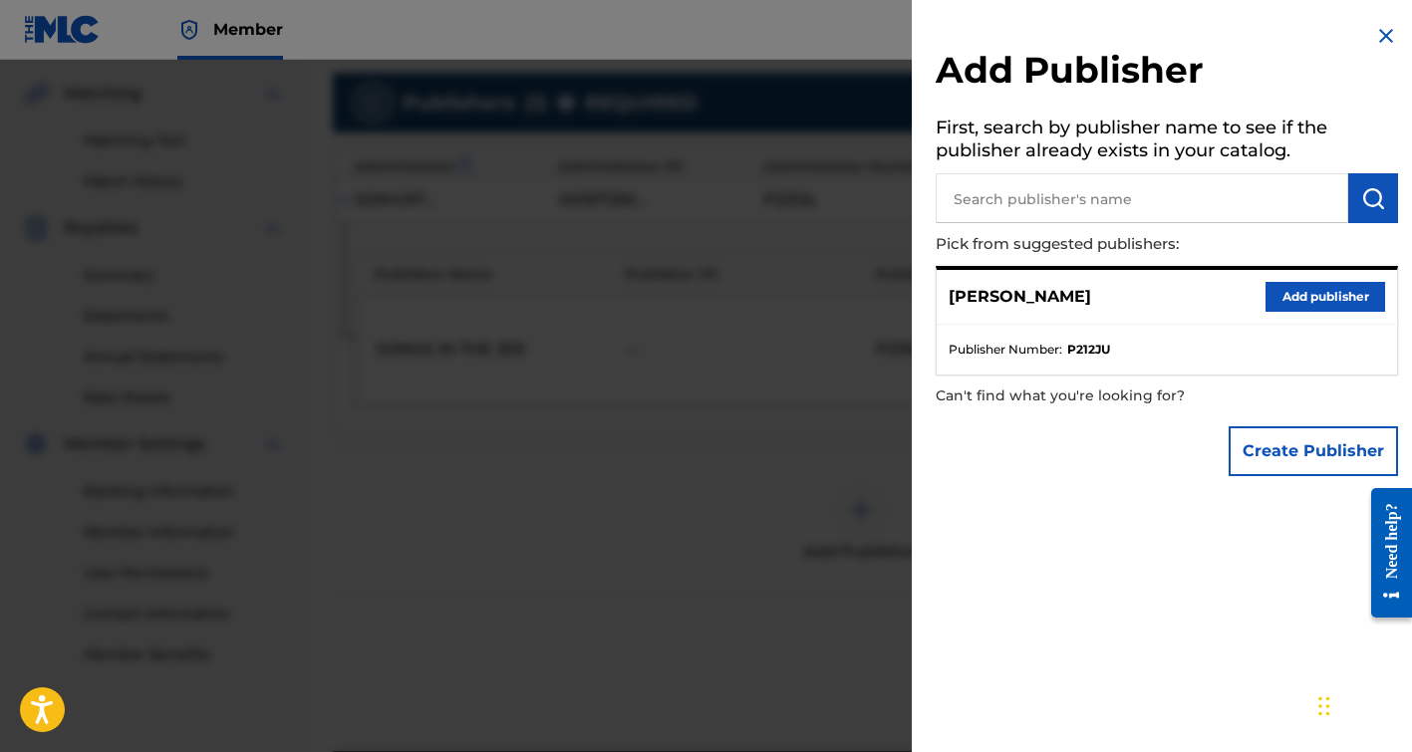
click at [1301, 292] on button "Add publisher" at bounding box center [1325, 297] width 120 height 30
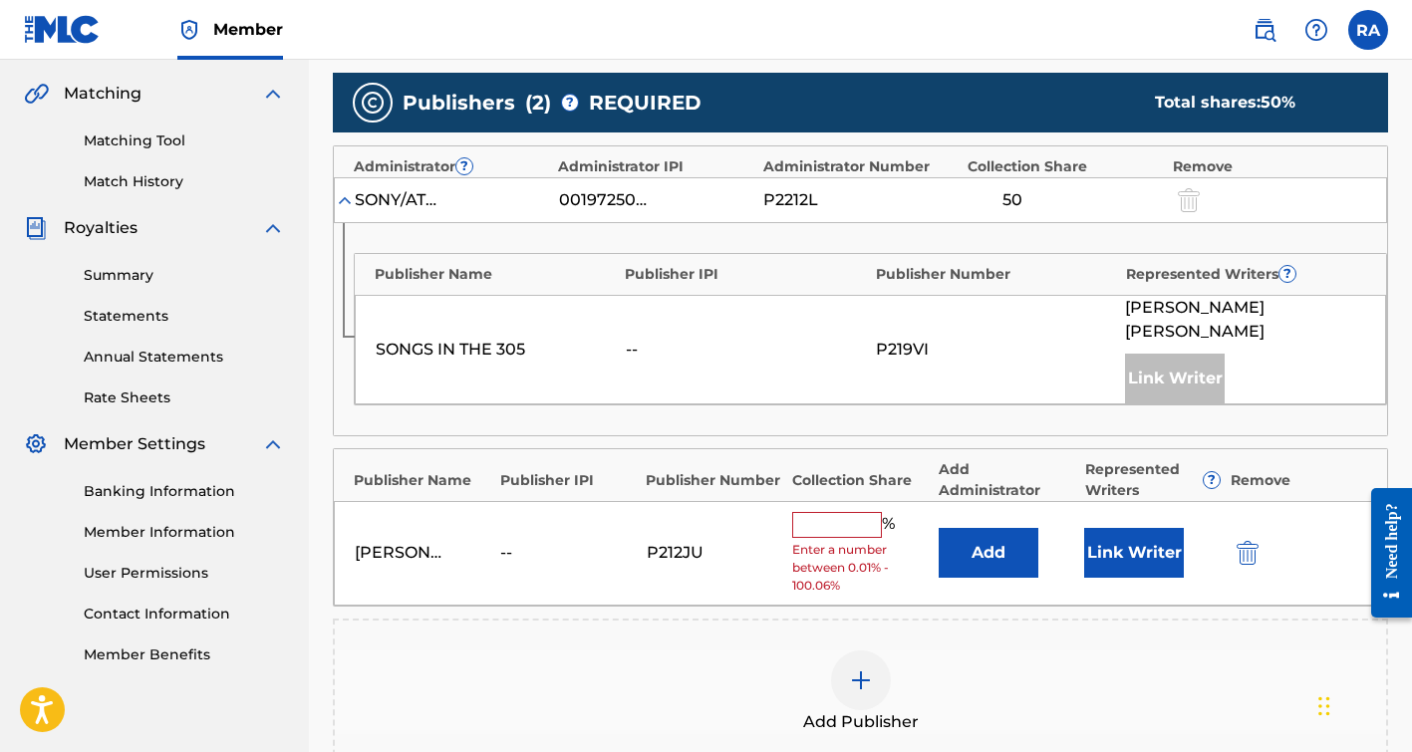
click at [852, 522] on input "text" at bounding box center [837, 525] width 90 height 26
type input "50"
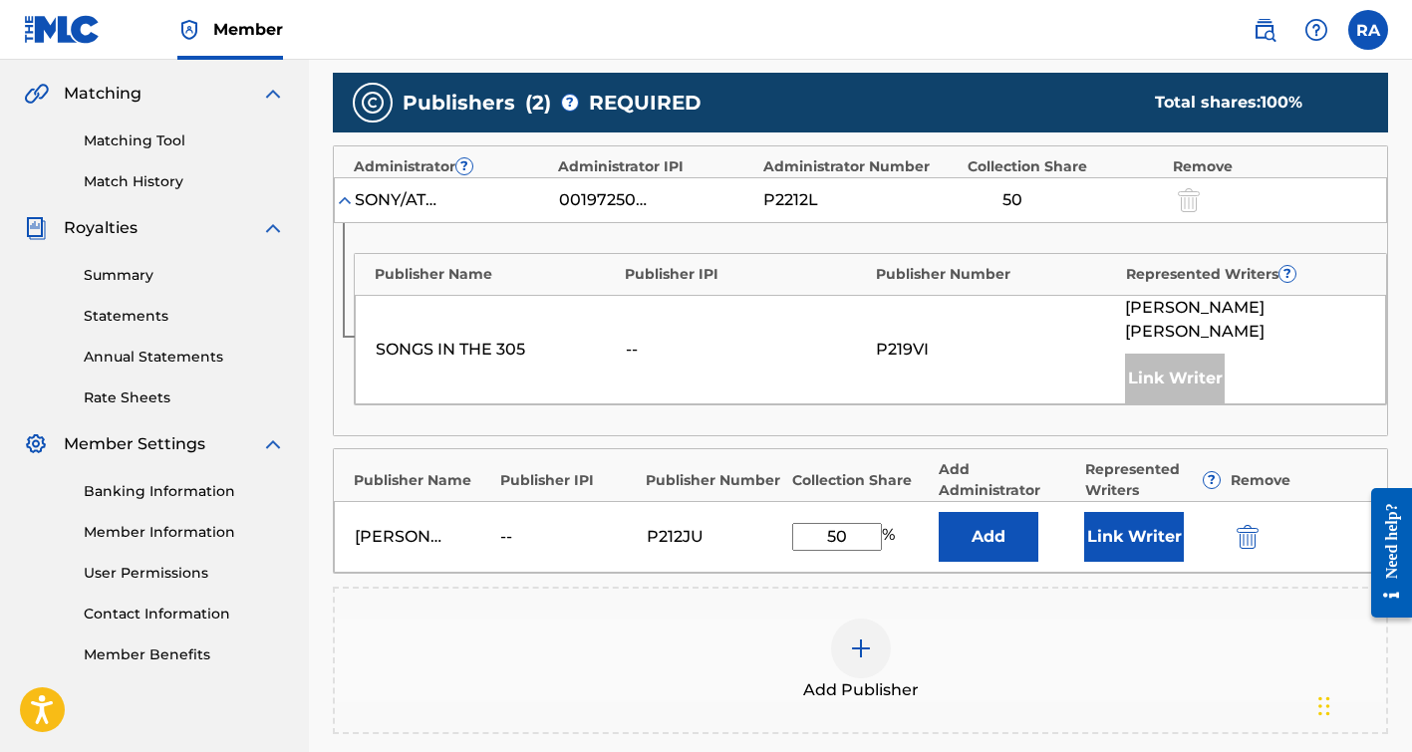
click at [1146, 537] on button "Link Writer" at bounding box center [1134, 537] width 100 height 50
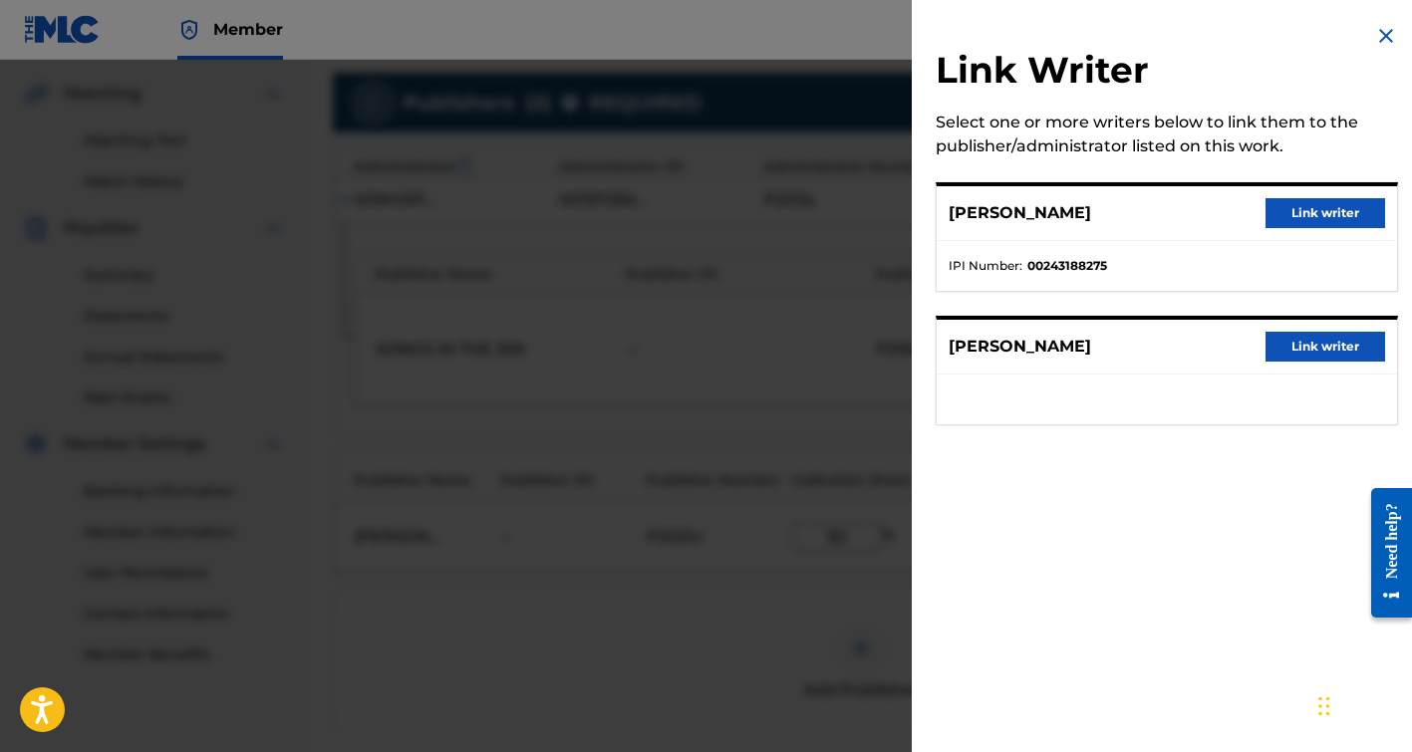
click at [1351, 208] on button "Link writer" at bounding box center [1325, 213] width 120 height 30
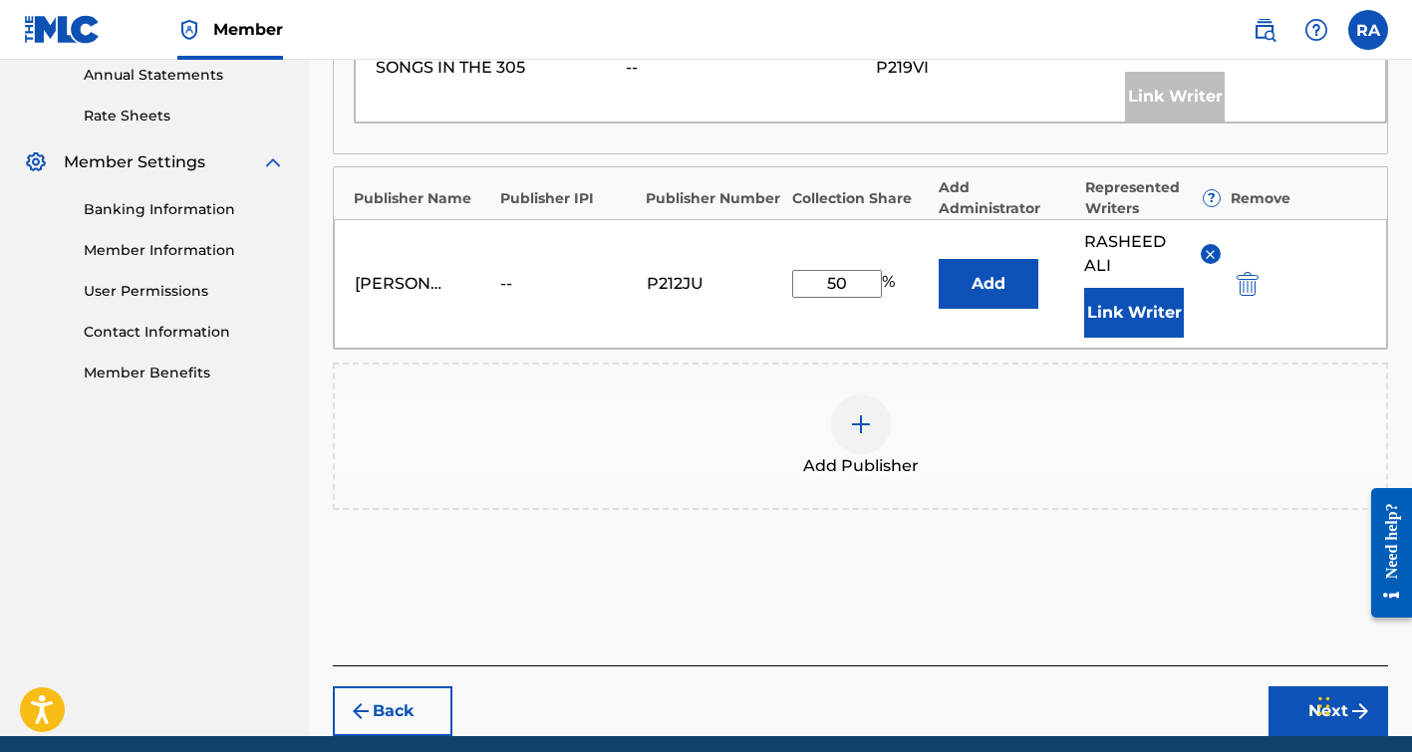
scroll to position [766, 0]
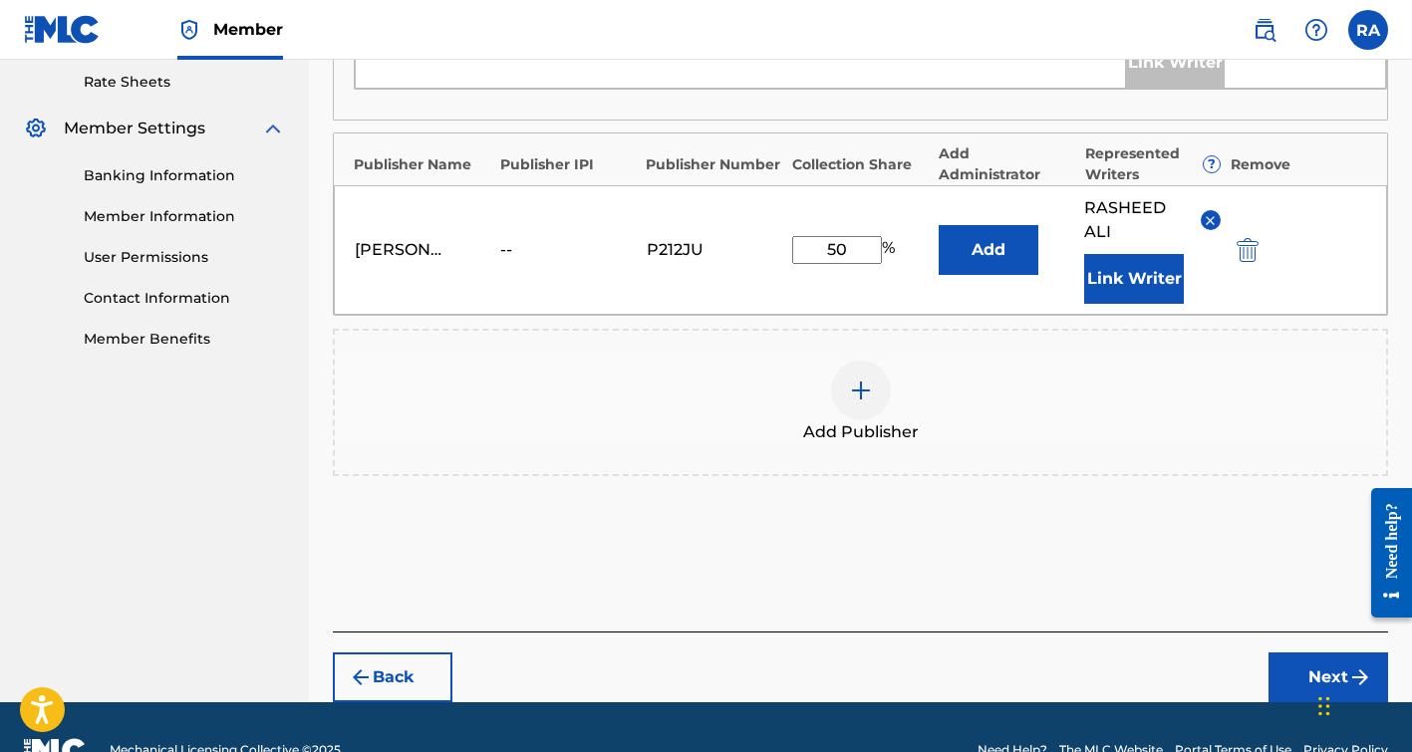
click at [1302, 675] on button "Next" at bounding box center [1328, 678] width 120 height 50
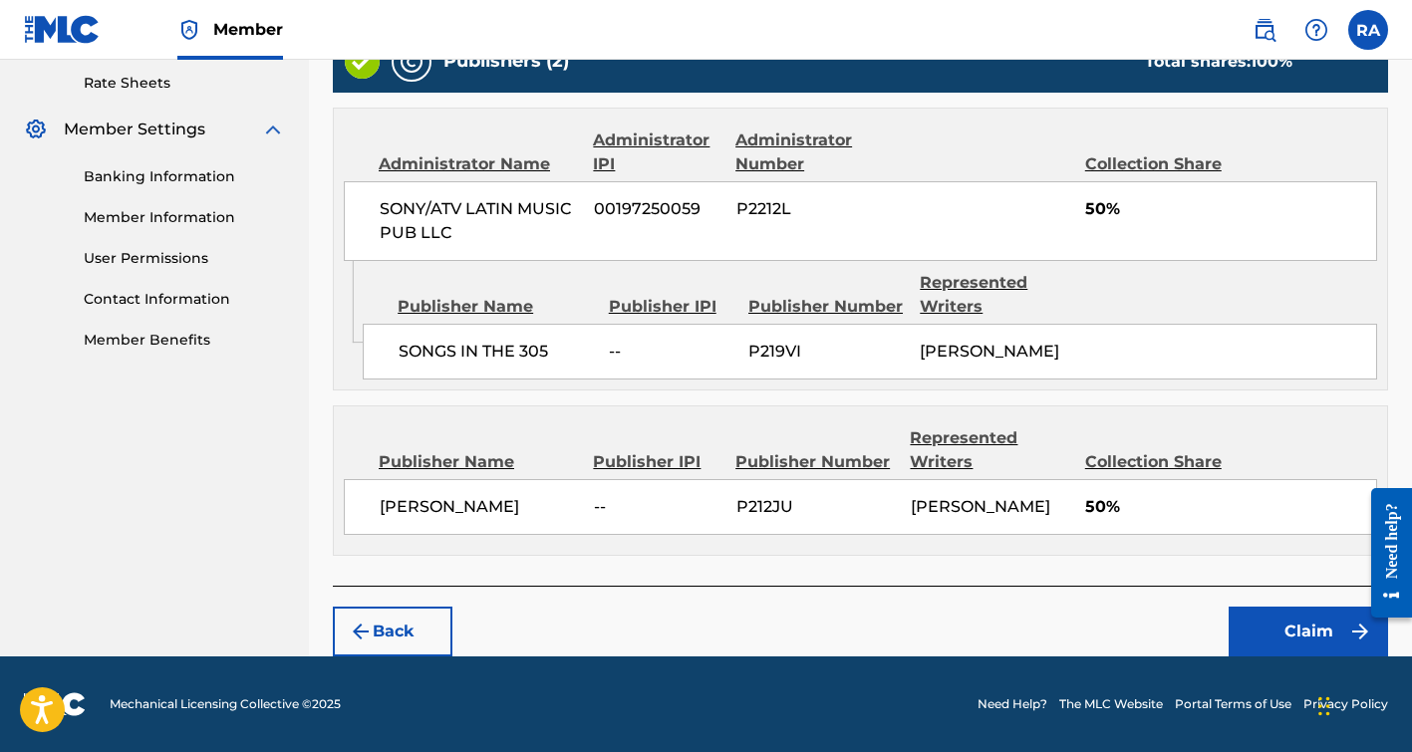
scroll to position [775, 0]
click at [1274, 649] on button "Claim" at bounding box center [1307, 632] width 159 height 50
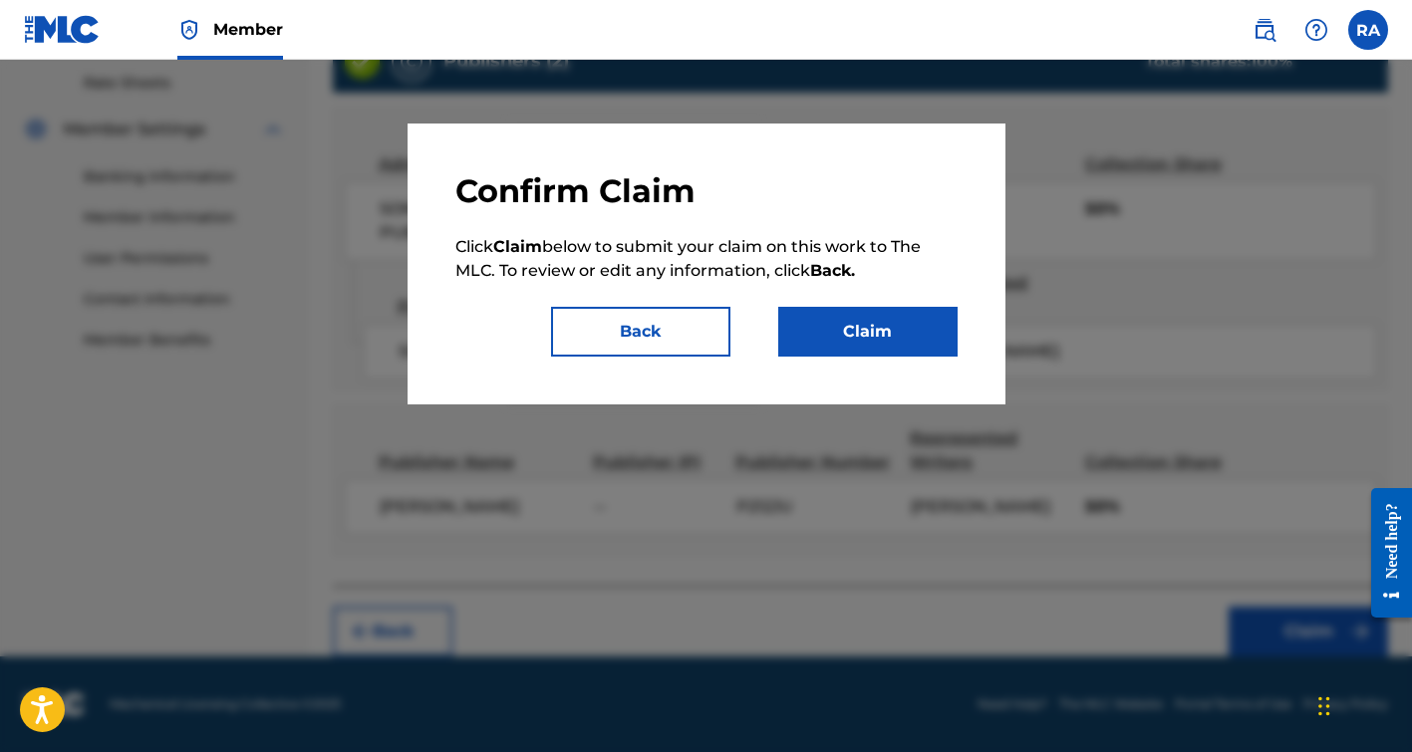
click at [896, 343] on button "Claim" at bounding box center [867, 332] width 179 height 50
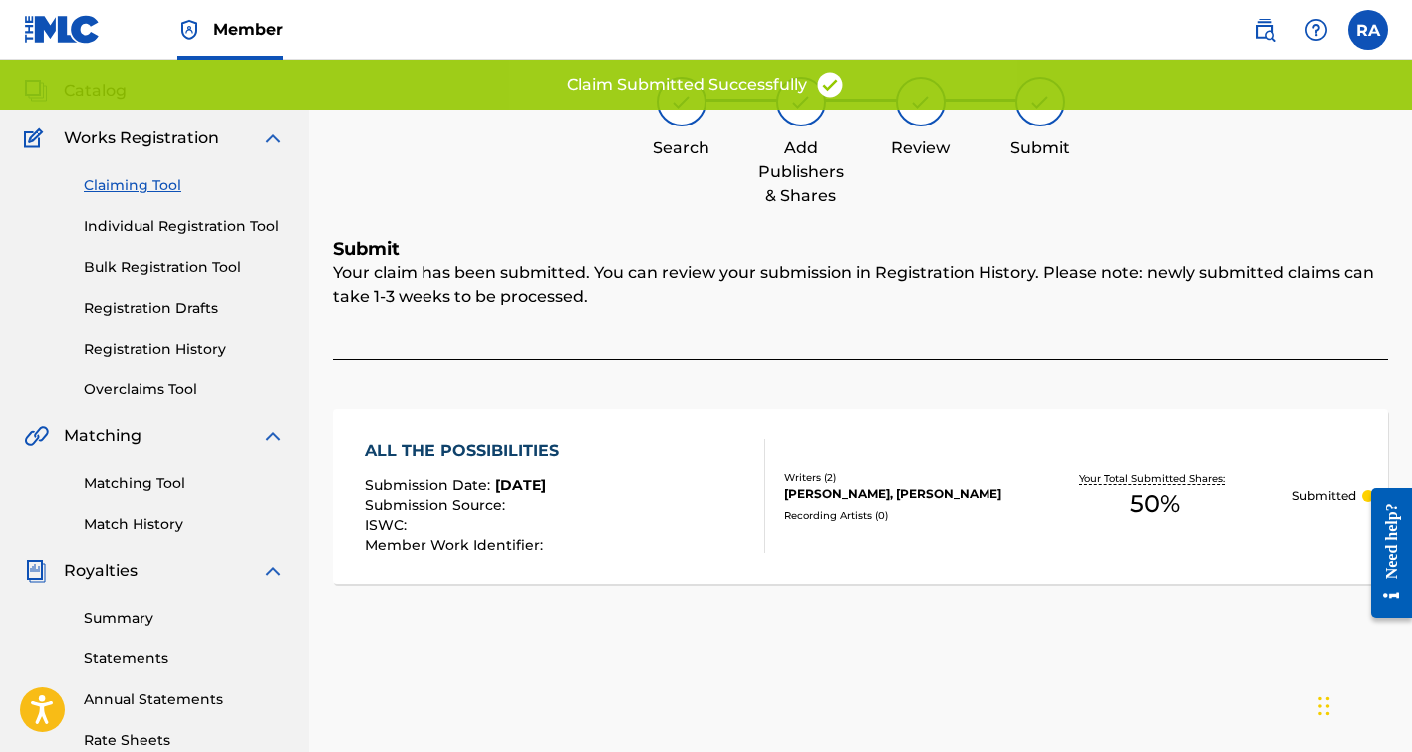
scroll to position [96, 0]
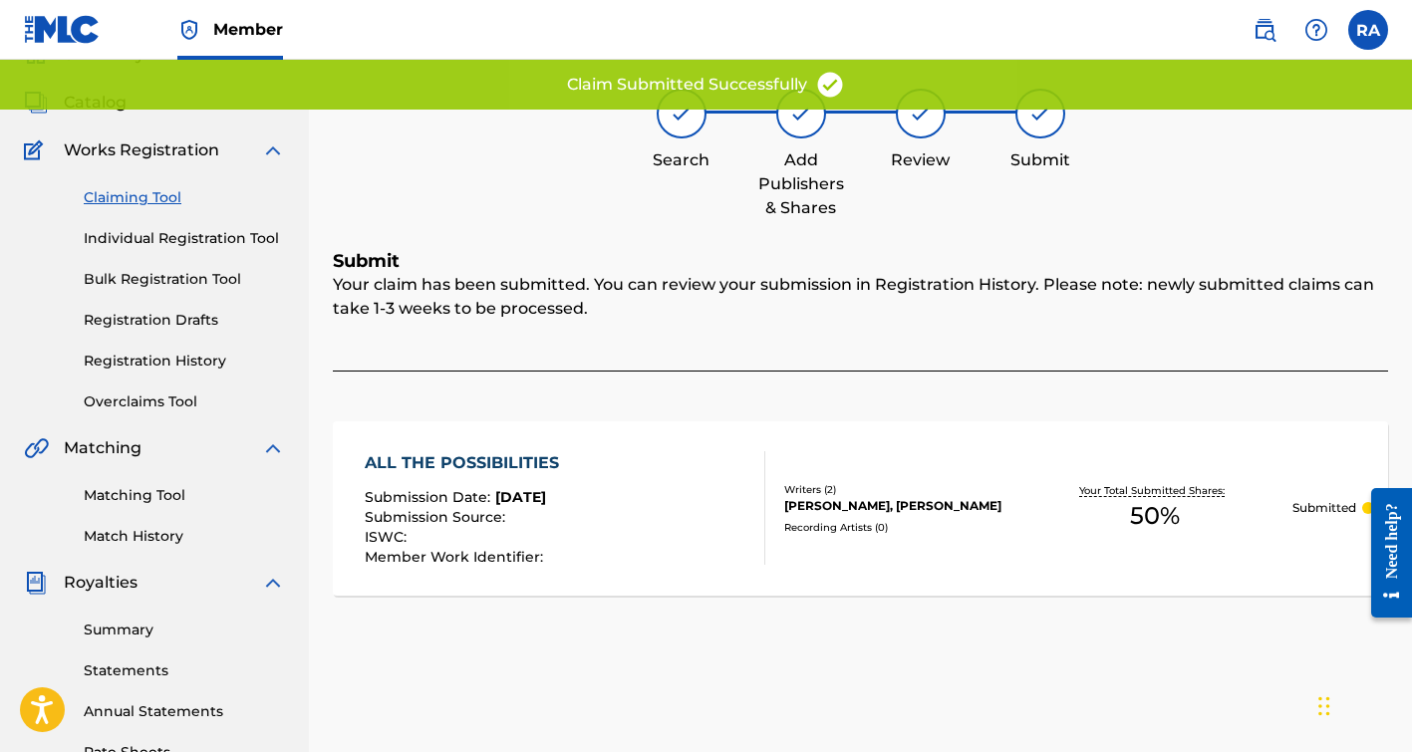
click at [153, 192] on link "Claiming Tool" at bounding box center [184, 197] width 201 height 21
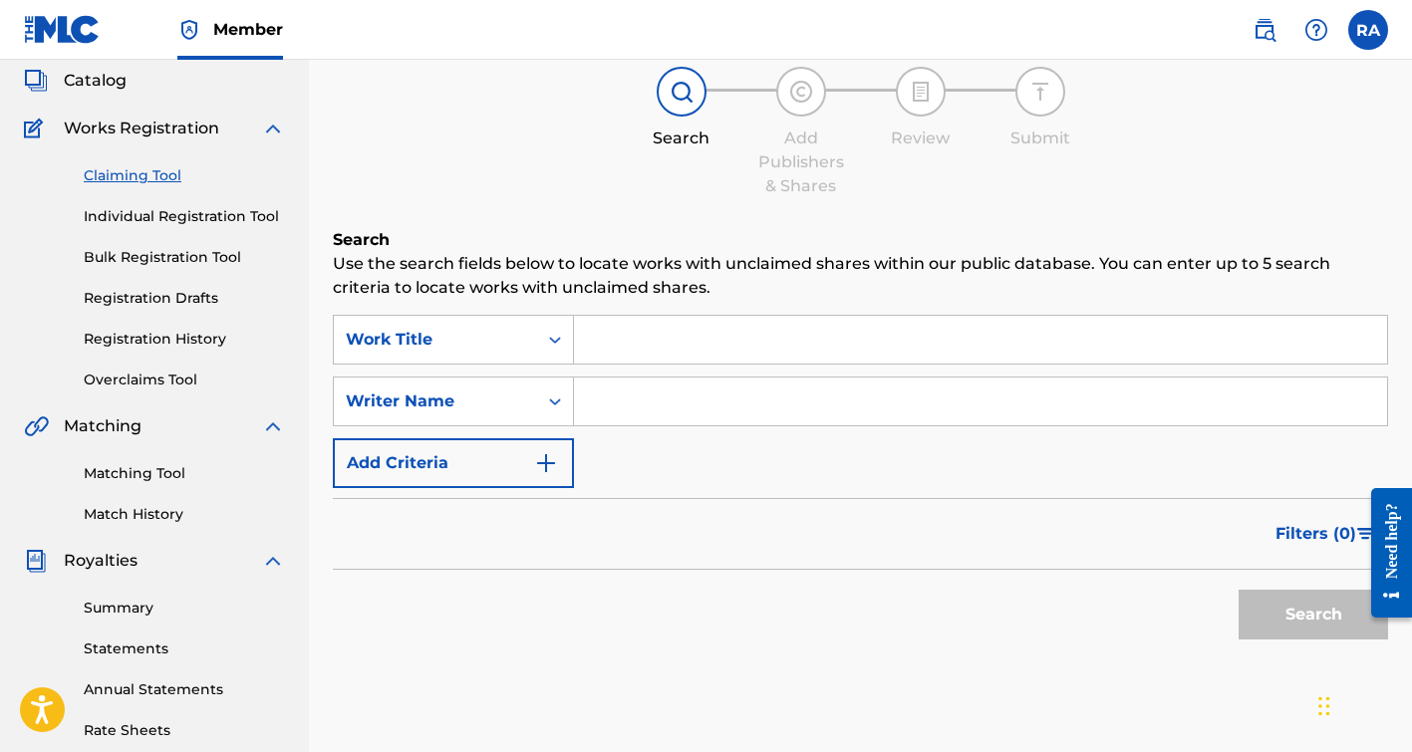
scroll to position [145, 0]
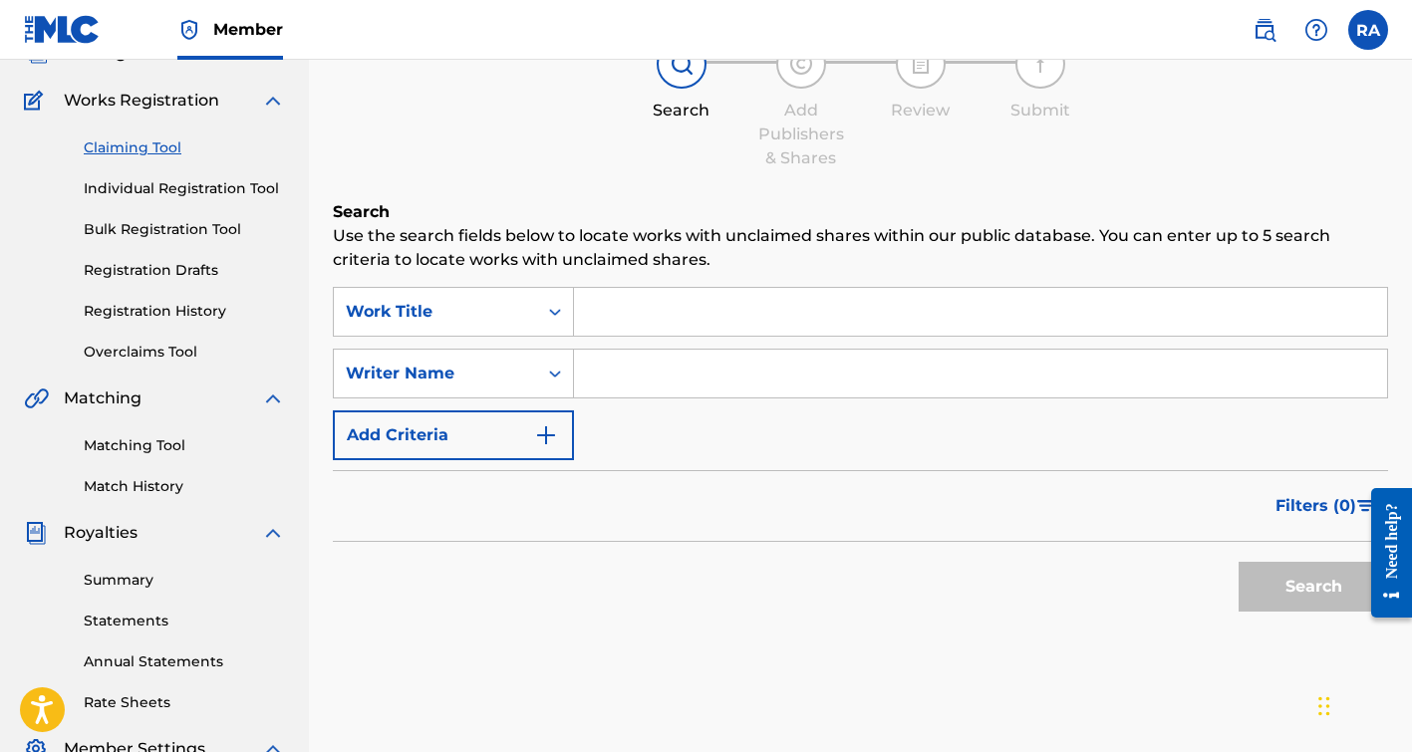
click at [665, 371] on input "Search Form" at bounding box center [980, 374] width 813 height 48
